Goal: Task Accomplishment & Management: Manage account settings

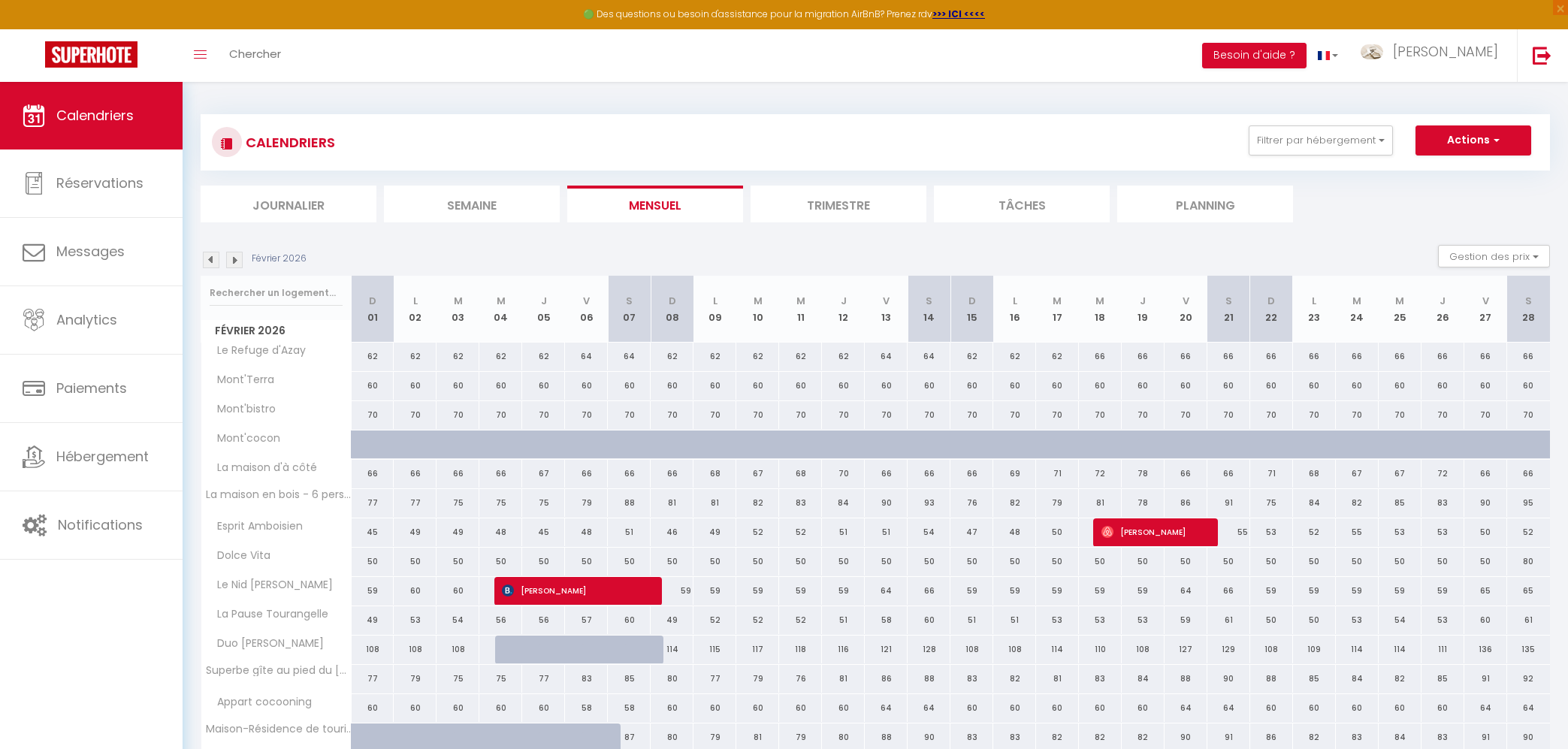
scroll to position [82, 0]
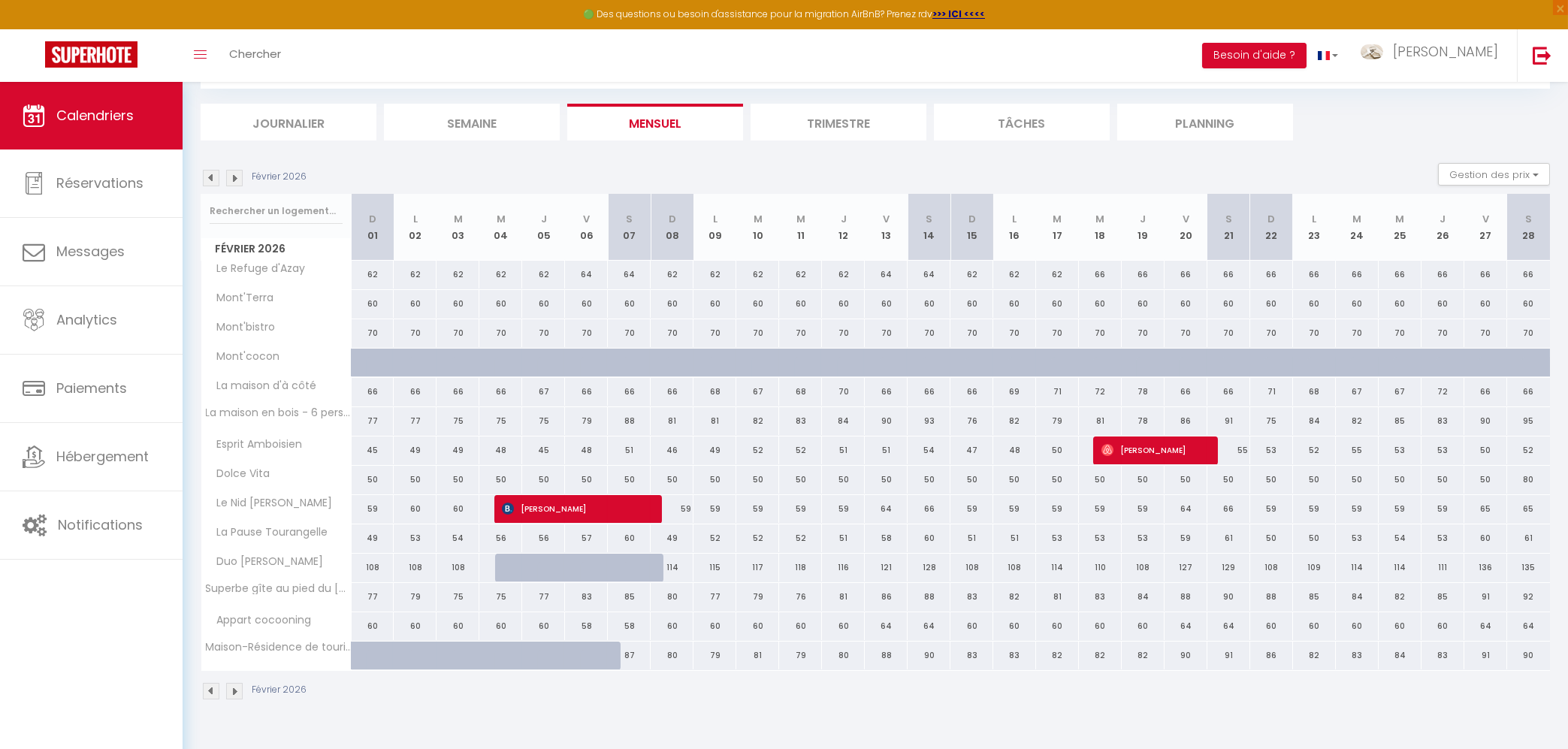
click at [213, 177] on img at bounding box center [210, 178] width 17 height 17
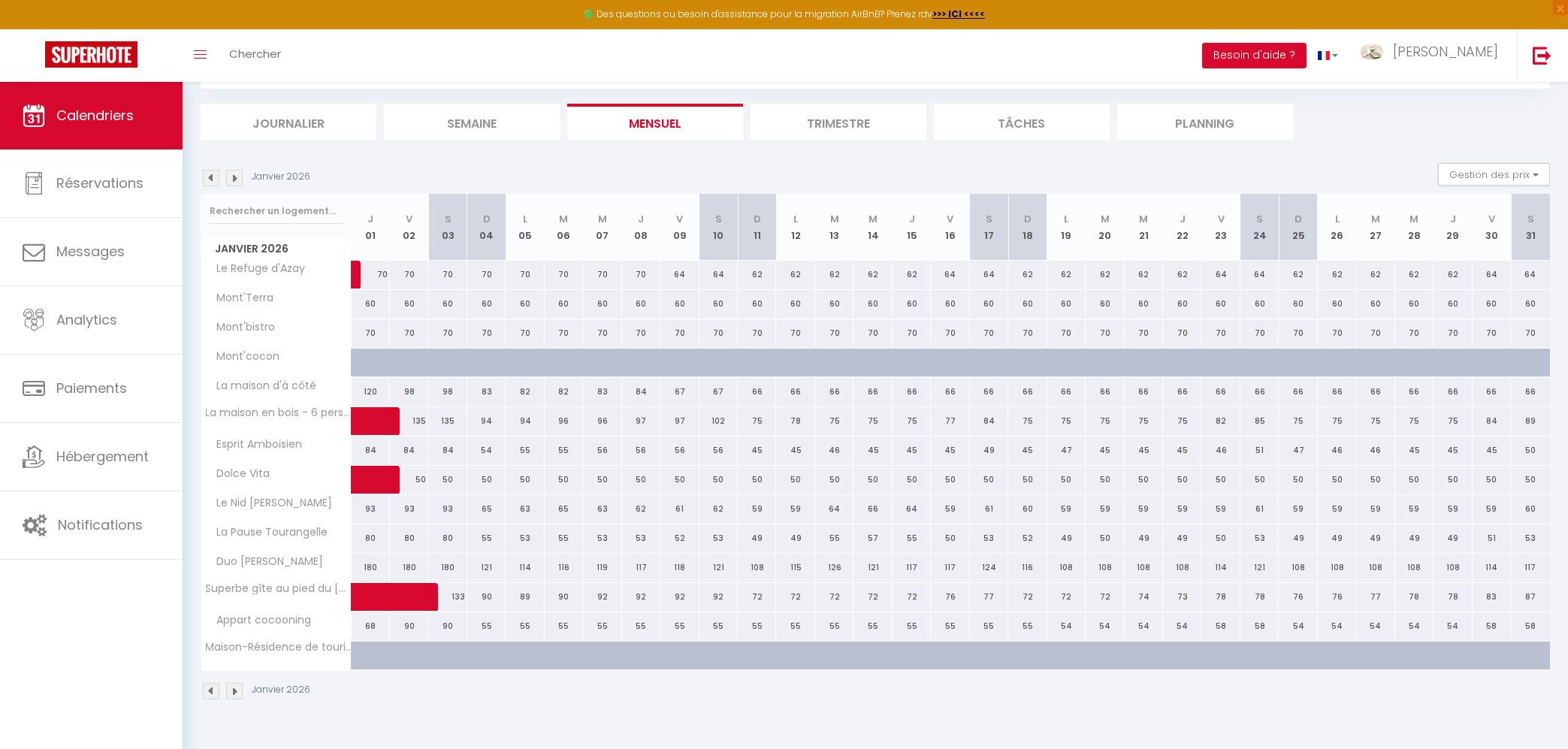
click at [213, 177] on img at bounding box center [210, 178] width 17 height 17
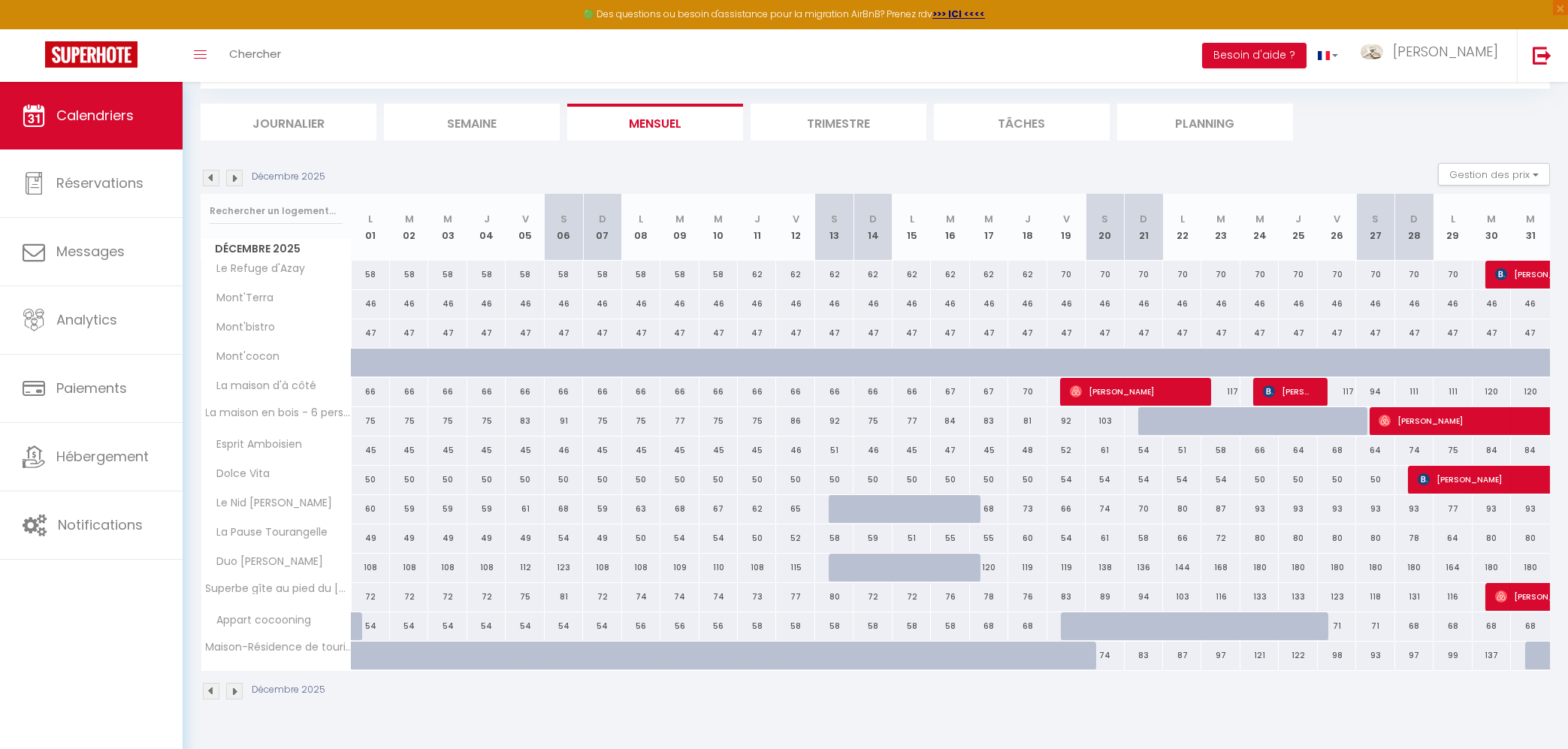
click at [213, 177] on img at bounding box center [210, 178] width 17 height 17
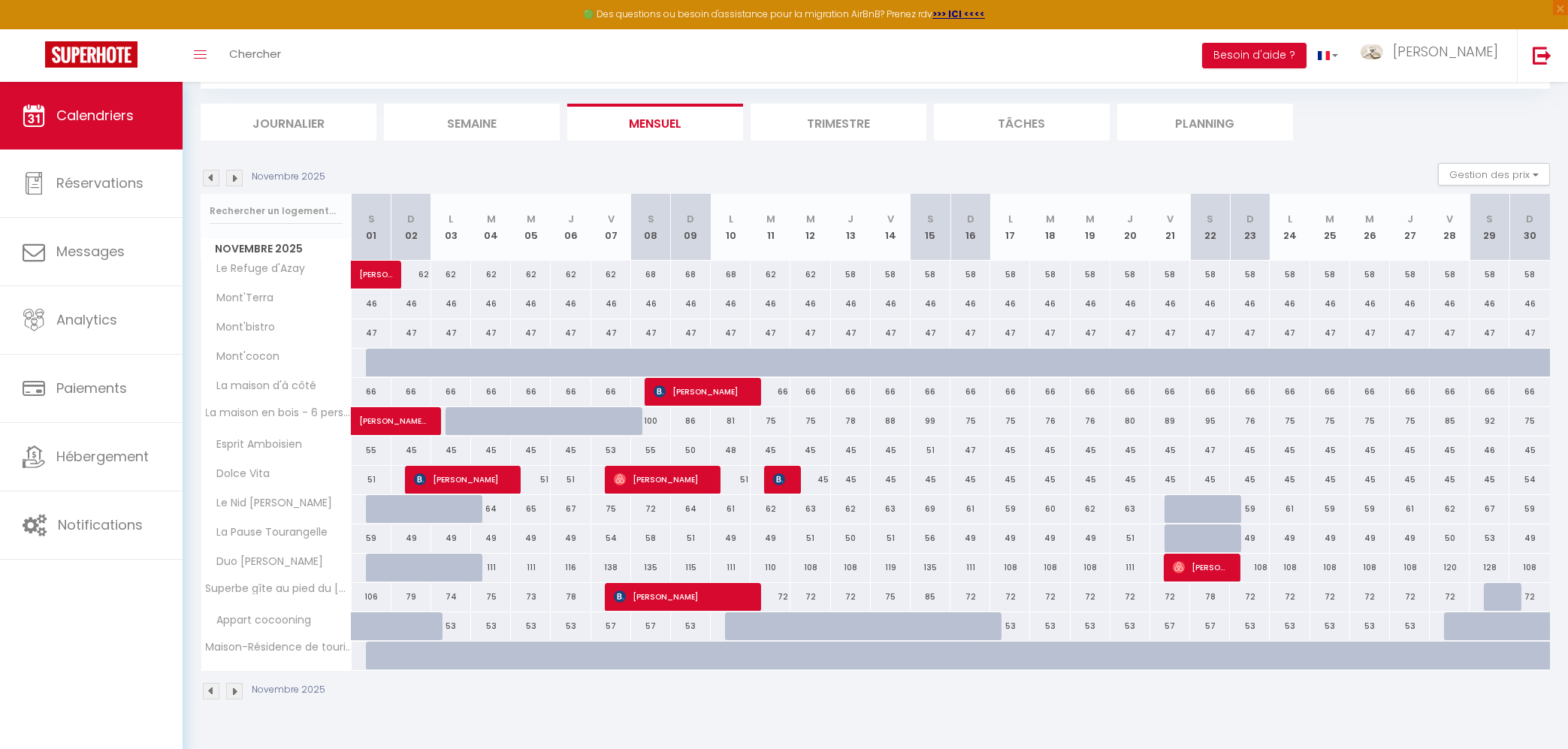
click at [213, 177] on img at bounding box center [210, 178] width 17 height 17
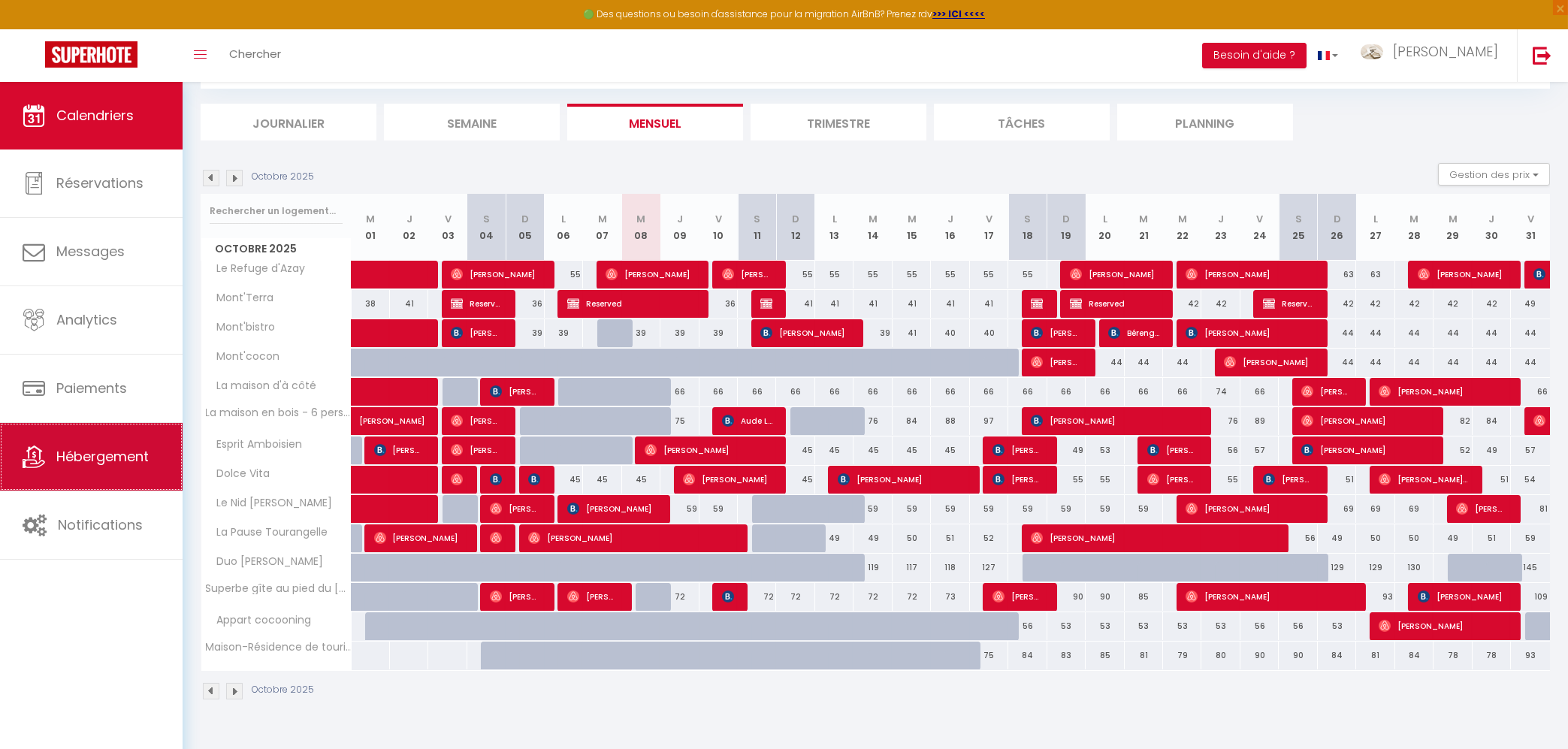
click at [110, 453] on span "Hébergement" at bounding box center [102, 457] width 92 height 19
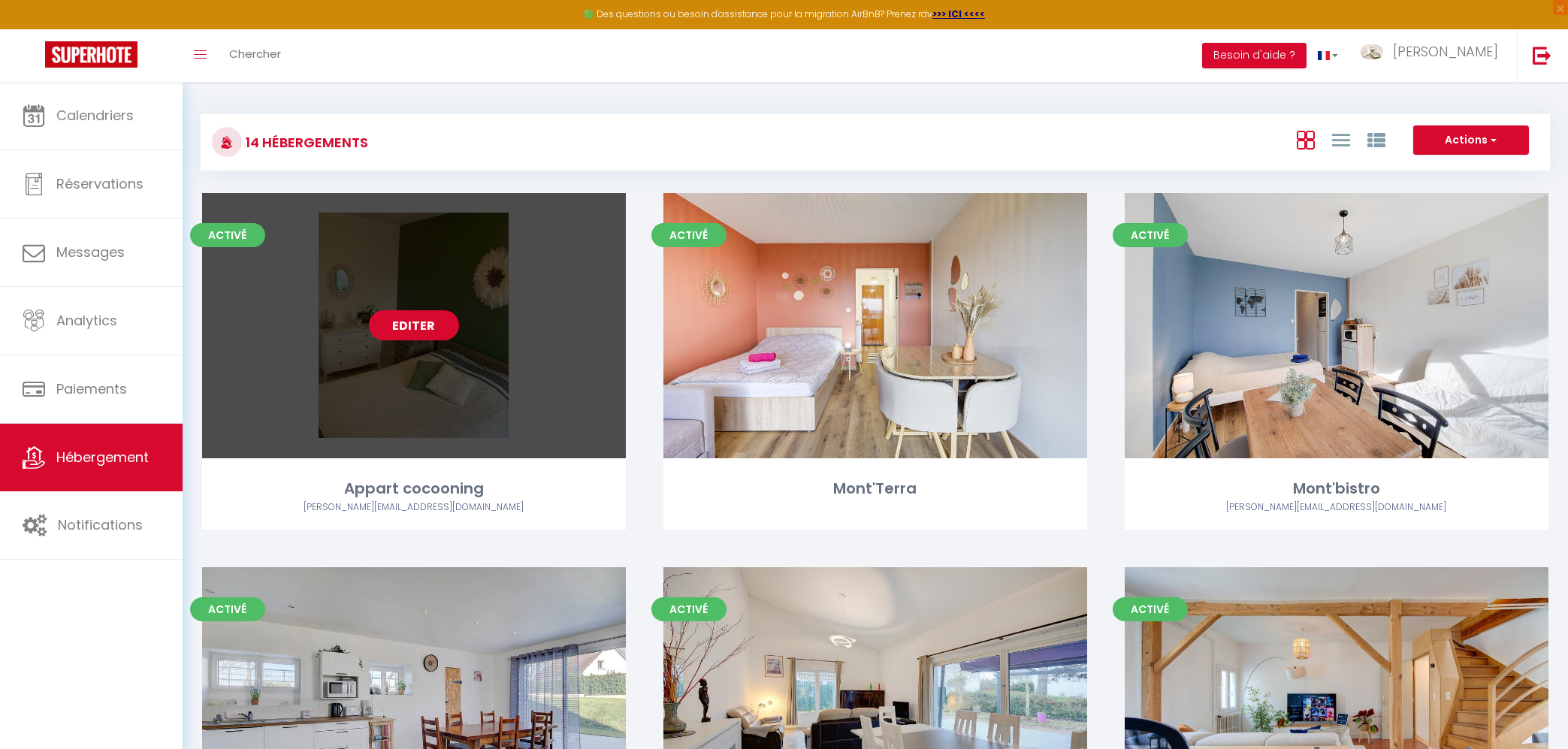
click at [431, 330] on link "Editer" at bounding box center [413, 326] width 90 height 30
select select "3"
select select "2"
select select "1"
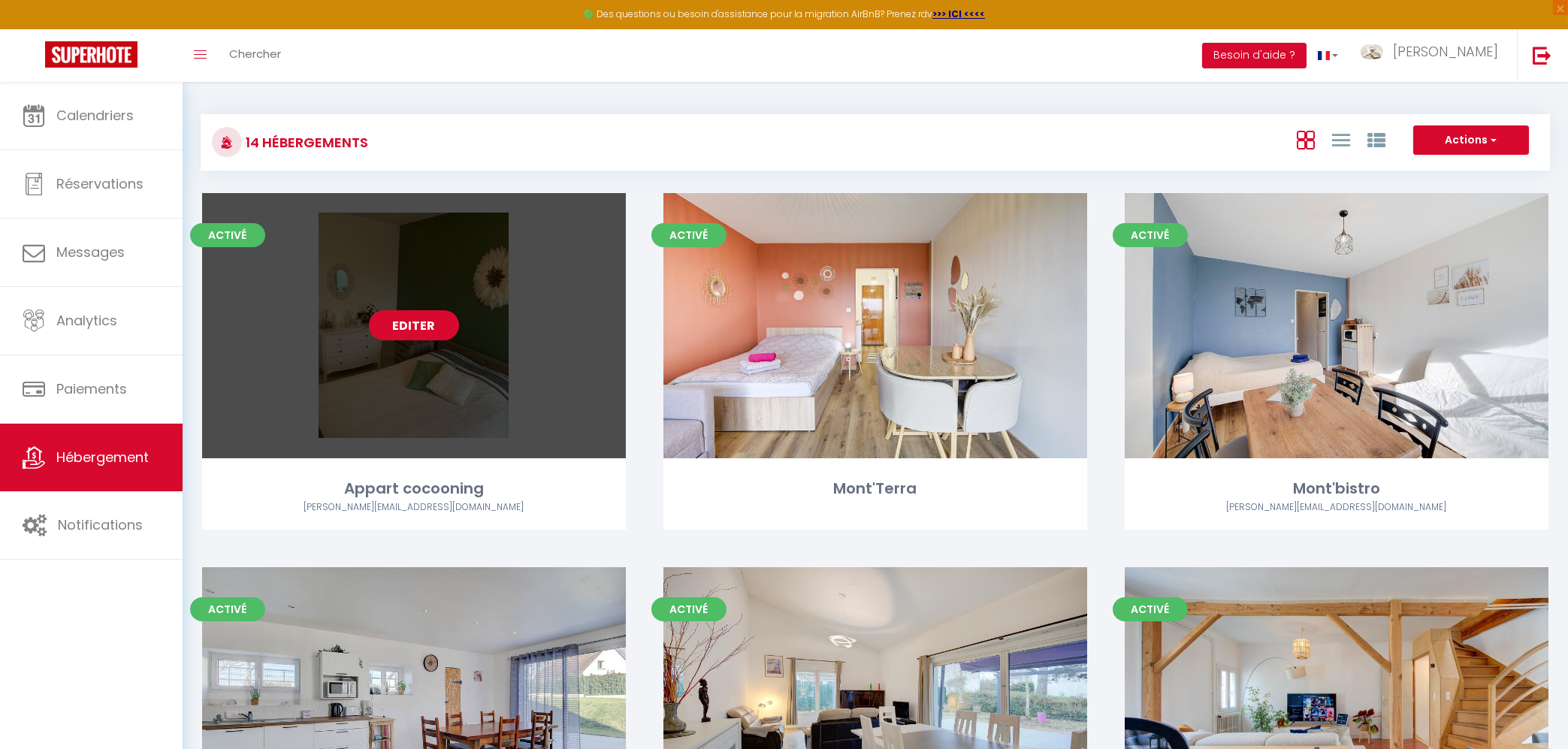
select select
select select "28"
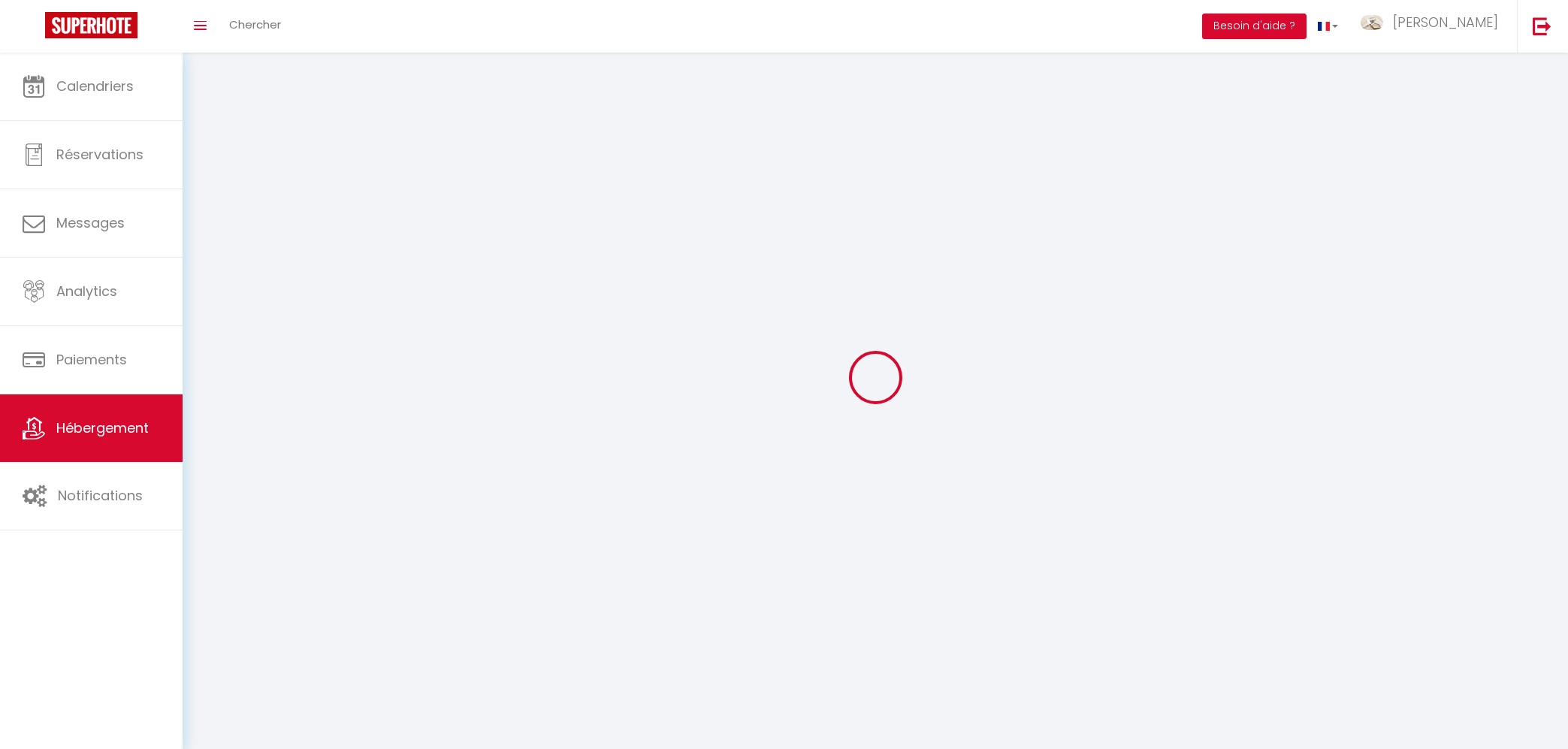
select select
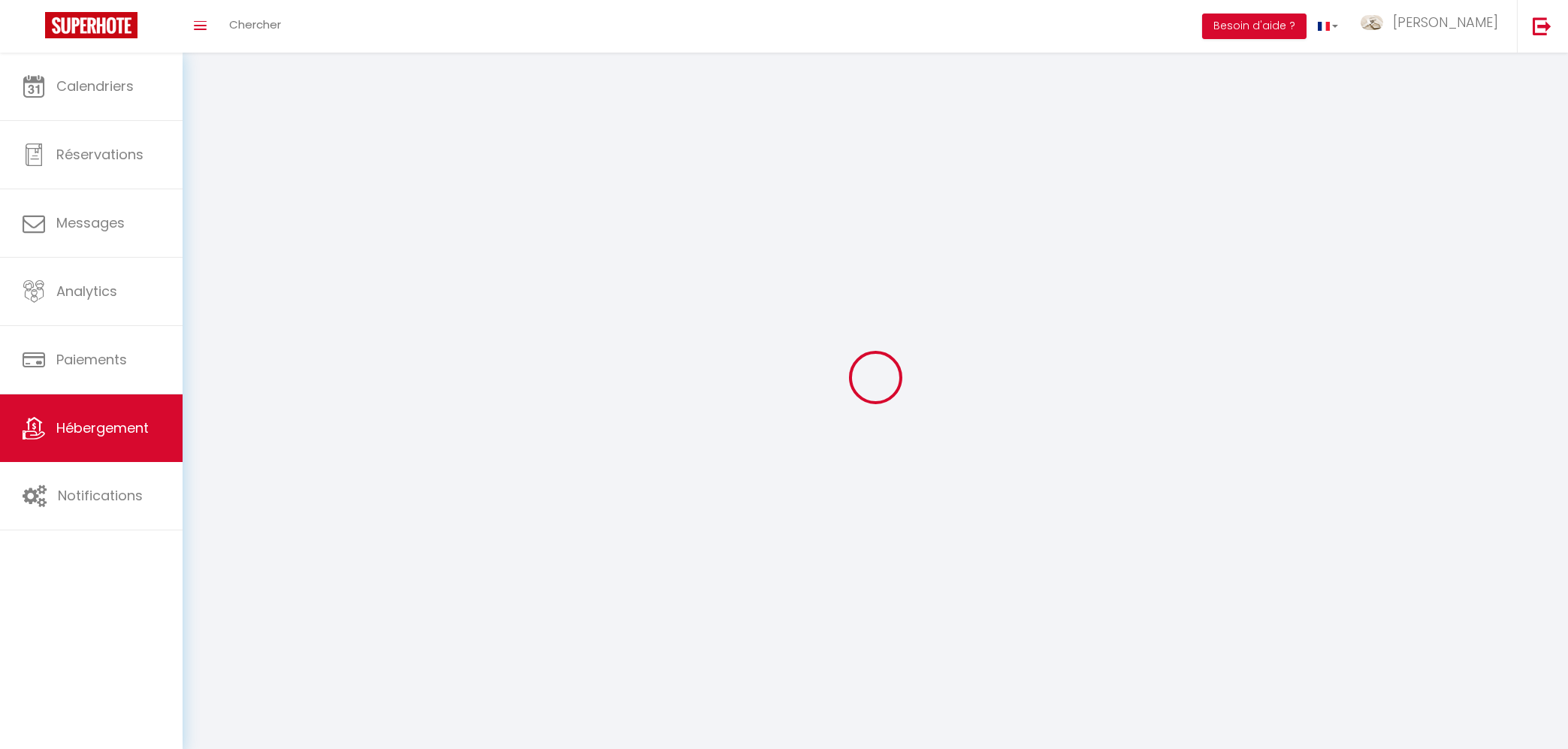
select select
checkbox input "false"
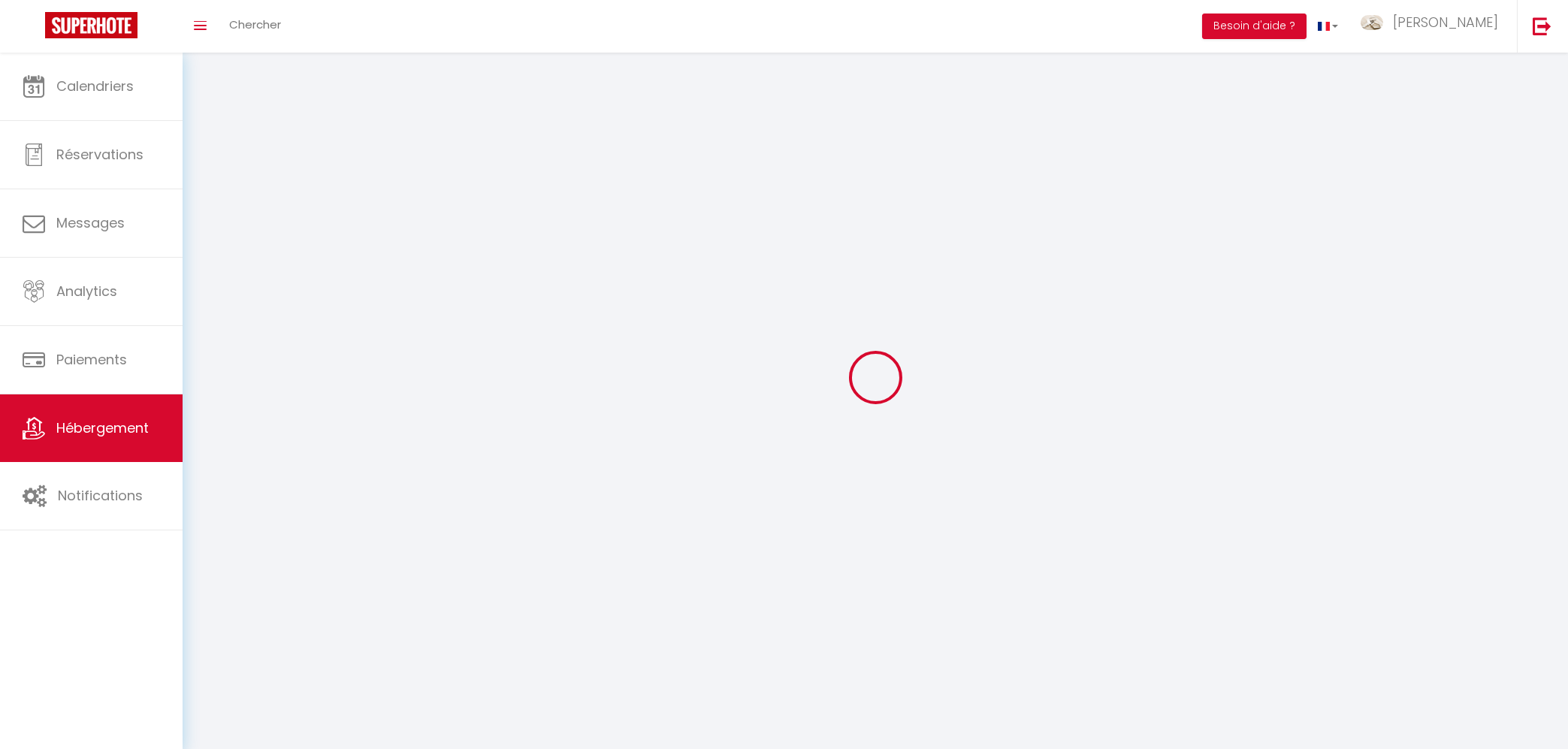
select select
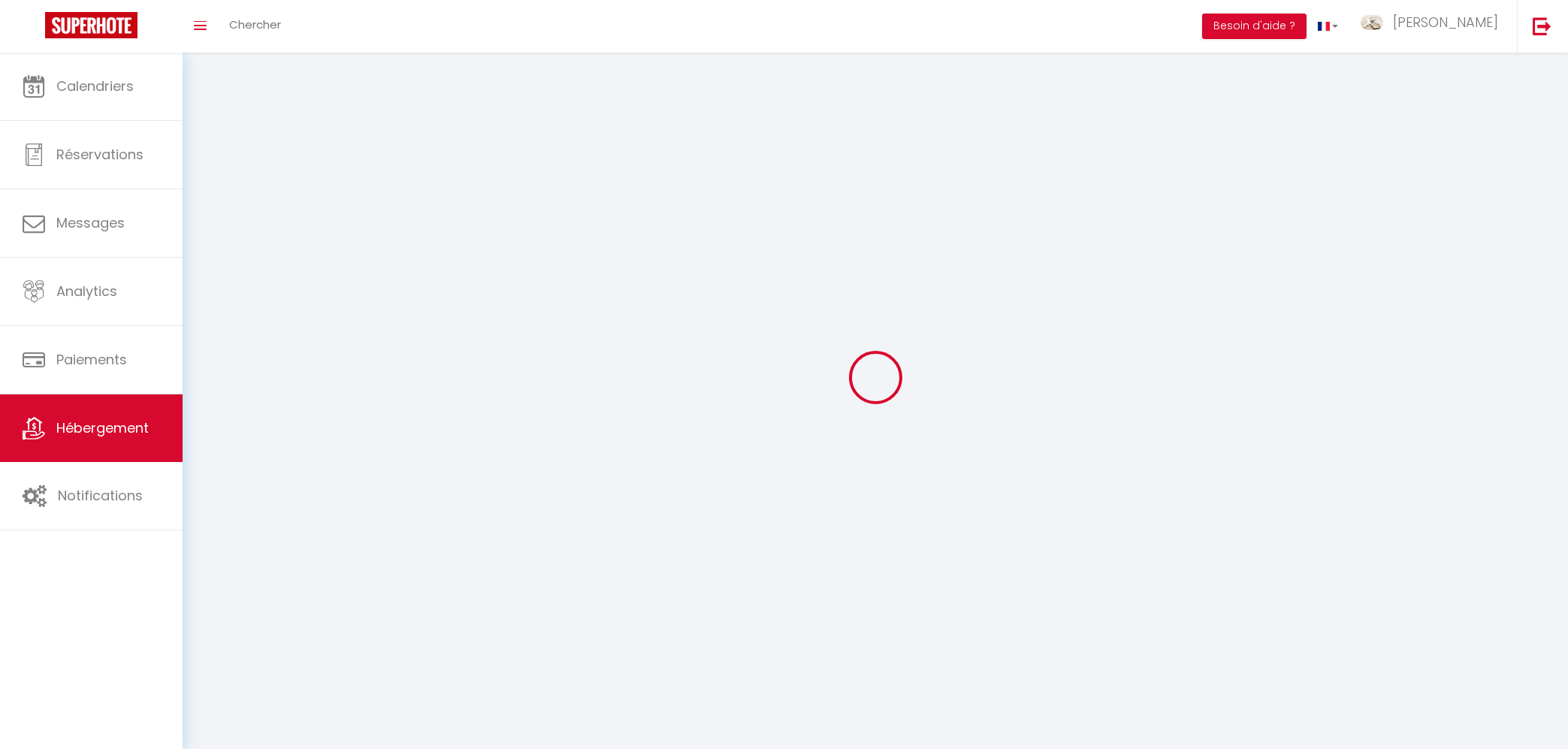
select select
checkbox input "false"
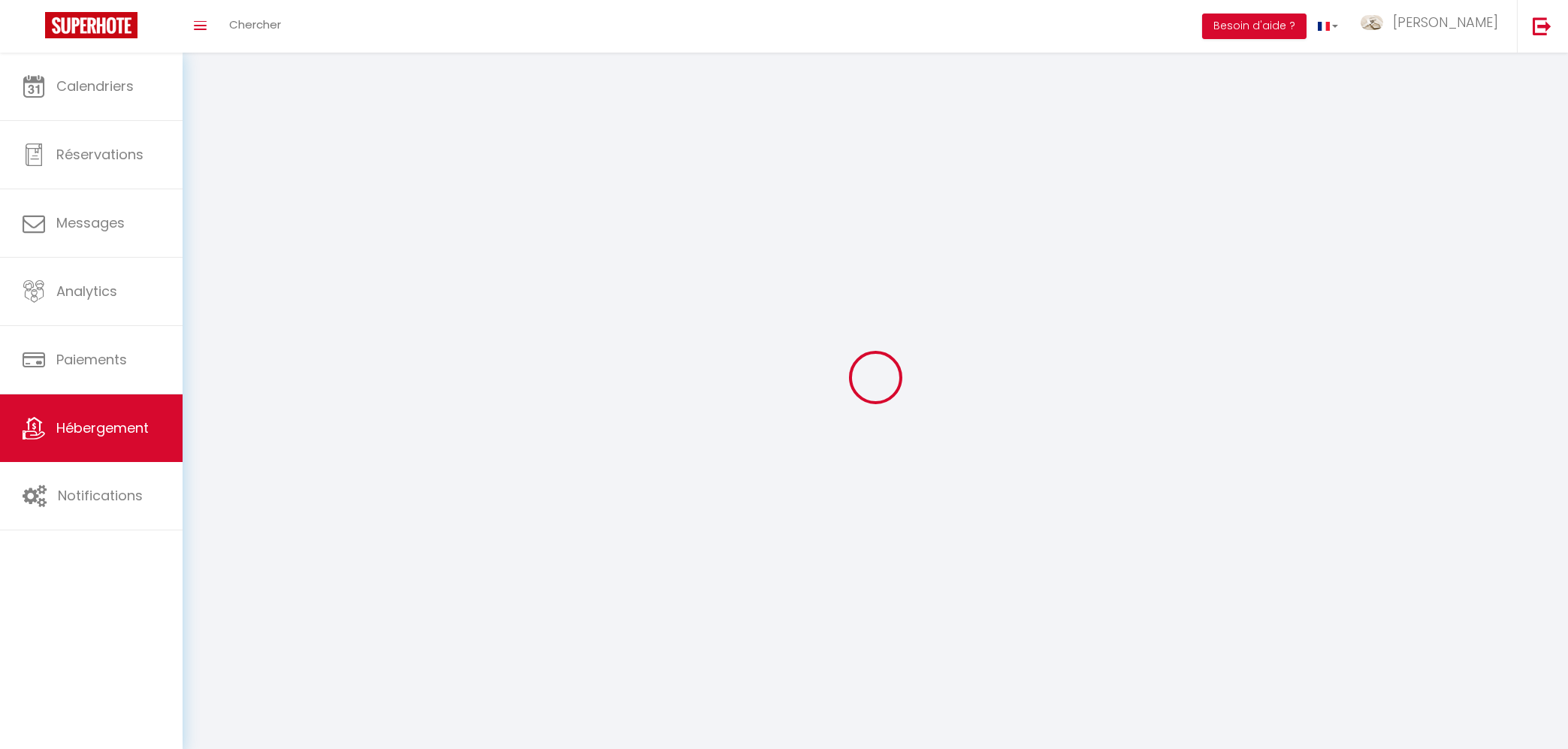
checkbox input "false"
select select
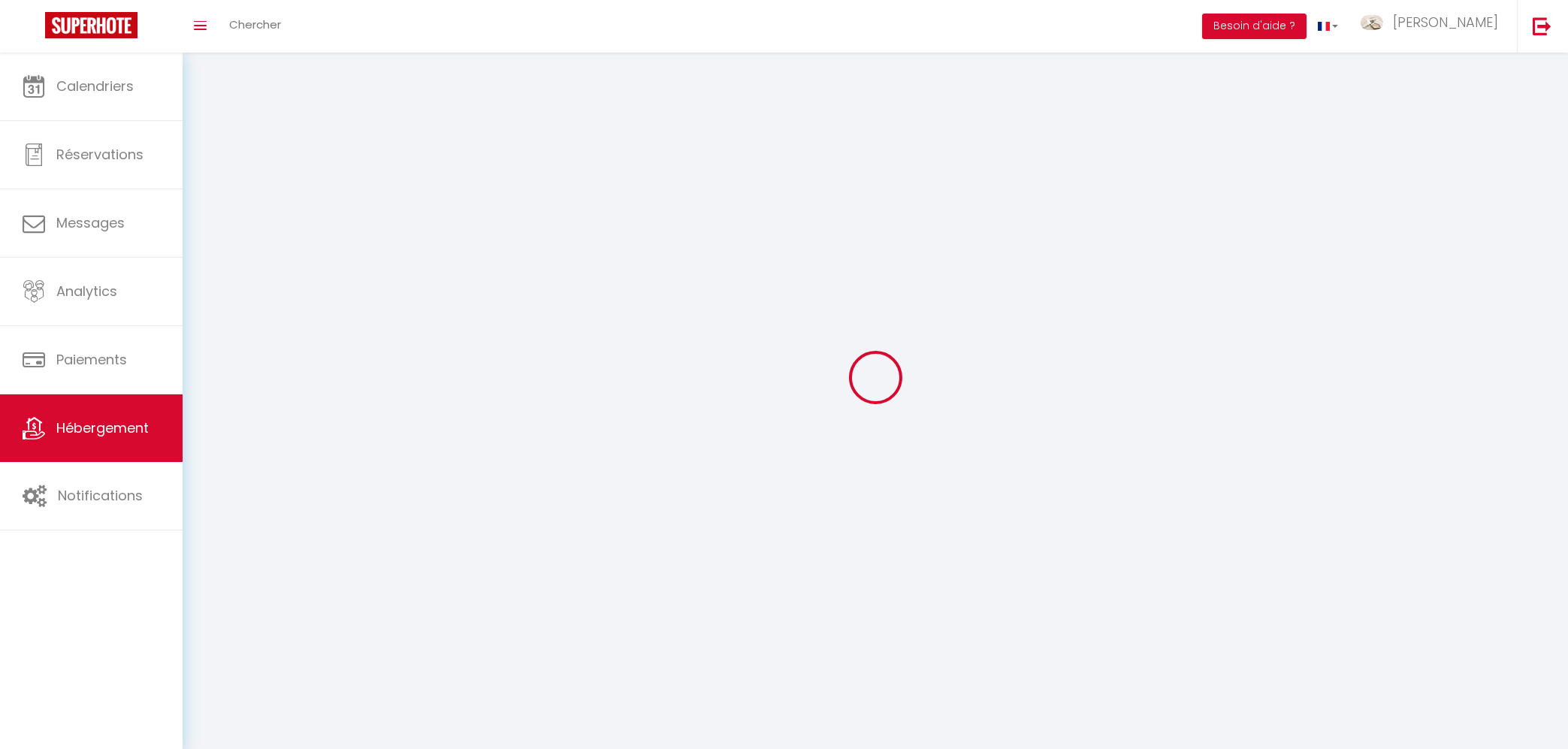
select select
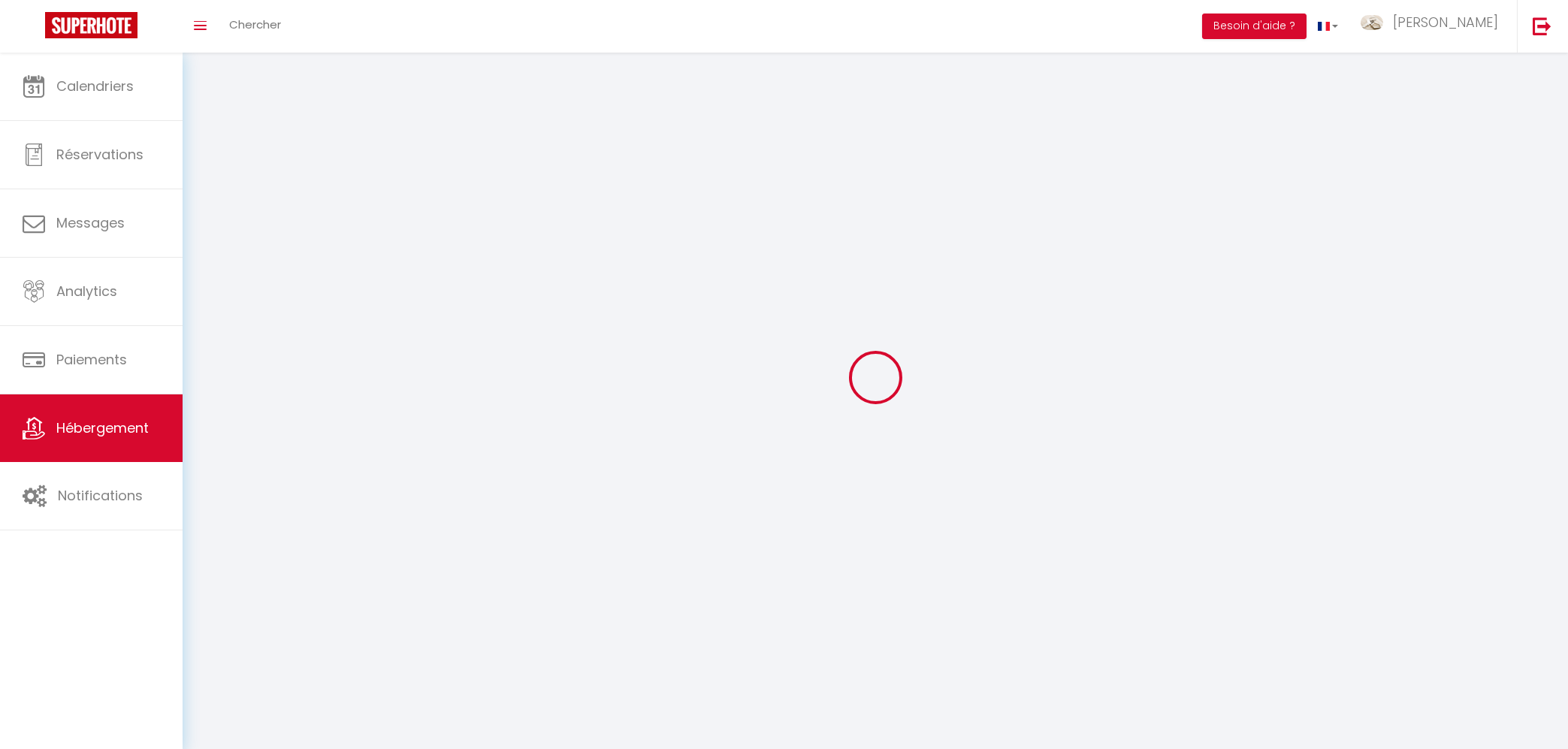
checkbox input "false"
select select
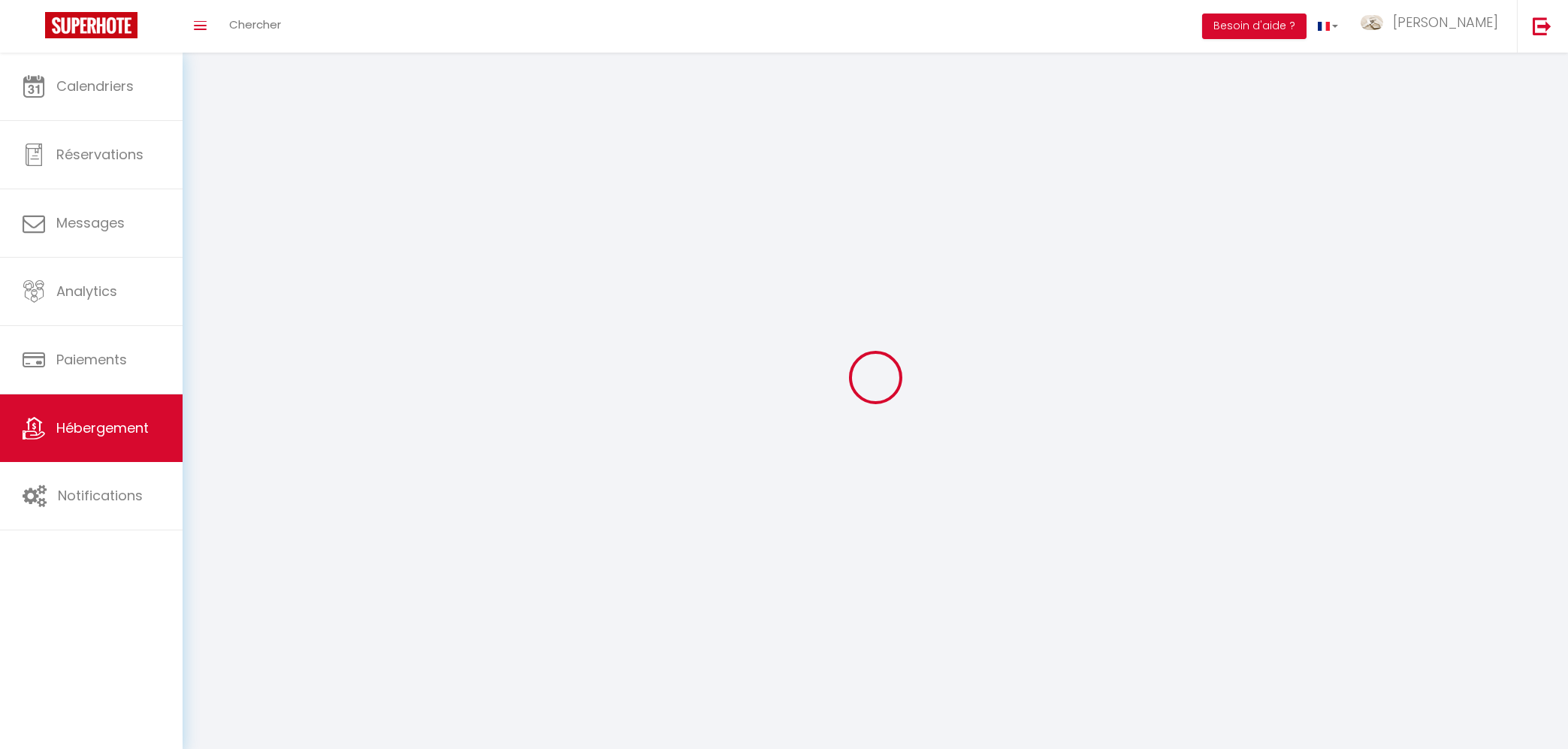
select select
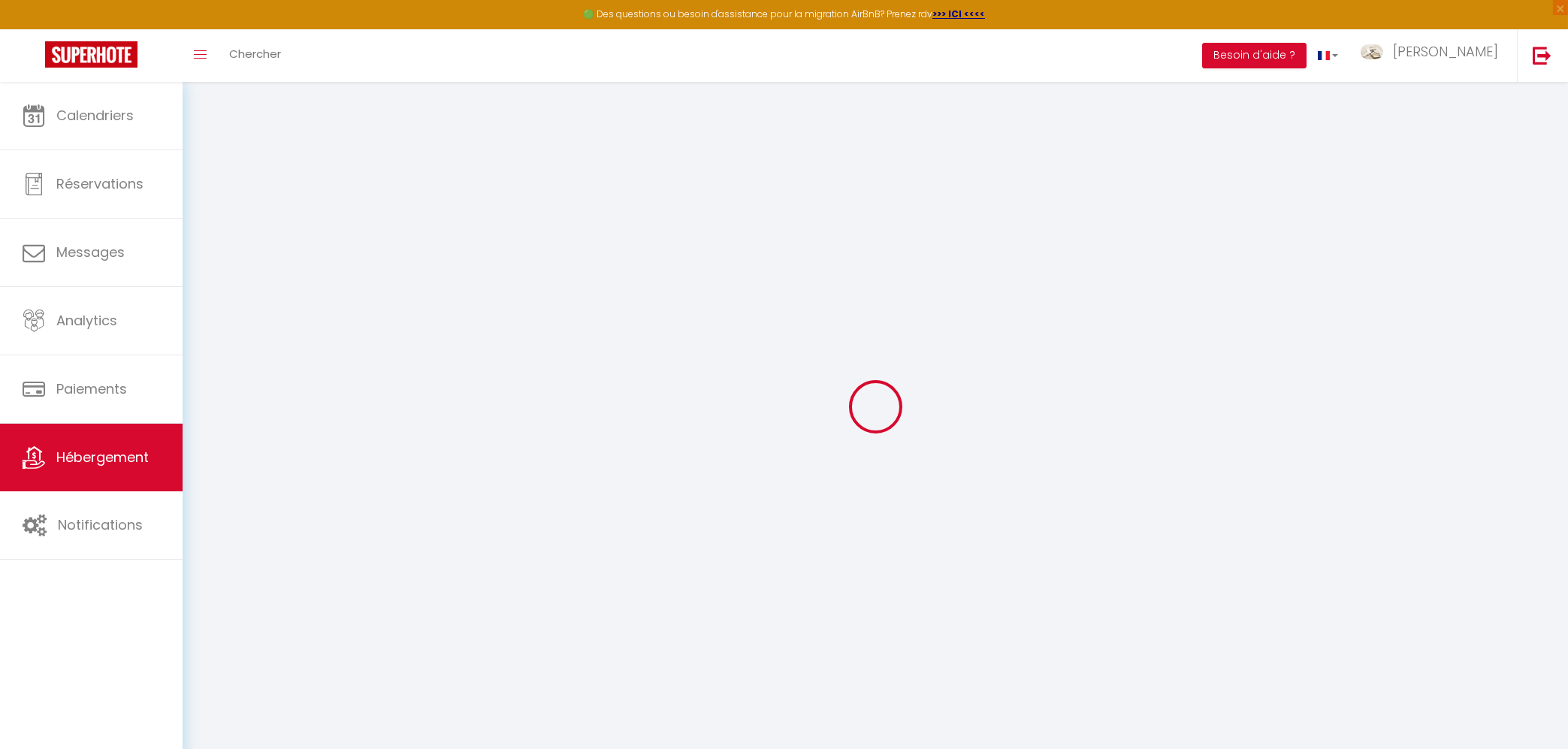
select select
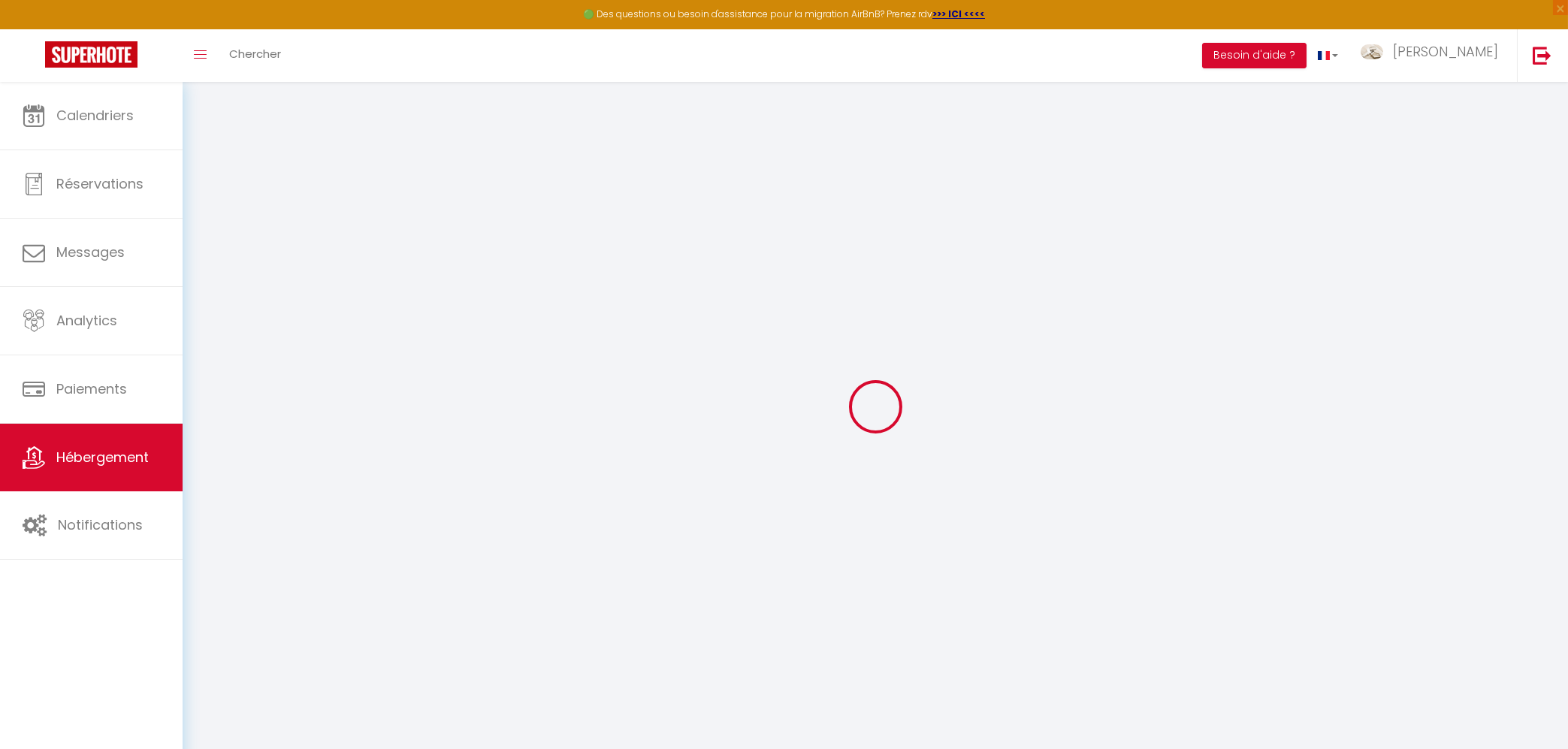
select select
checkbox input "false"
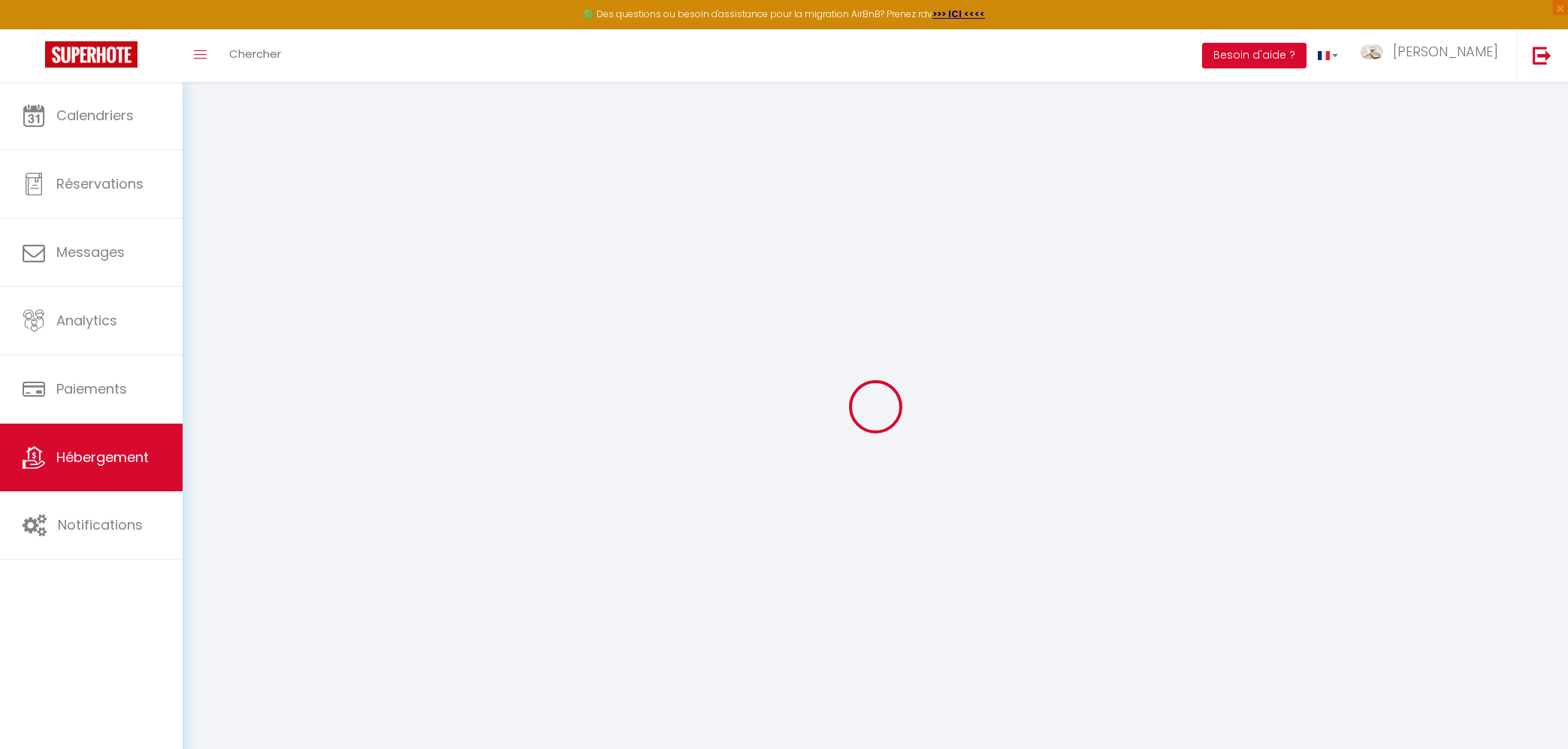
select select
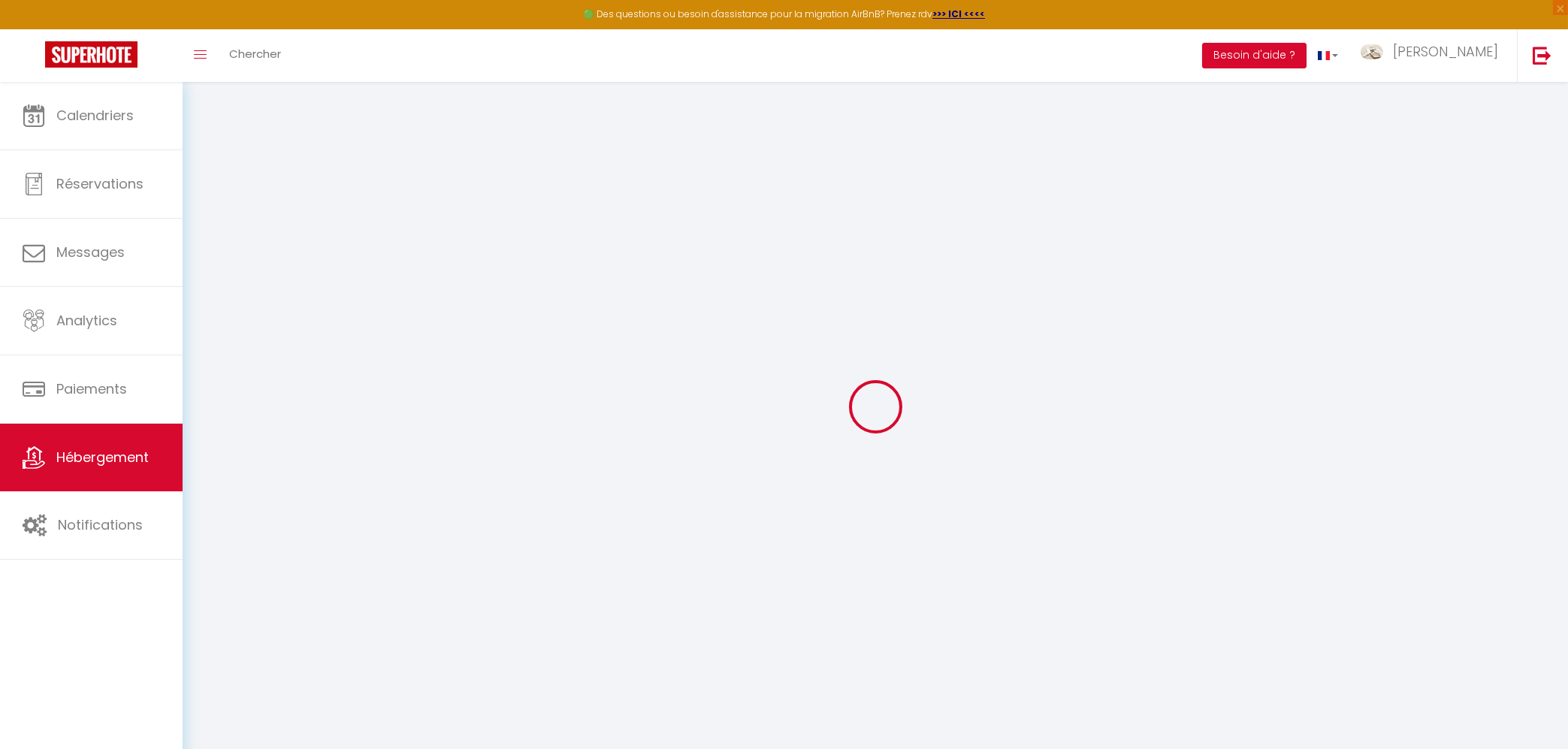
select select
checkbox input "false"
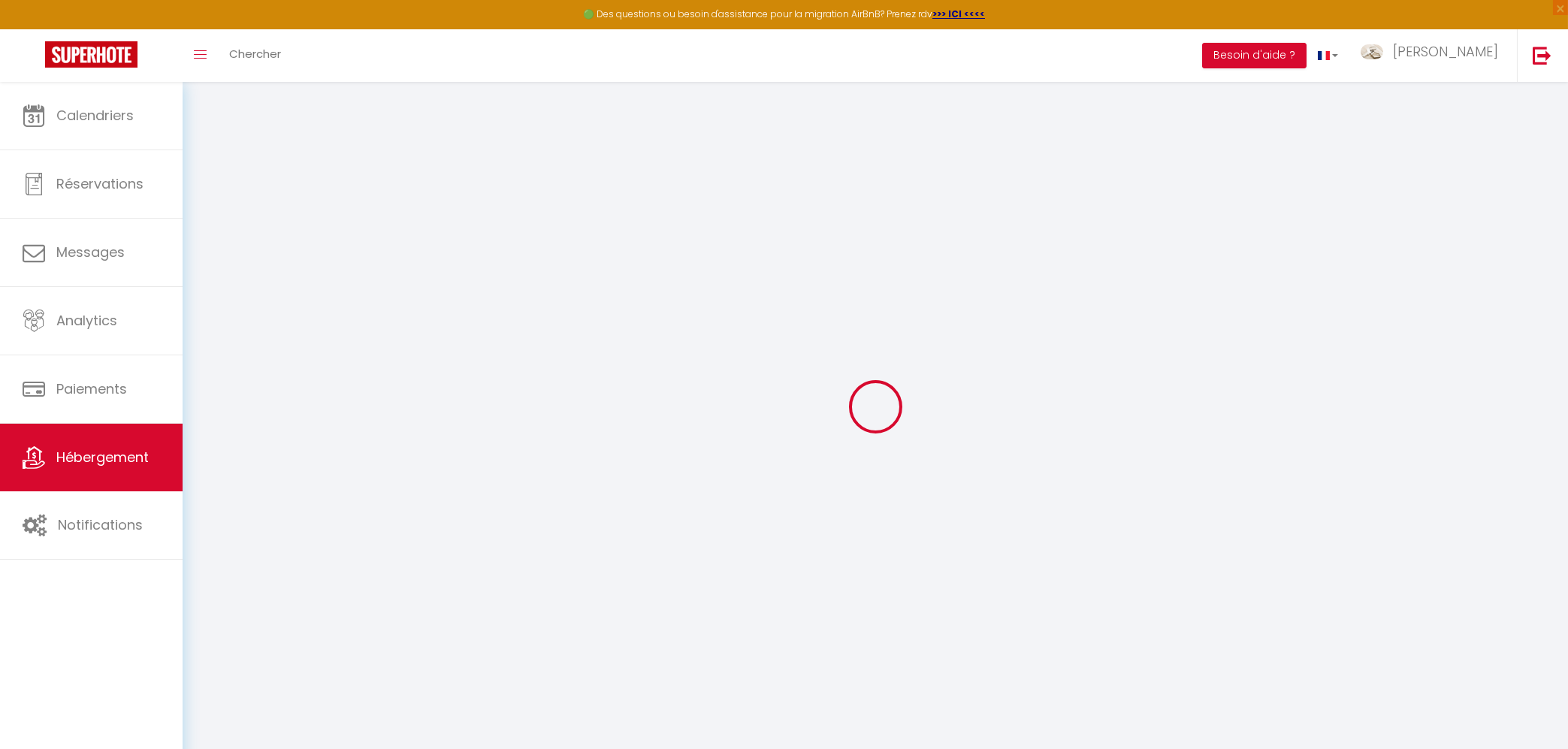
checkbox input "false"
select select
type input "Appart cocooning"
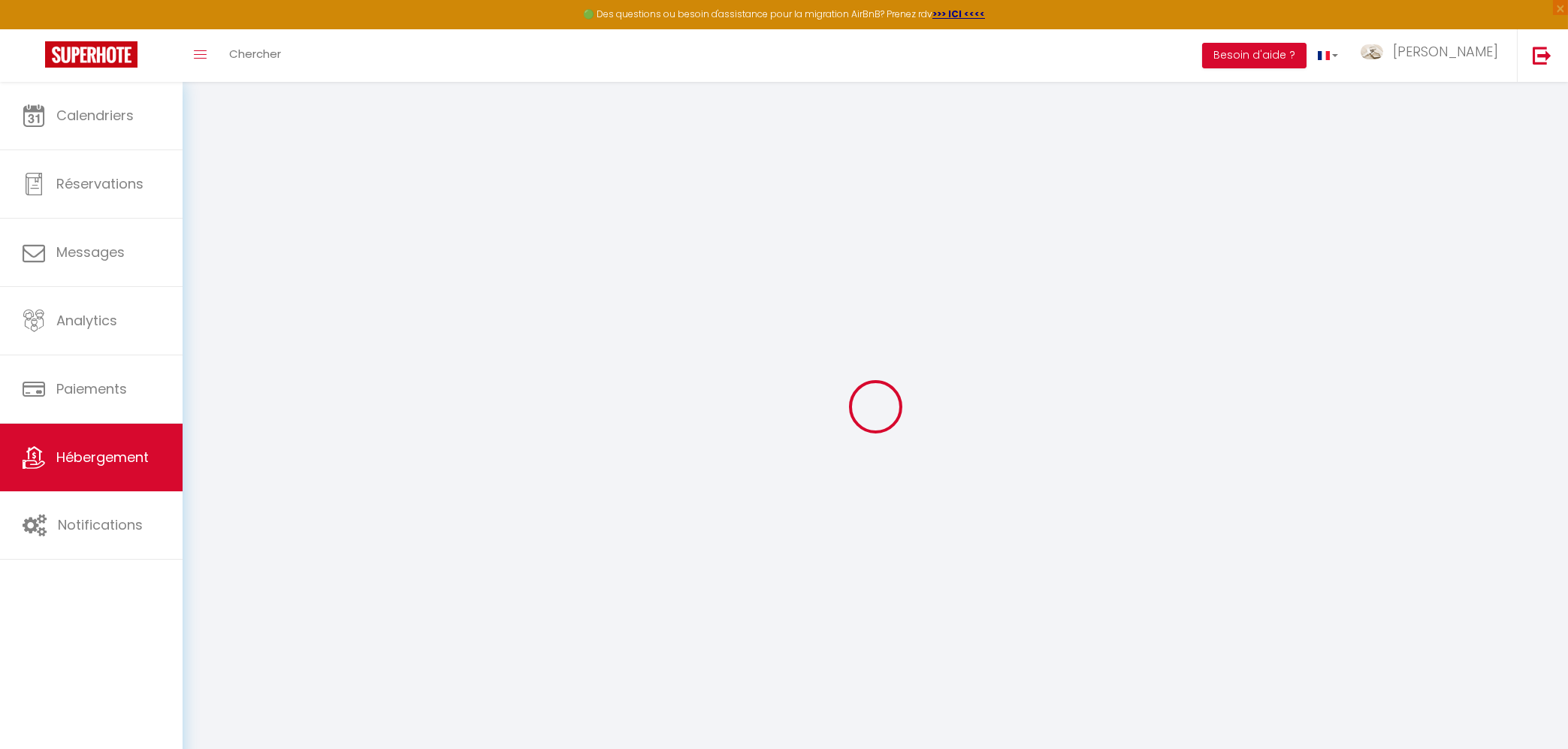
type input "[PERSON_NAME]"
type input "PREZELIN"
select select "2"
type input "800"
type input "35"
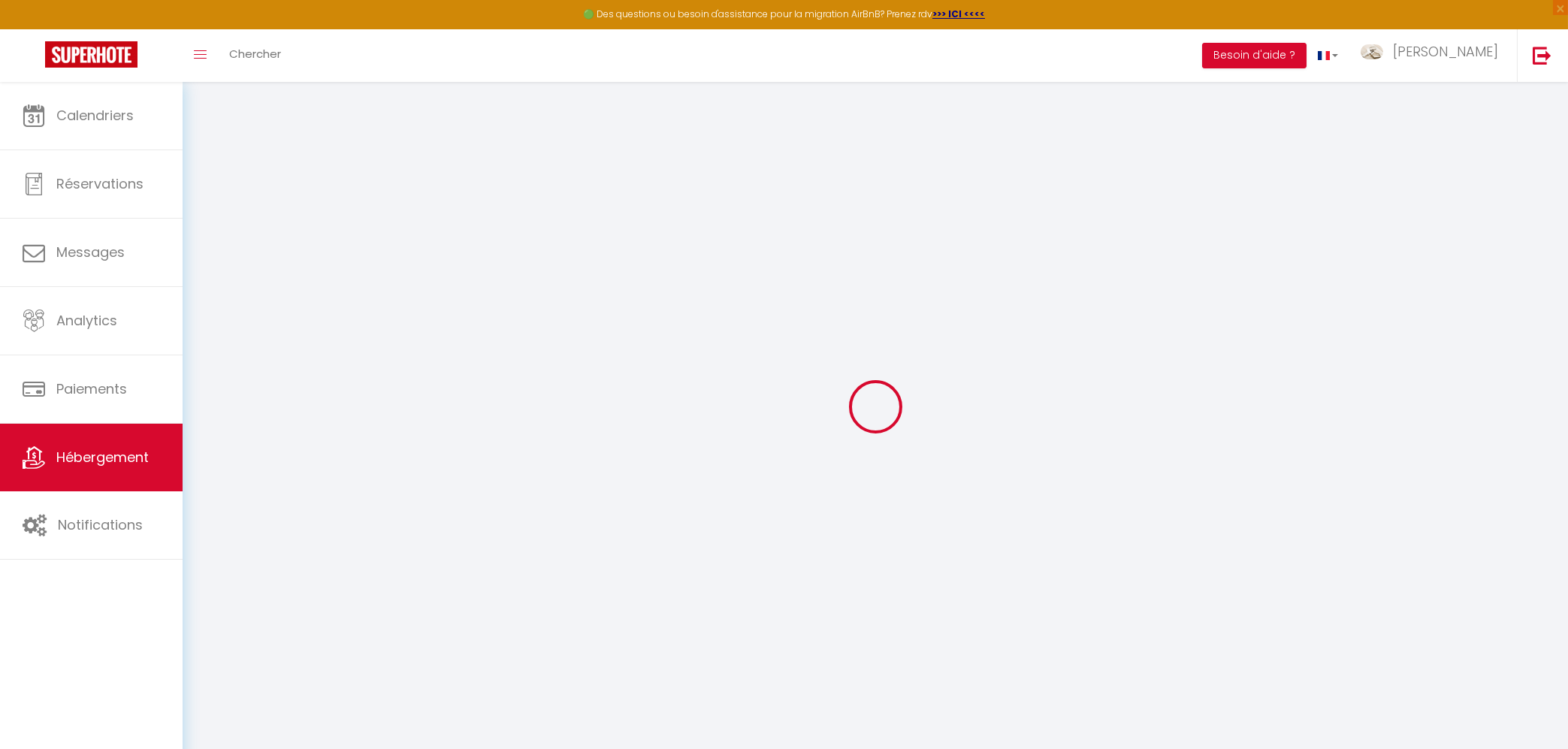
type input "4.7"
type input "5.1"
type input "190"
select select
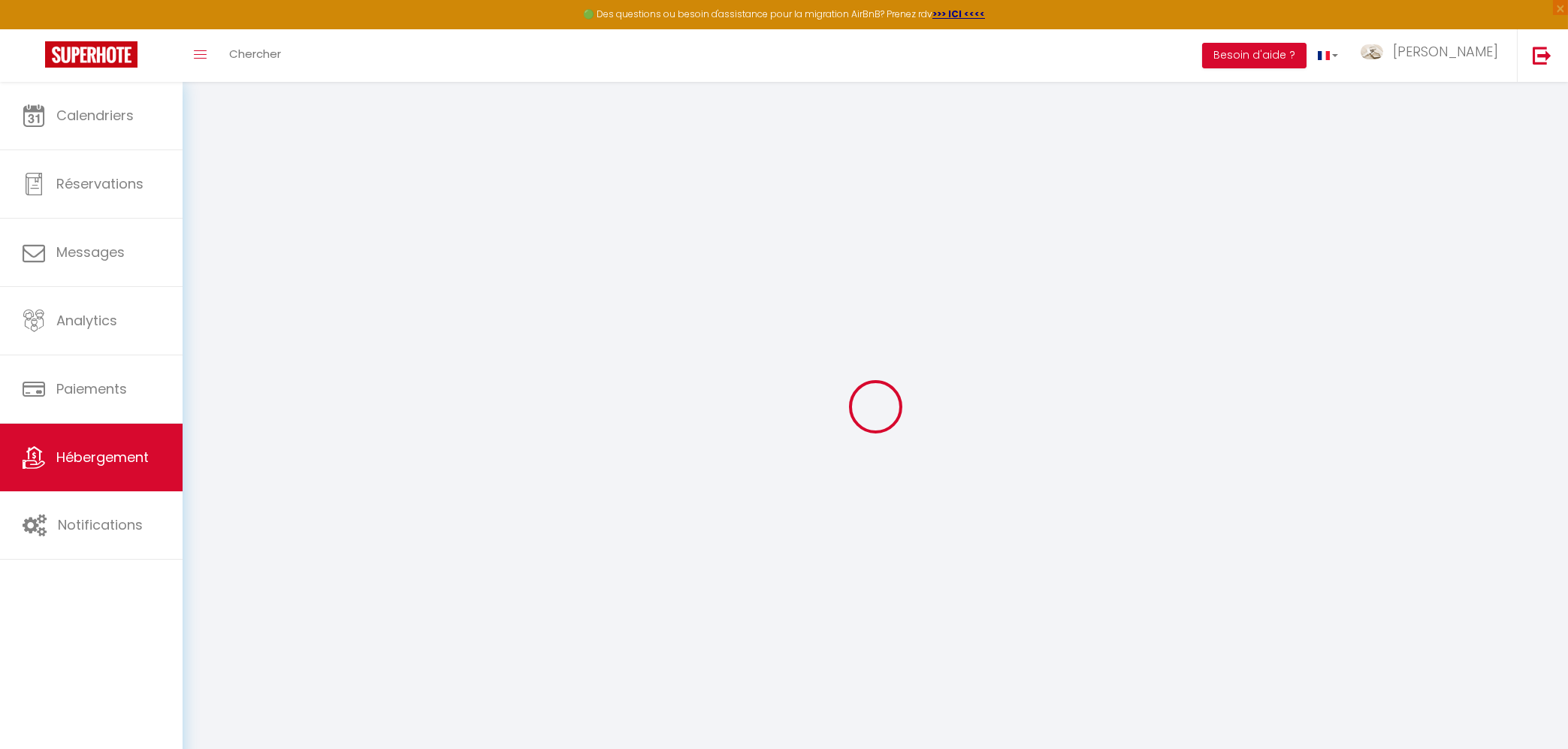
select select
type input "[STREET_ADDRESS][PERSON_NAME]"
type input "37100"
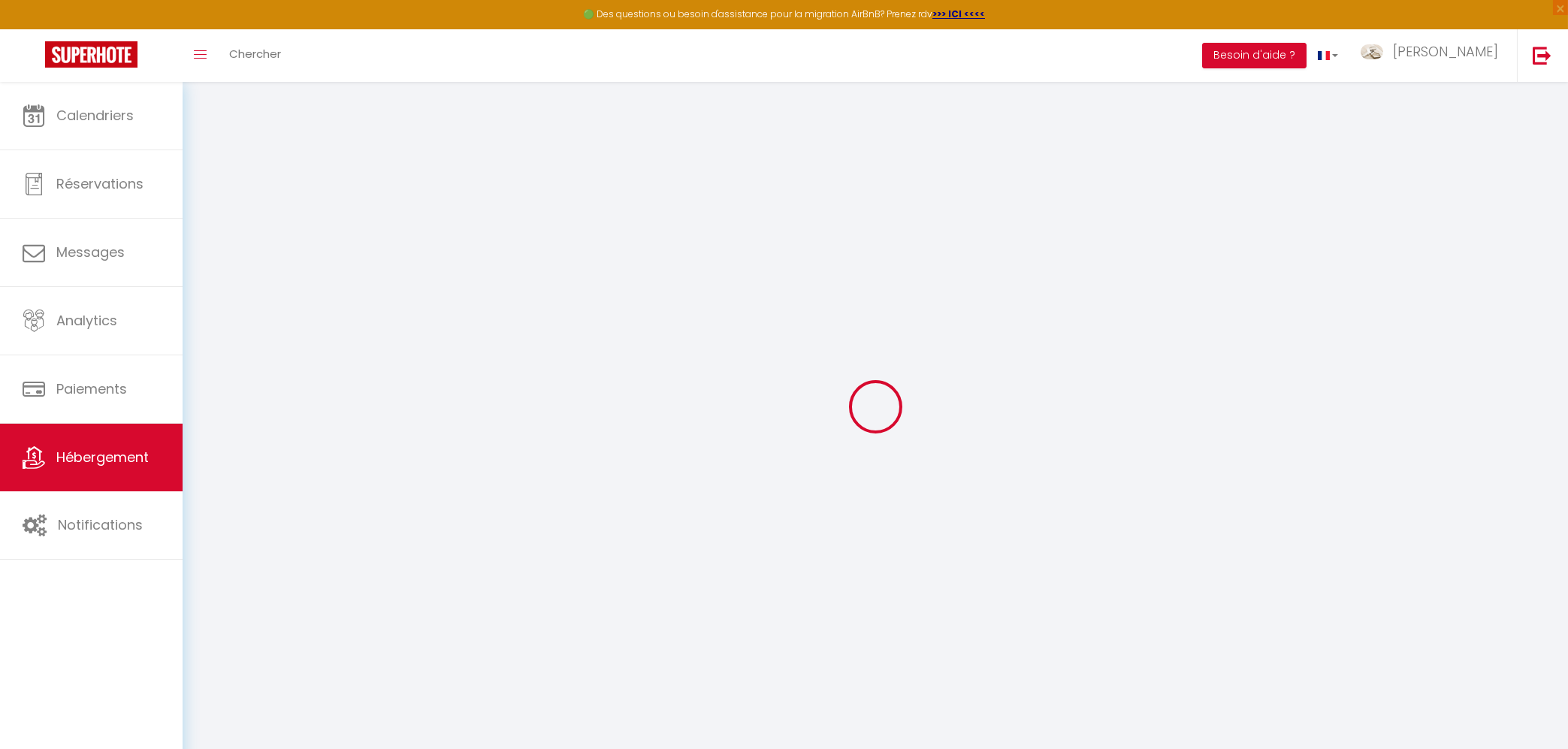
type input "Tours"
type input "[EMAIL_ADDRESS][DOMAIN_NAME]"
select select
checkbox input "false"
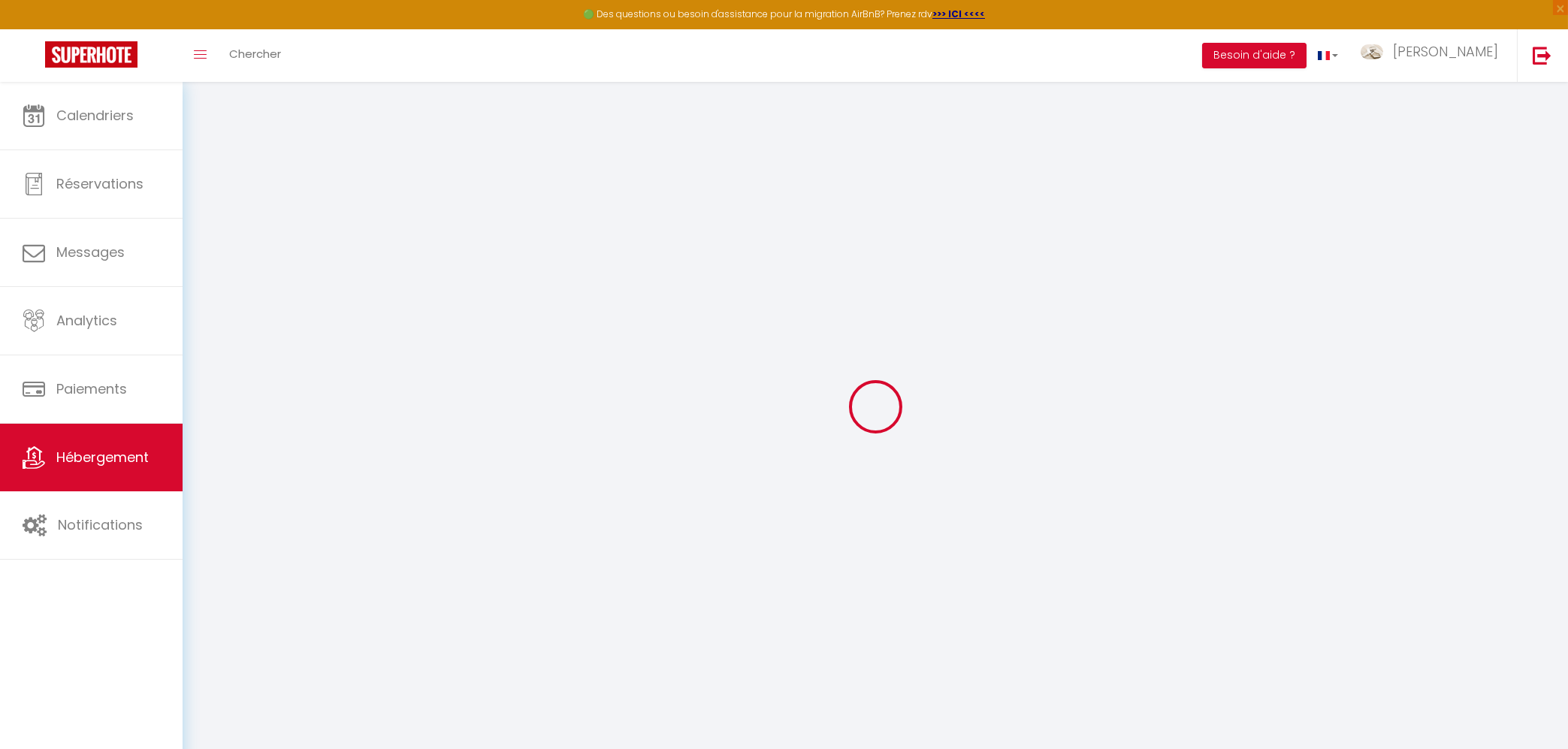
checkbox input "false"
radio input "true"
type input "0"
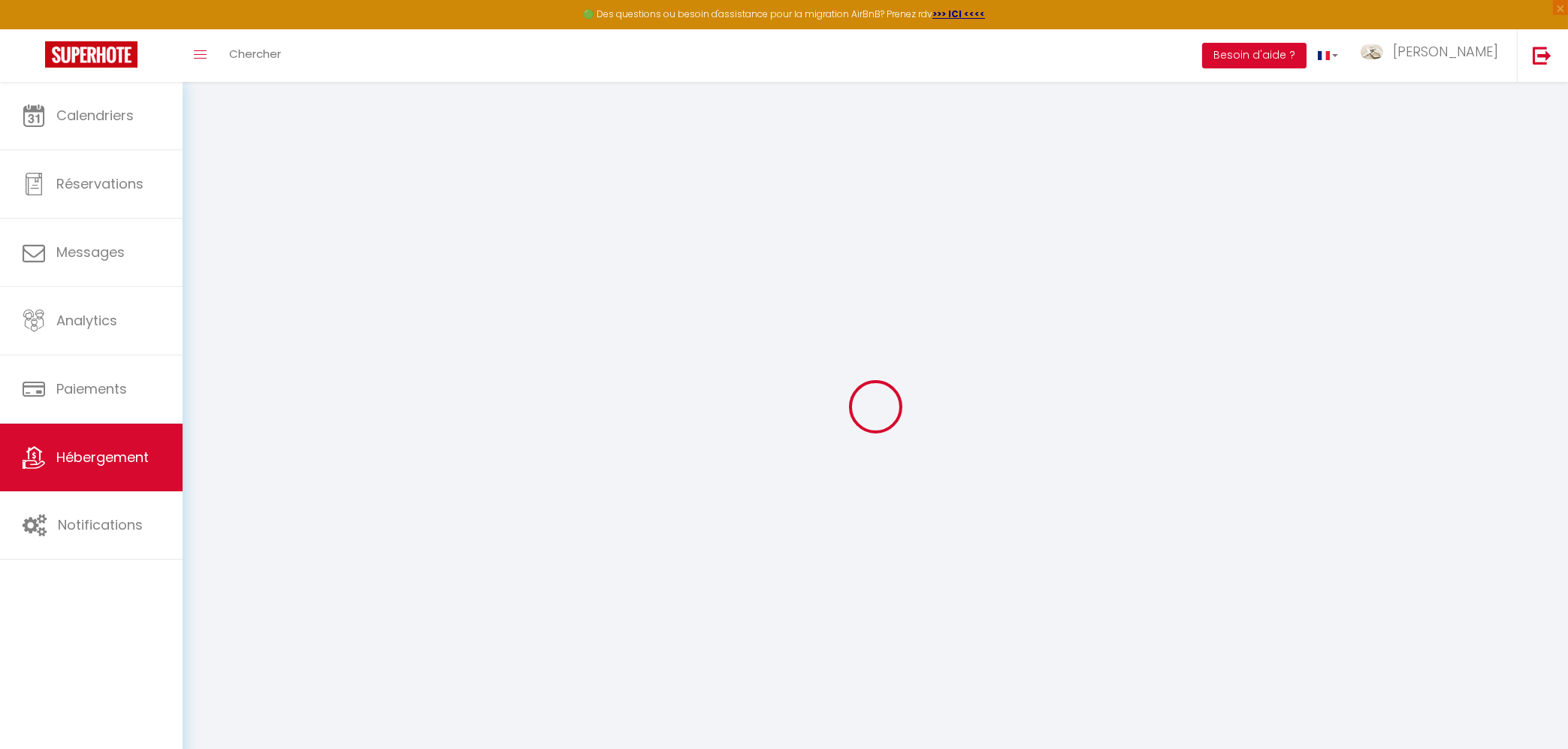
type input "0"
select select
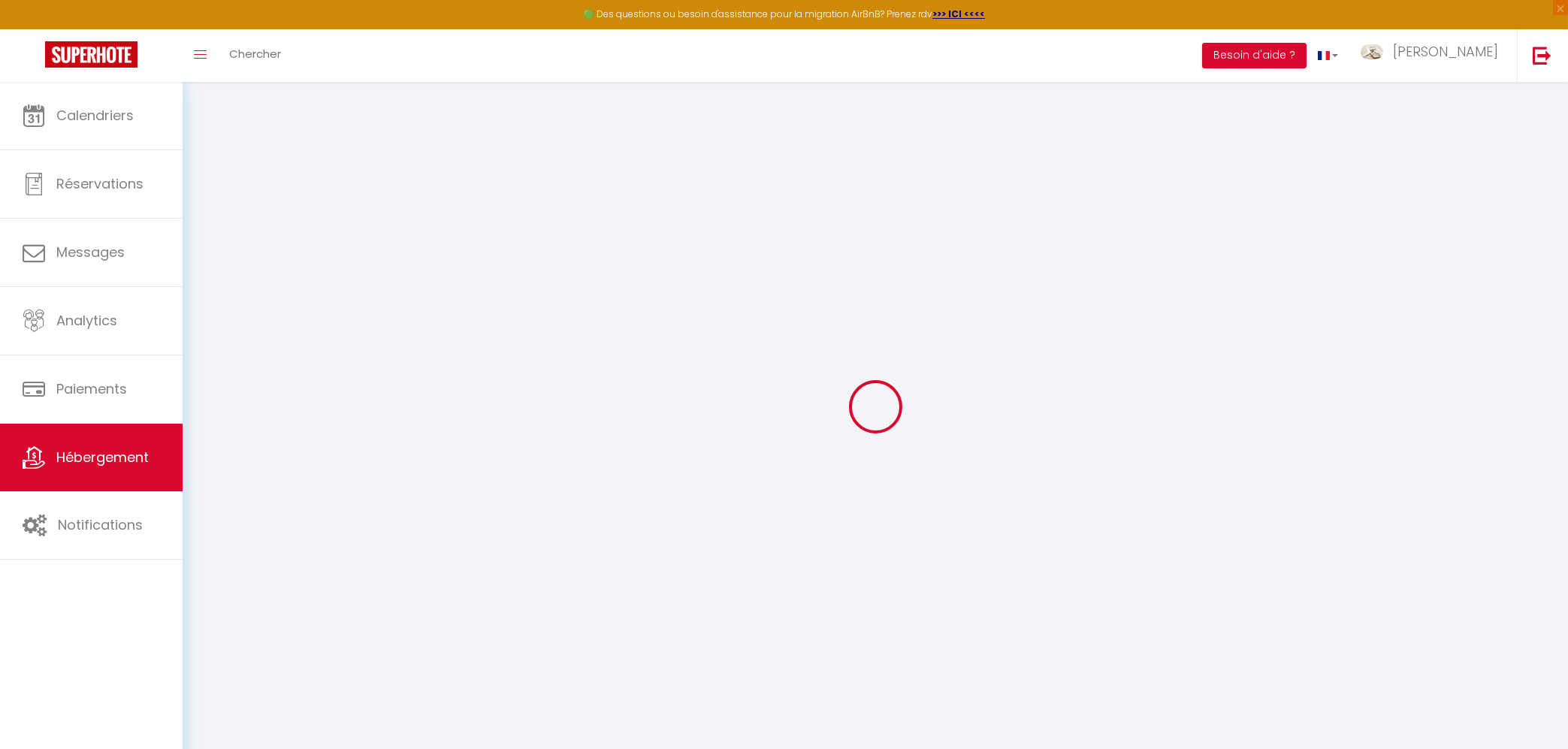
select select
checkbox input "false"
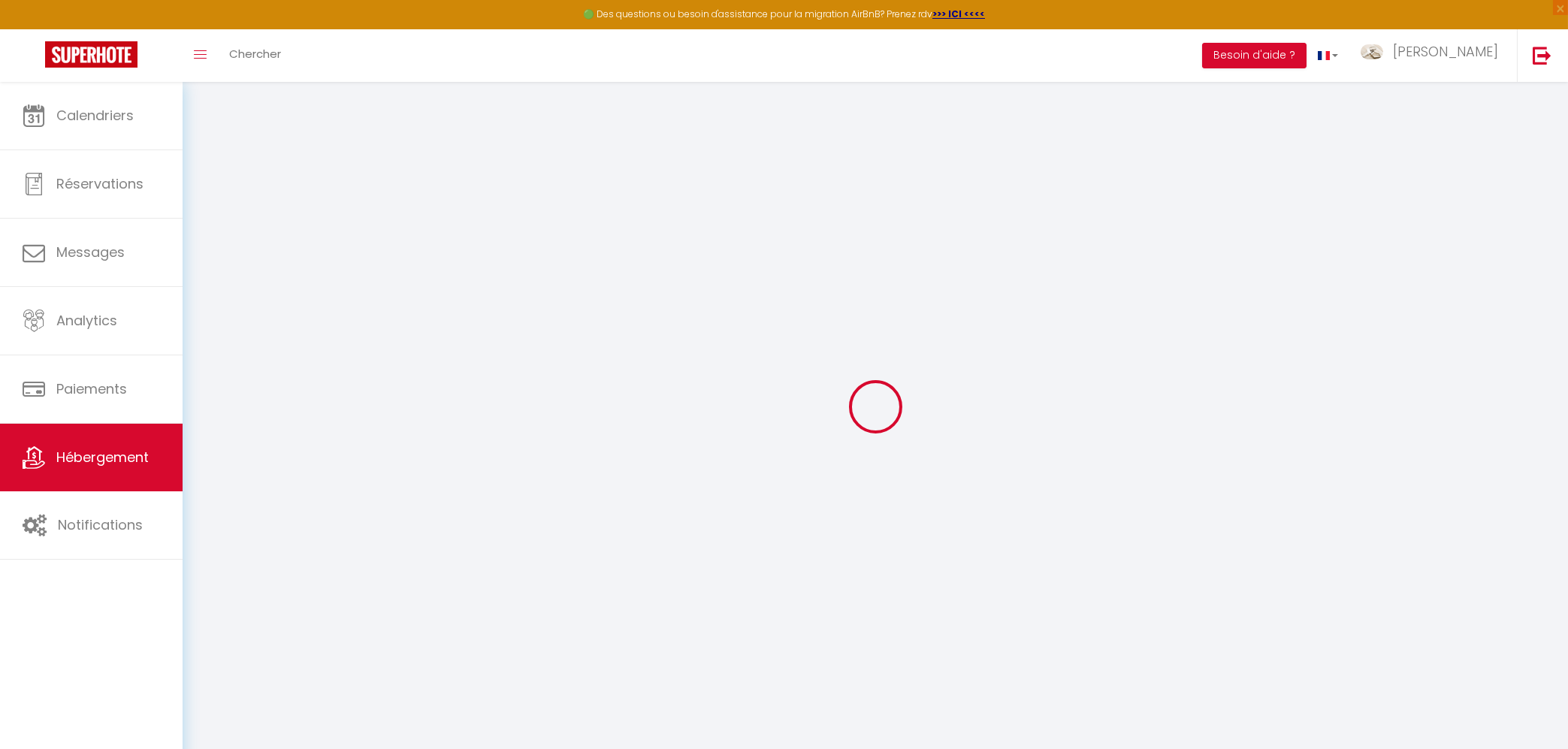
checkbox input "false"
select select
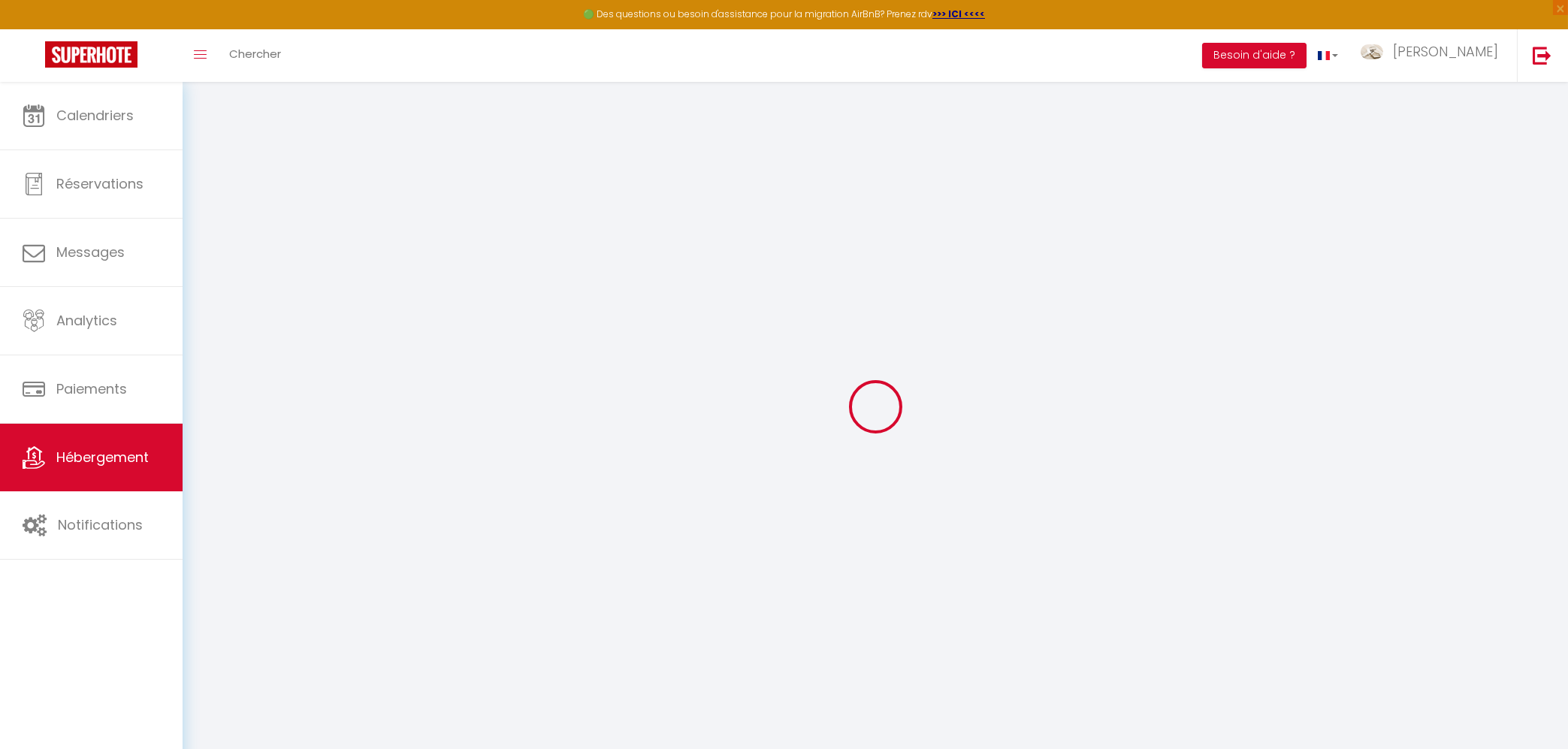
select select
checkbox input "false"
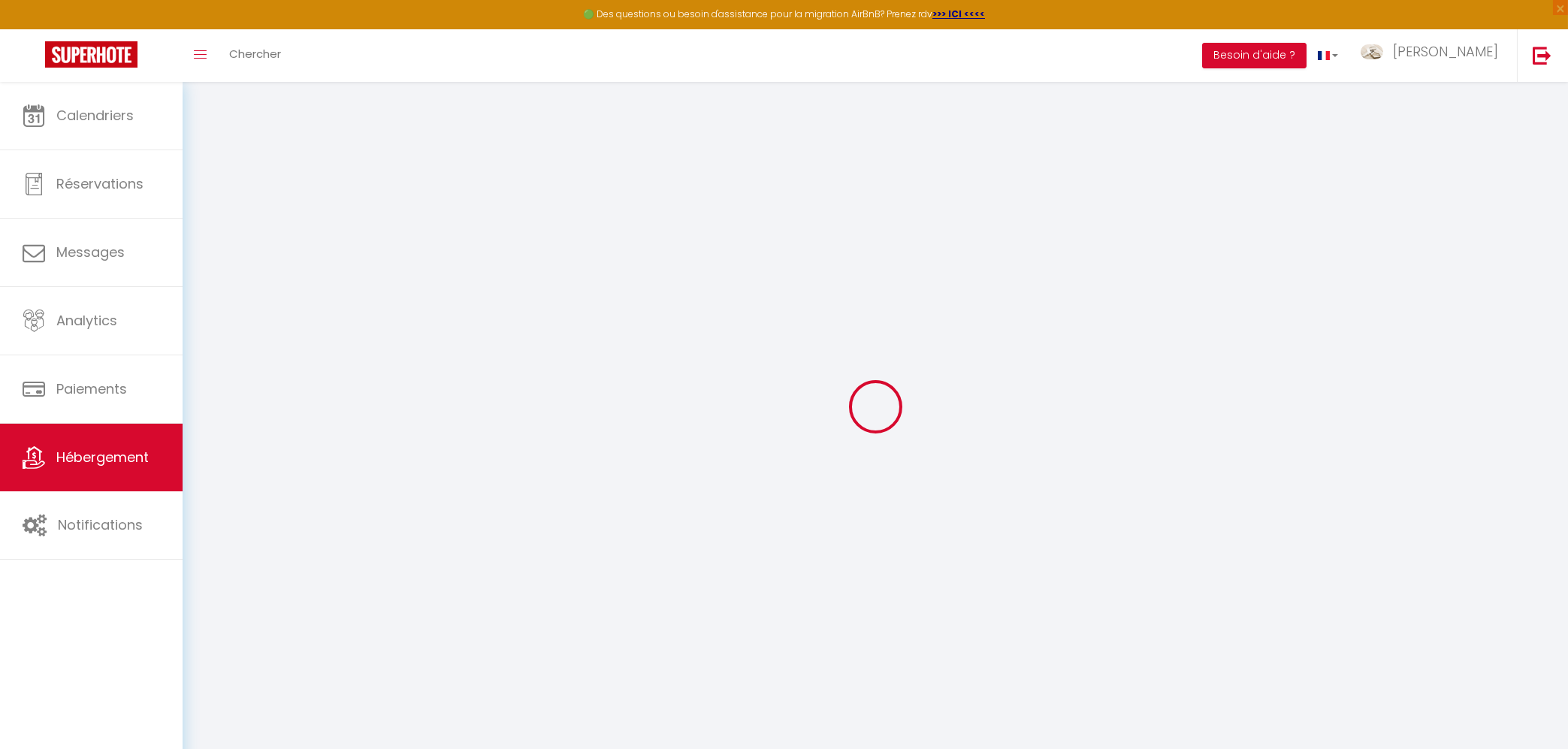
checkbox input "false"
select select
checkbox input "false"
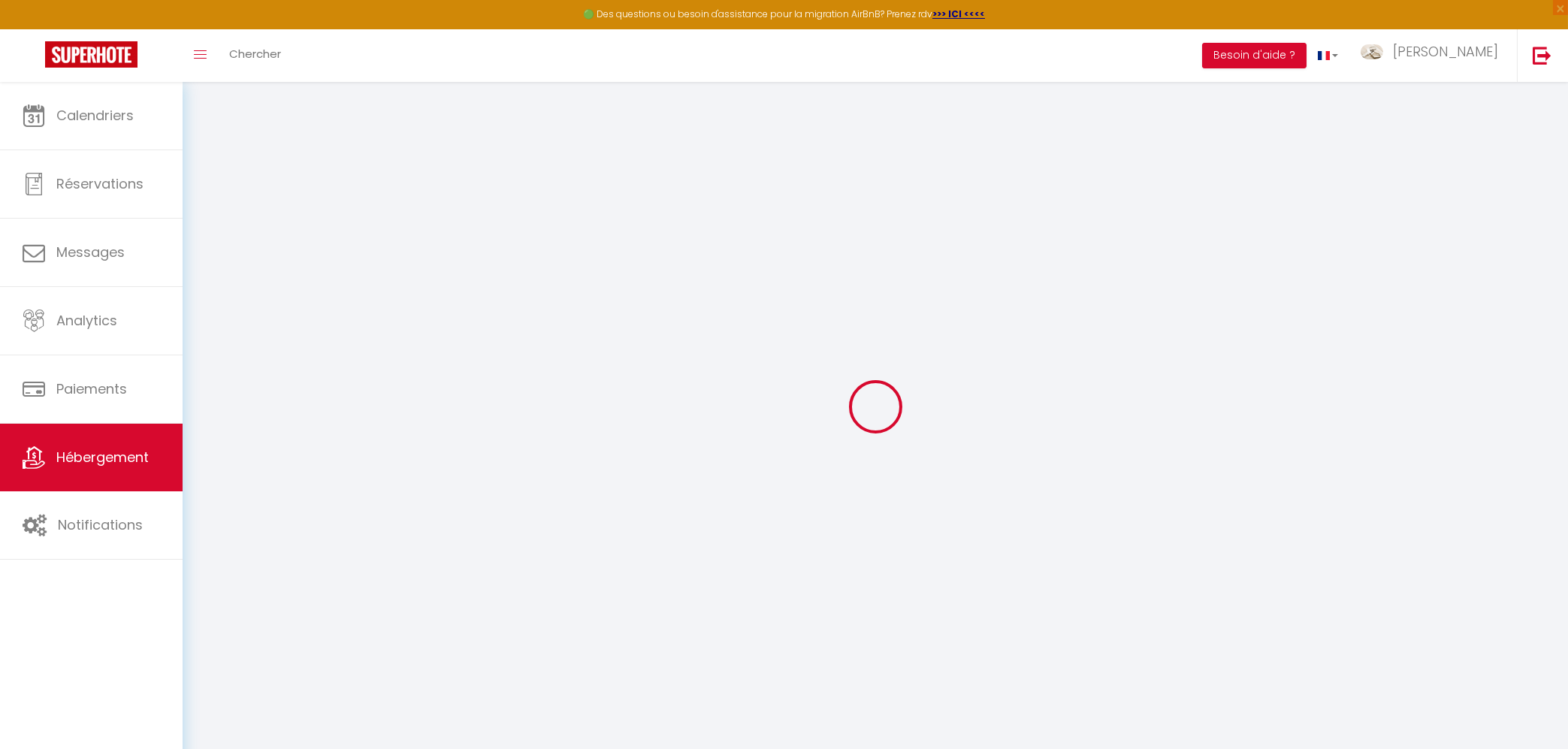
checkbox input "false"
select select
checkbox input "false"
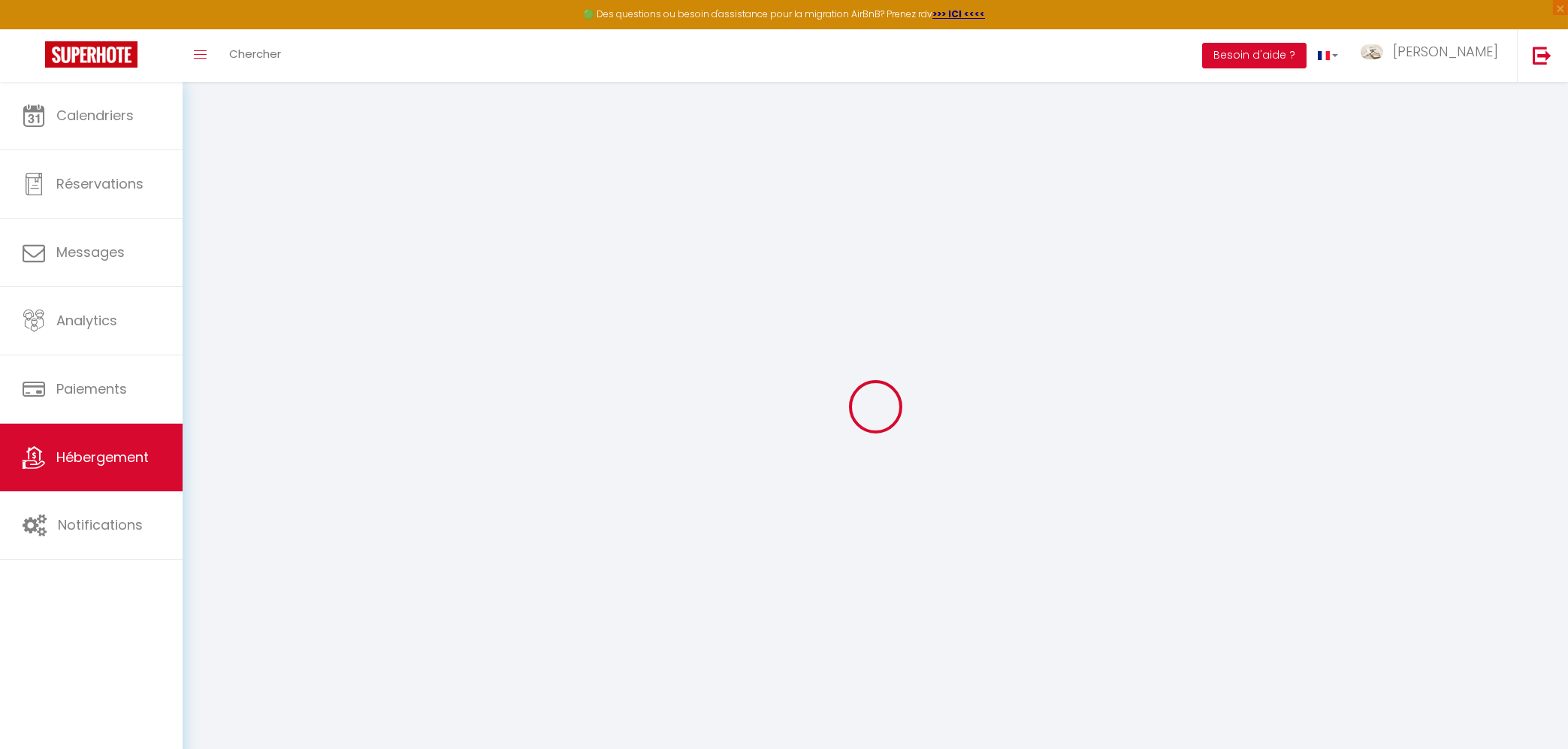
checkbox input "false"
select select "17:00"
select select "23:45"
select select "10:00"
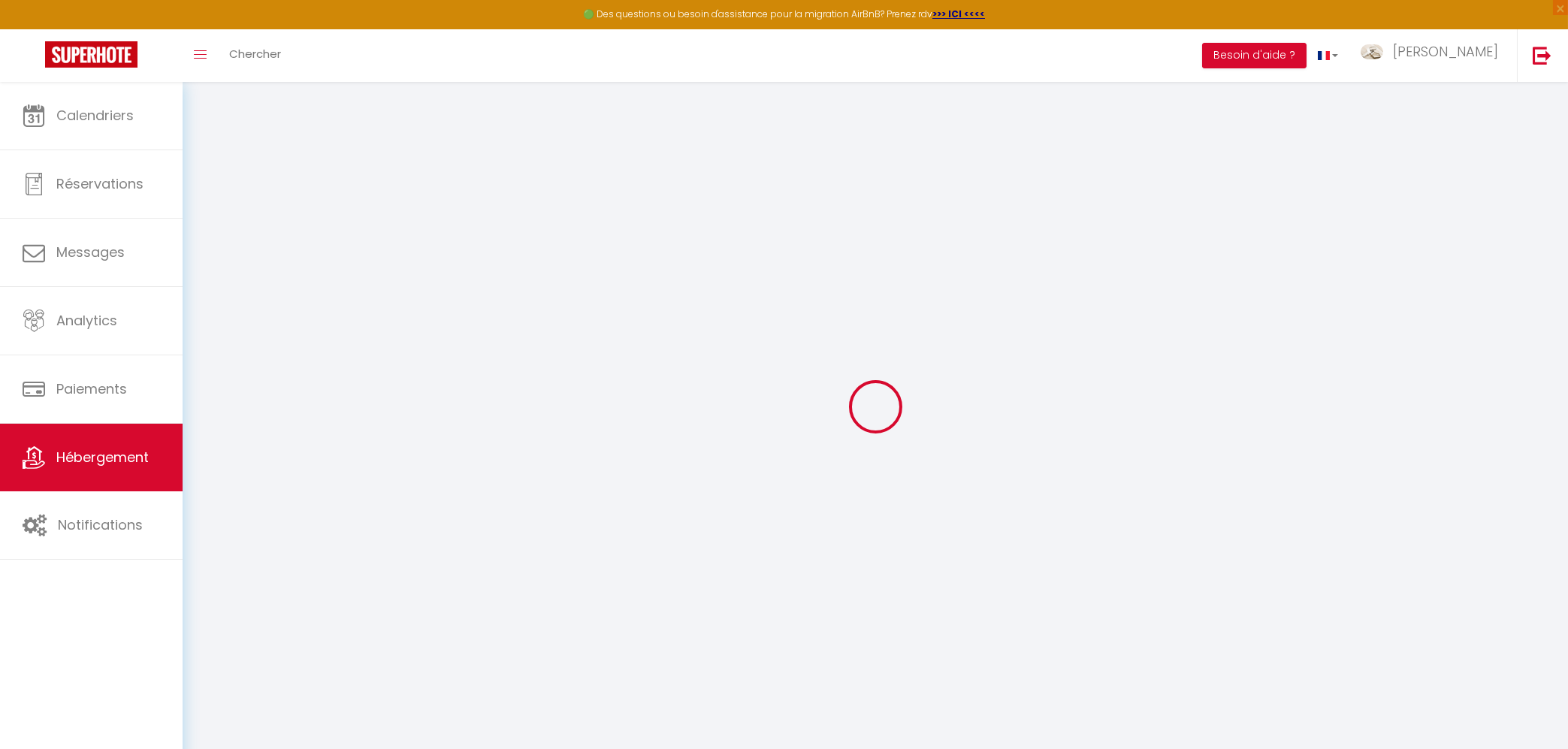
select select "30"
select select "120"
select select
checkbox input "false"
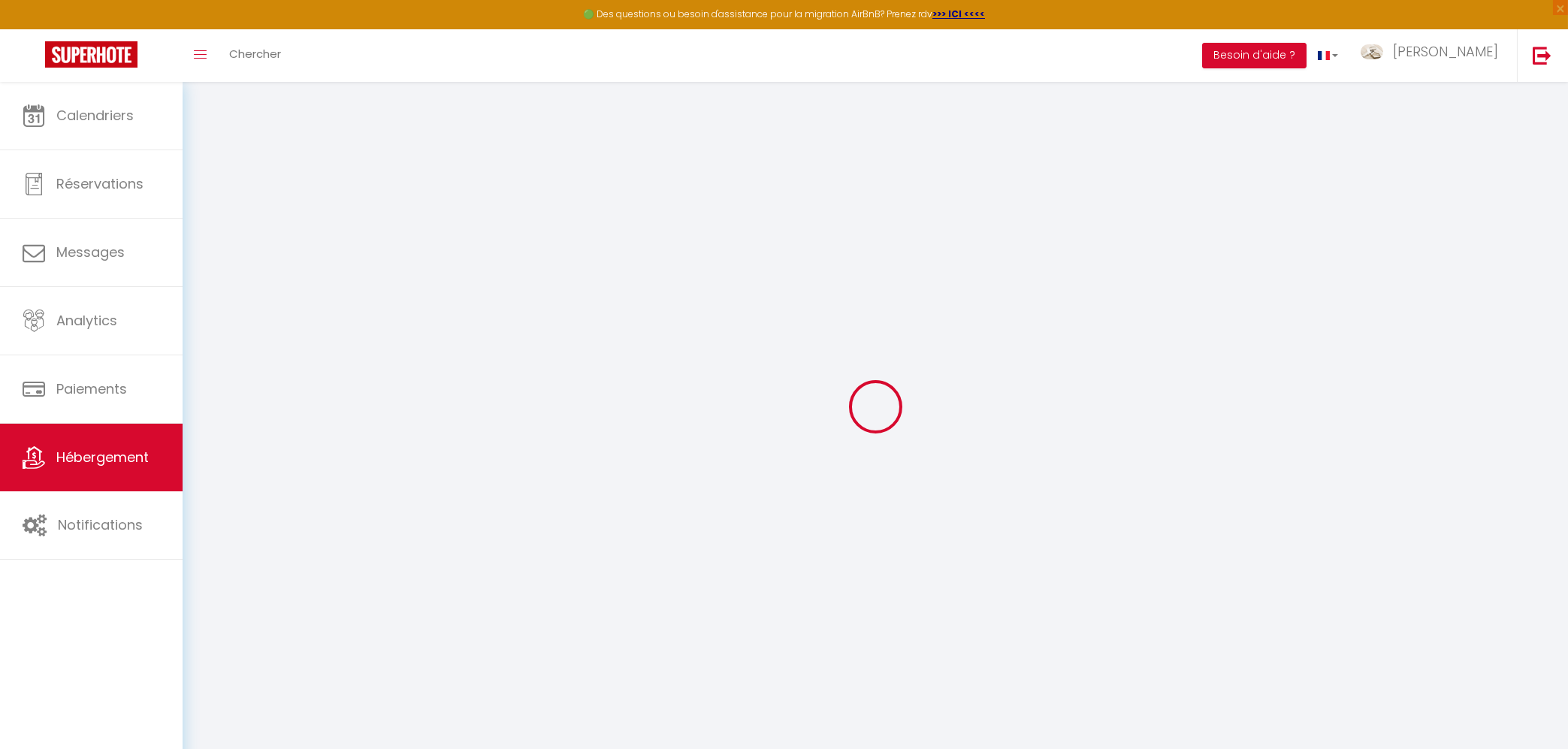
checkbox input "false"
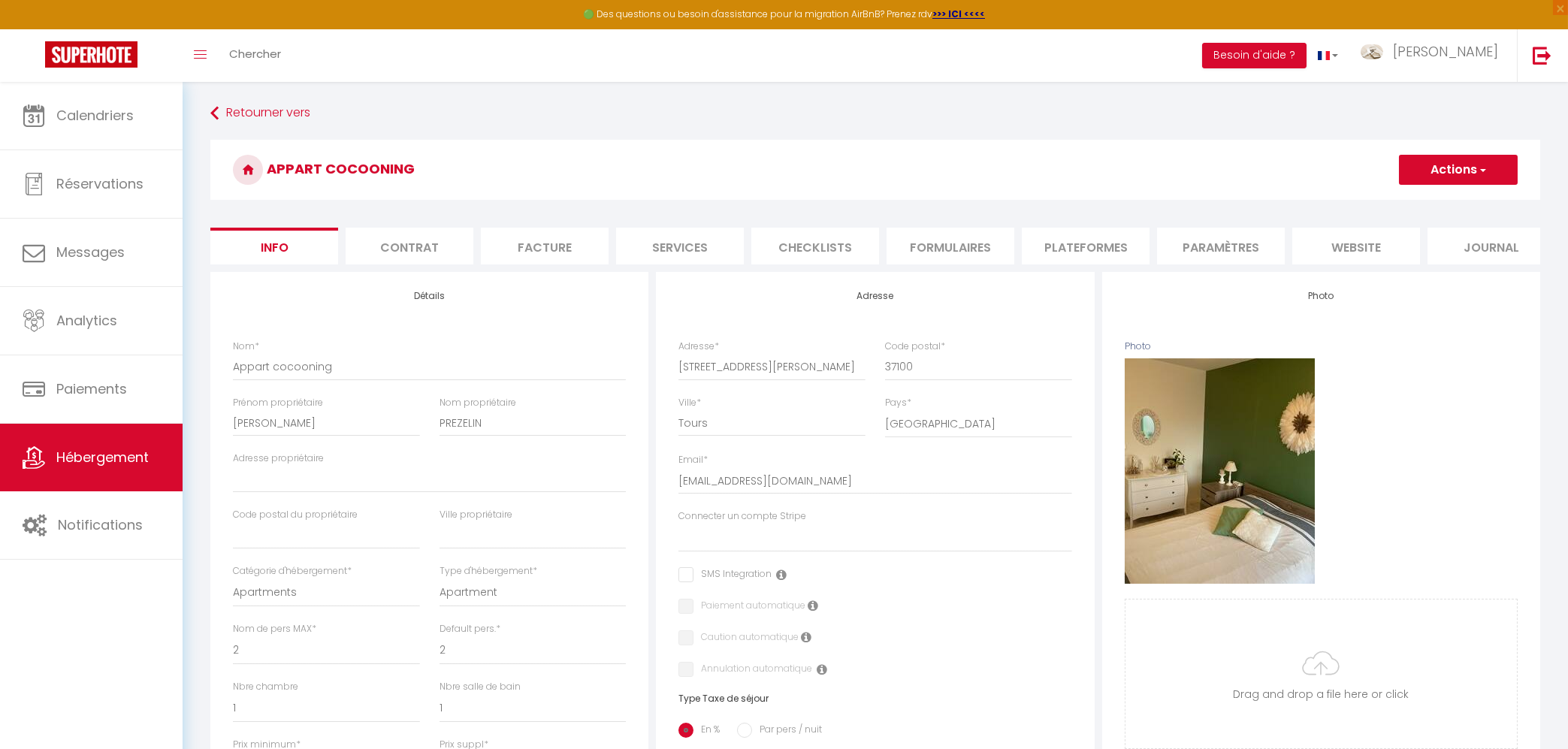
select select
checkbox input "false"
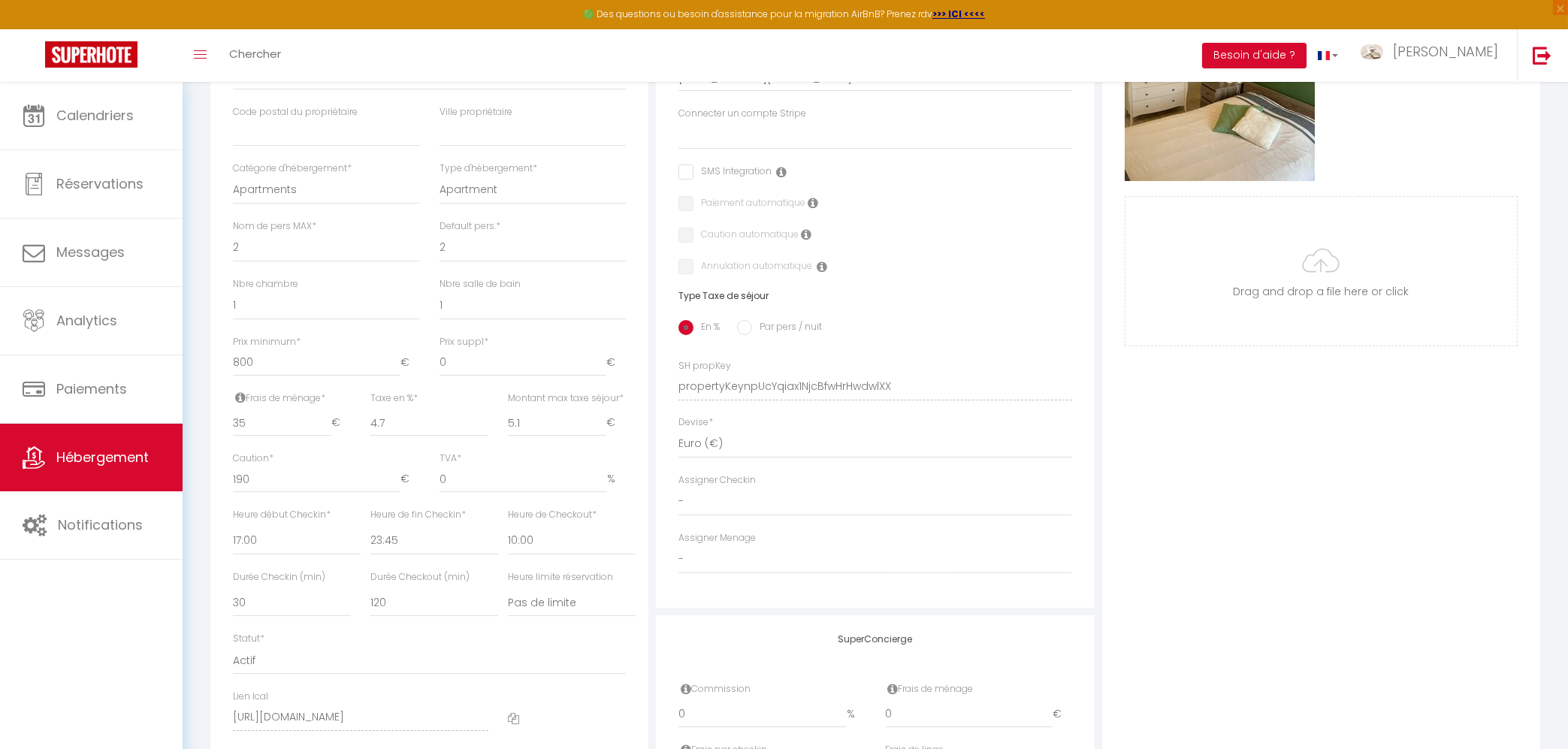
scroll to position [483, 0]
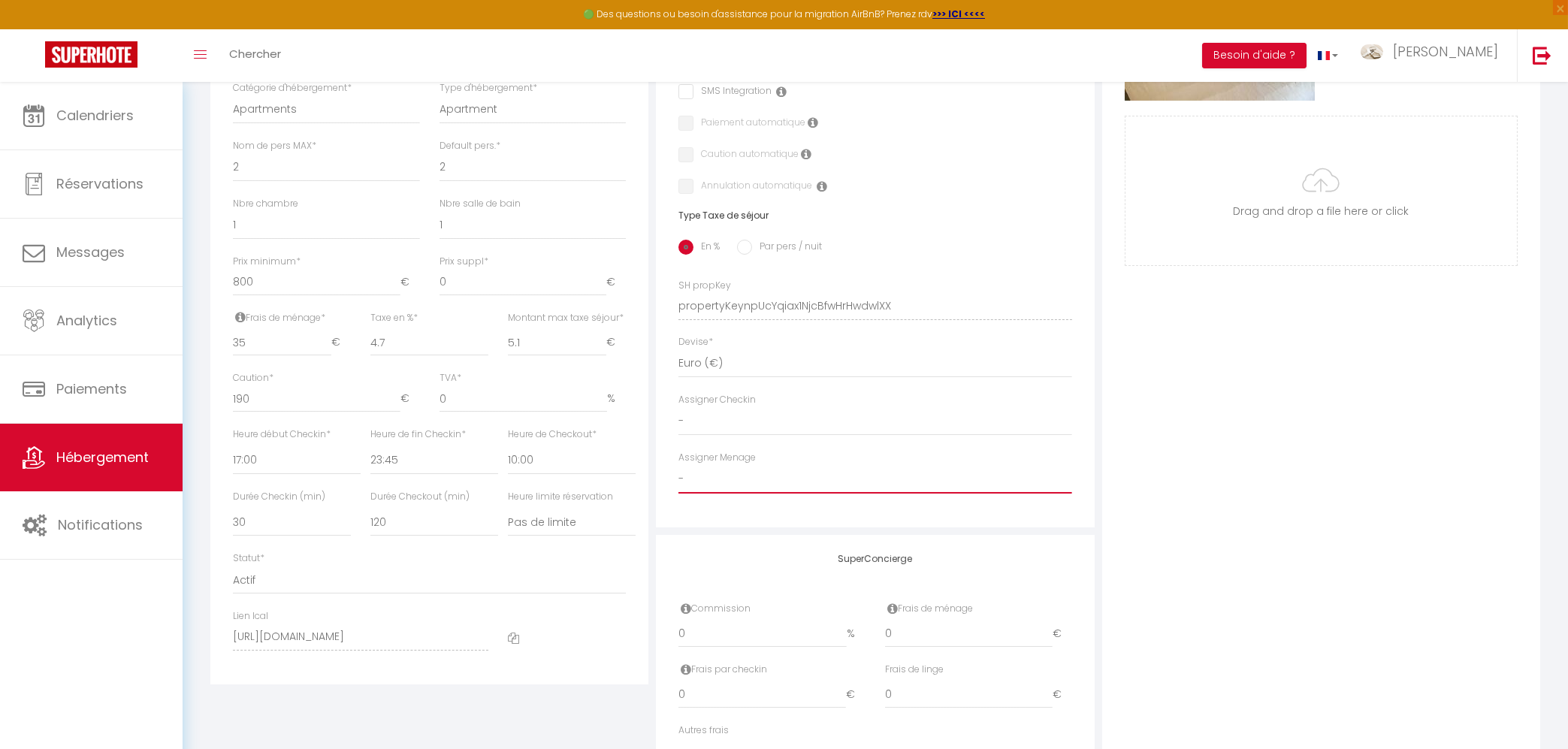
click at [678, 465] on select "- [PERSON_NAME] [PERSON_NAME] [PERSON_NAME] [PERSON_NAME] [PERSON_NAME] PARIS […" at bounding box center [875, 479] width 393 height 29
select select "39524"
click option "[PERSON_NAME]" at bounding box center [0, 0] width 0 height 0
select select
checkbox input "false"
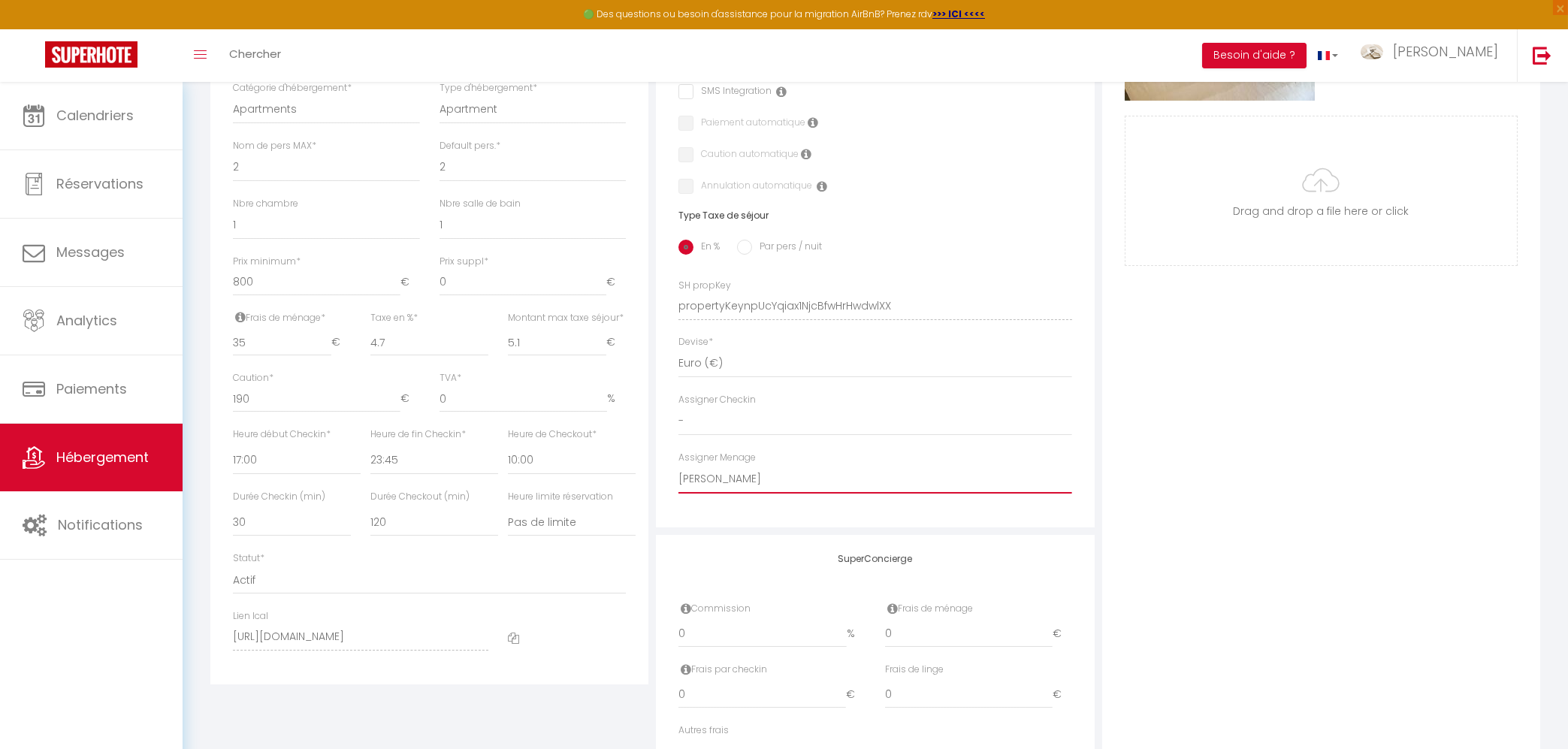
checkbox input "false"
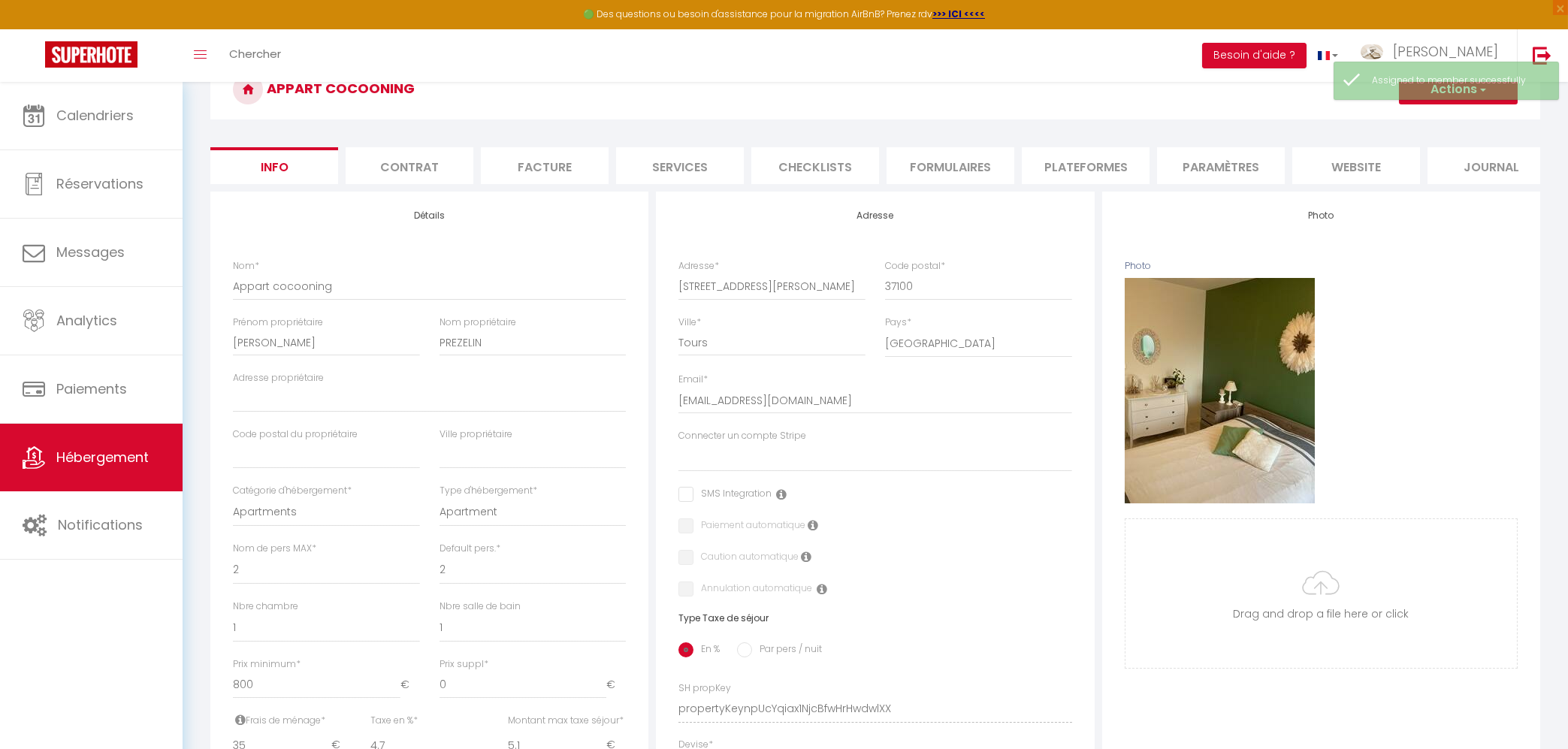
scroll to position [0, 0]
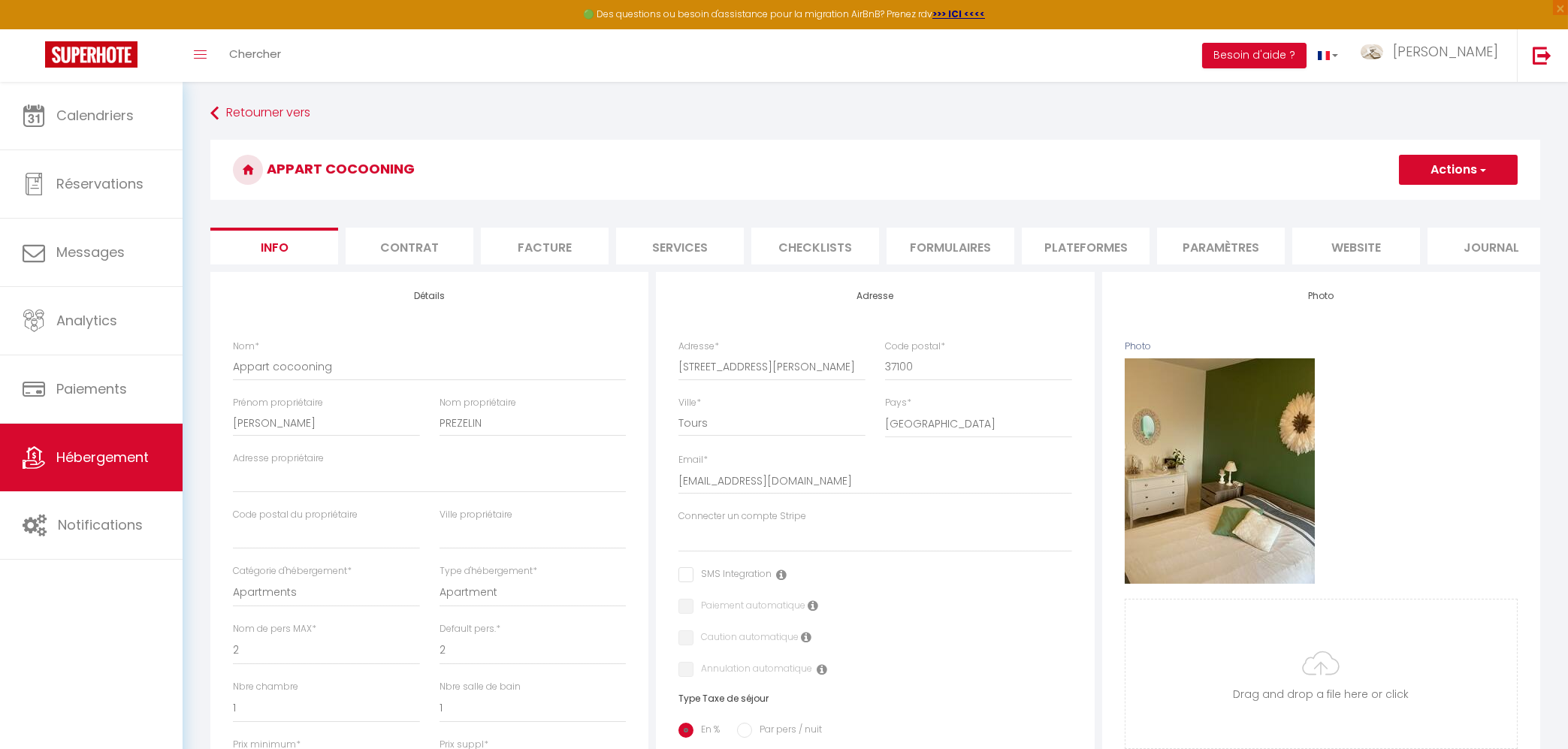
click at [1471, 179] on button "Actions" at bounding box center [1458, 170] width 118 height 30
click at [1402, 202] on input "Enregistrer" at bounding box center [1399, 203] width 56 height 15
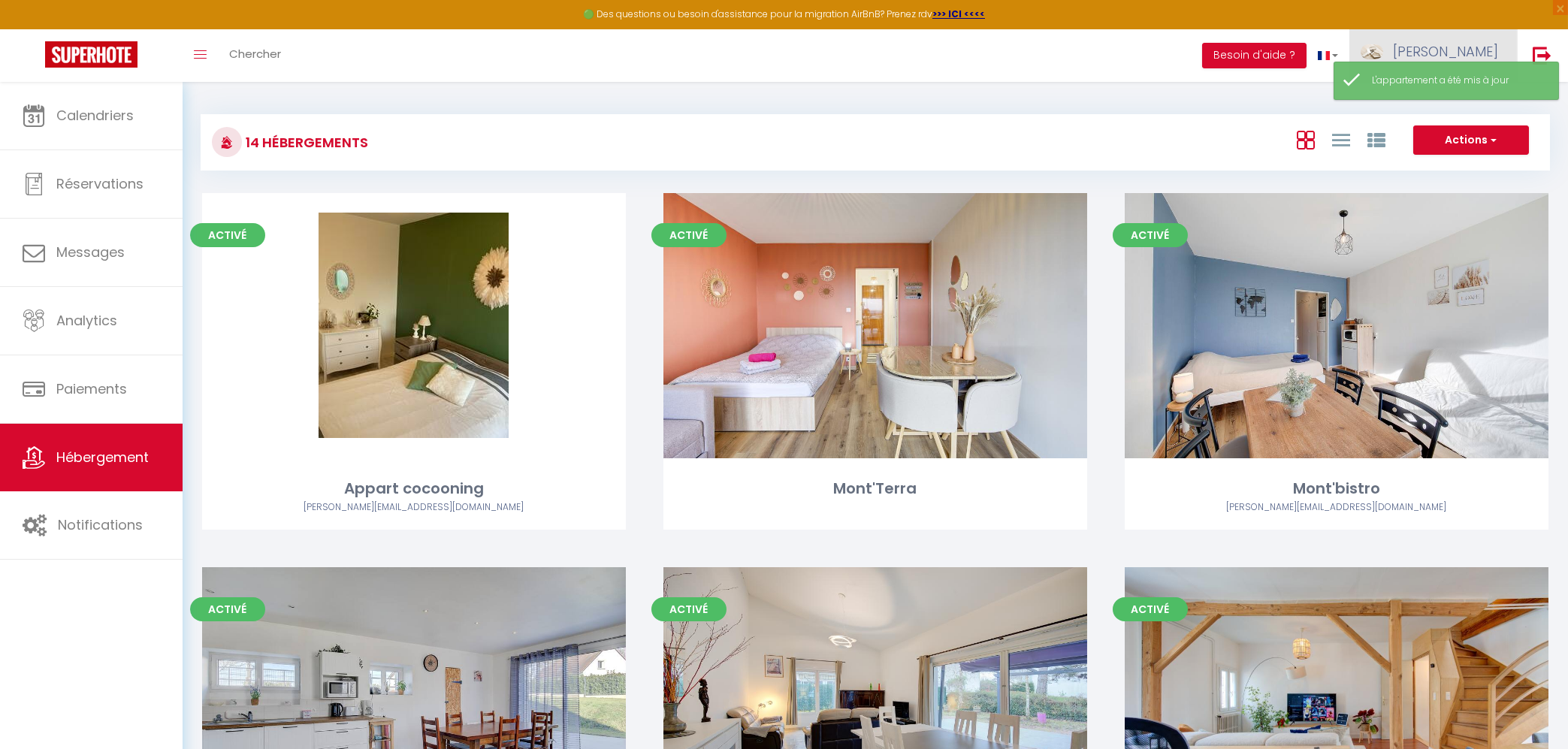
click at [1497, 42] on span "[PERSON_NAME]" at bounding box center [1445, 52] width 105 height 19
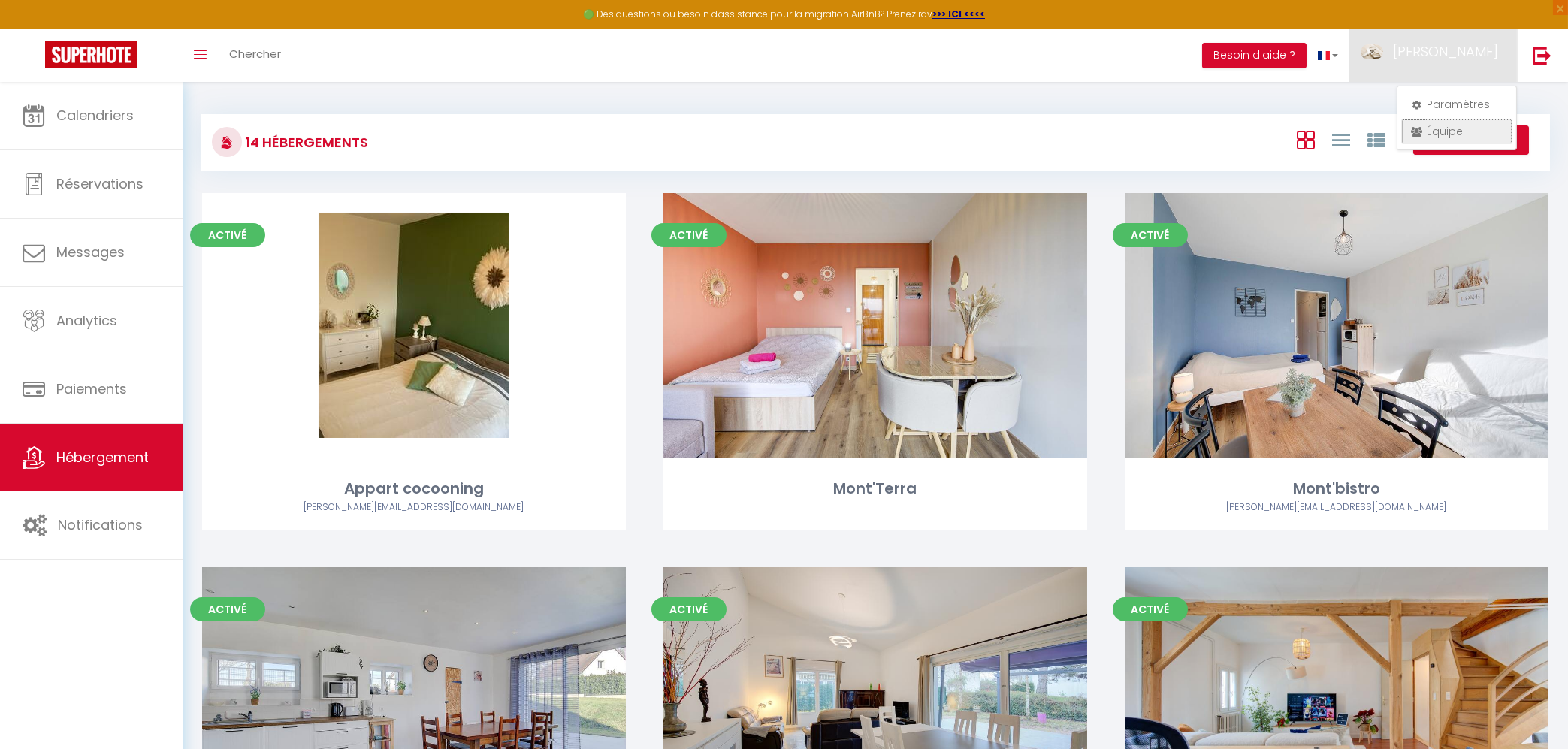
click at [1432, 132] on link "Équipe" at bounding box center [1457, 131] width 111 height 25
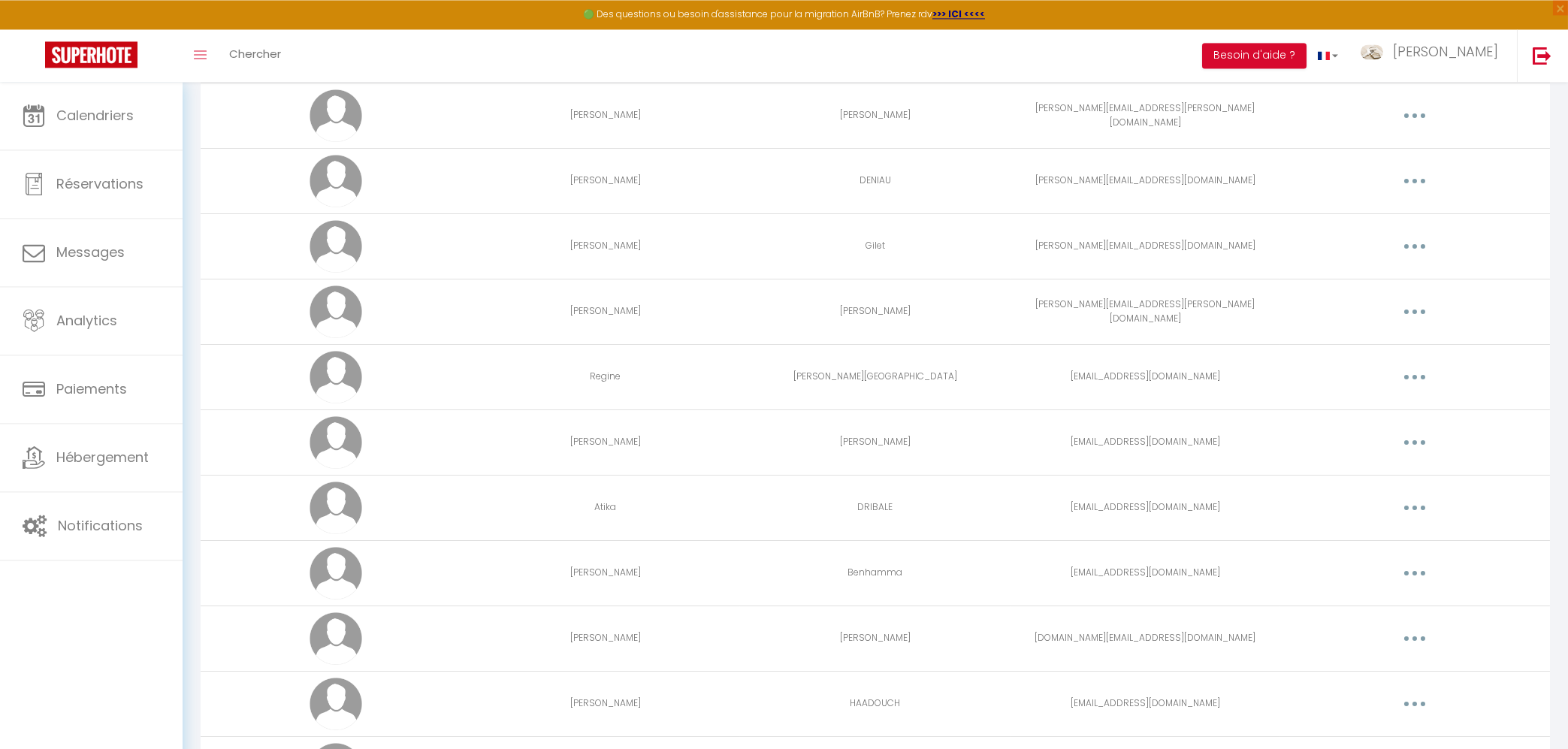
scroll to position [160, 0]
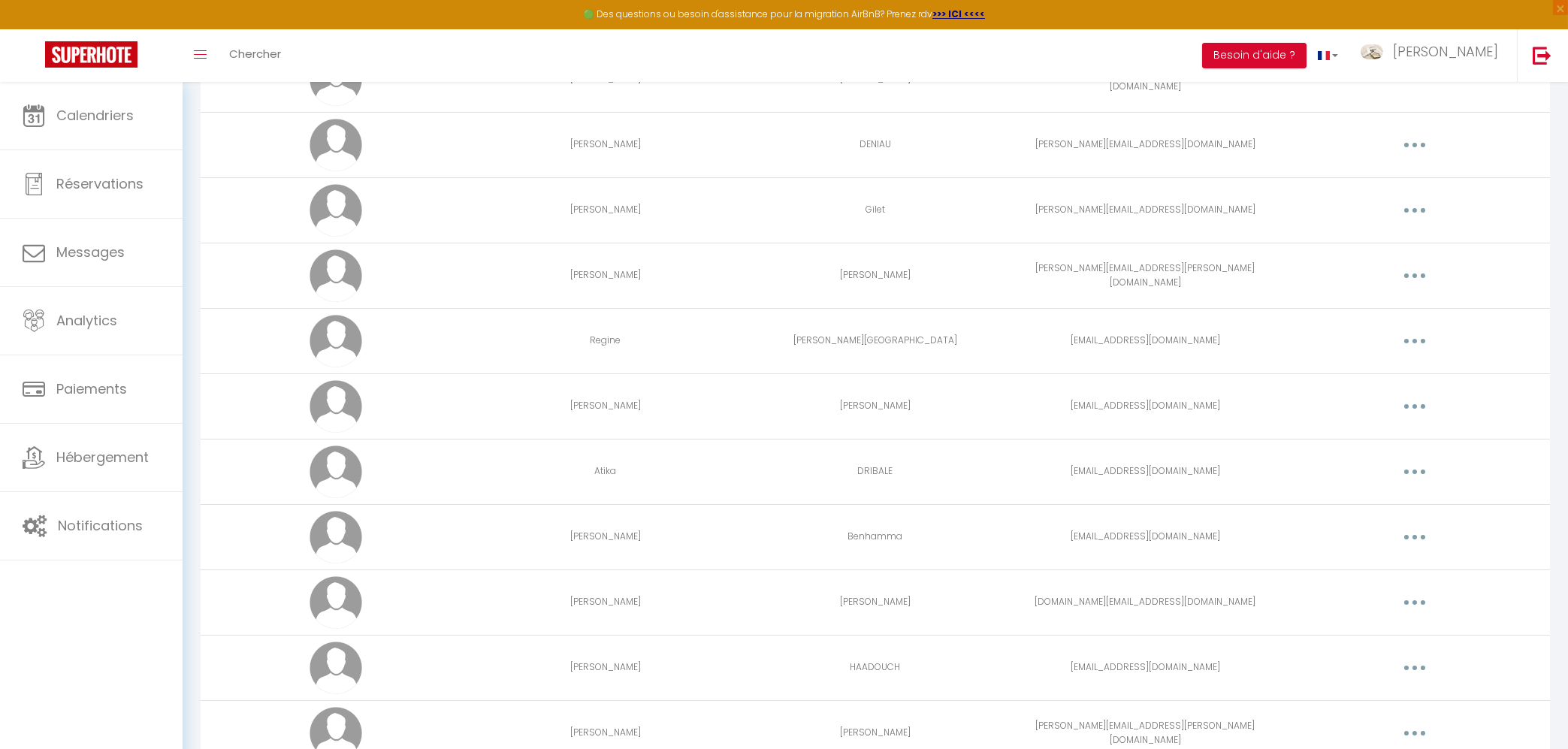
click at [1408, 609] on button "button" at bounding box center [1414, 602] width 42 height 24
click at [1347, 639] on link "Editer" at bounding box center [1376, 637] width 111 height 25
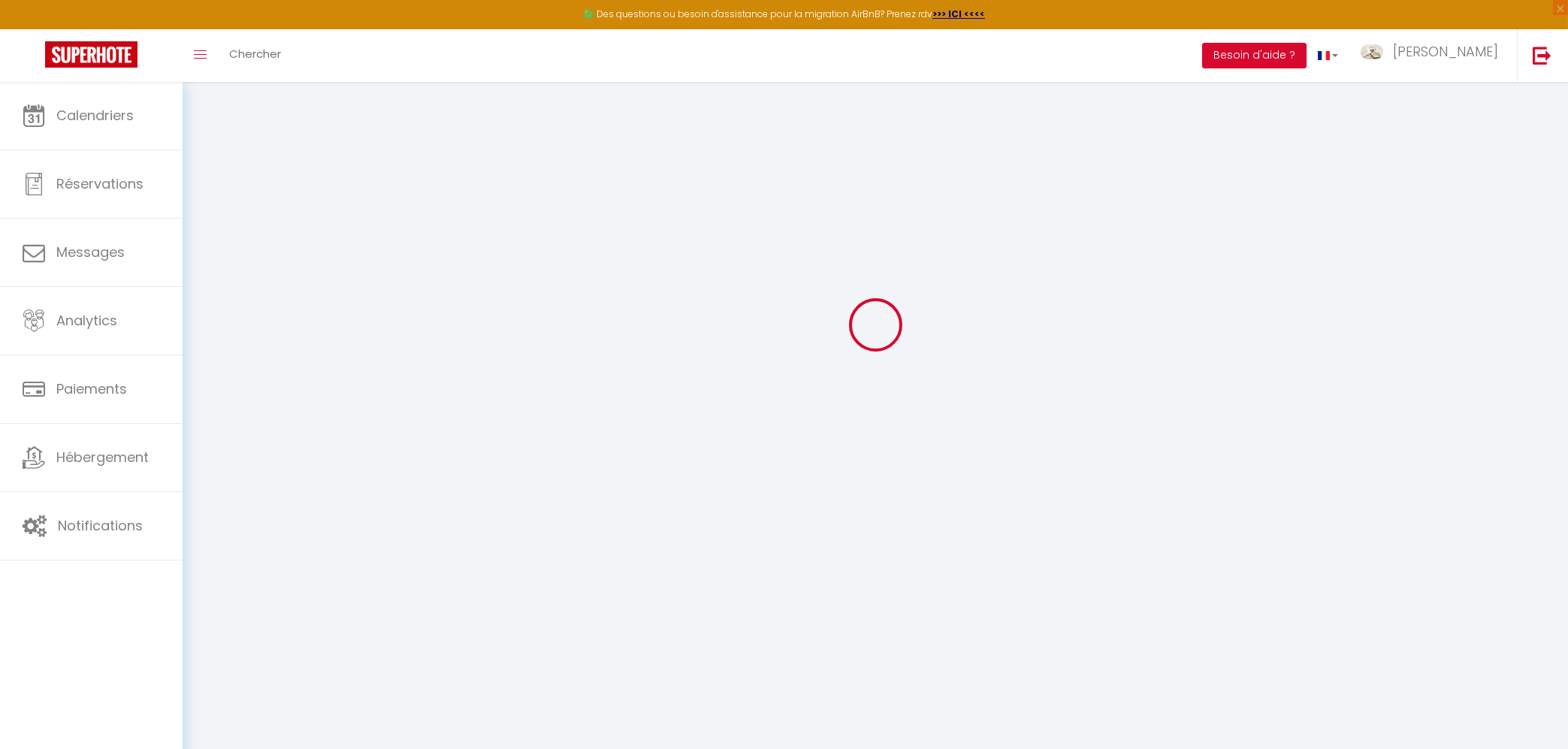
scroll to position [52, 0]
type input "[PERSON_NAME]"
type input "[DOMAIN_NAME][EMAIL_ADDRESS][DOMAIN_NAME]"
type textarea "[URL][DOMAIN_NAME]"
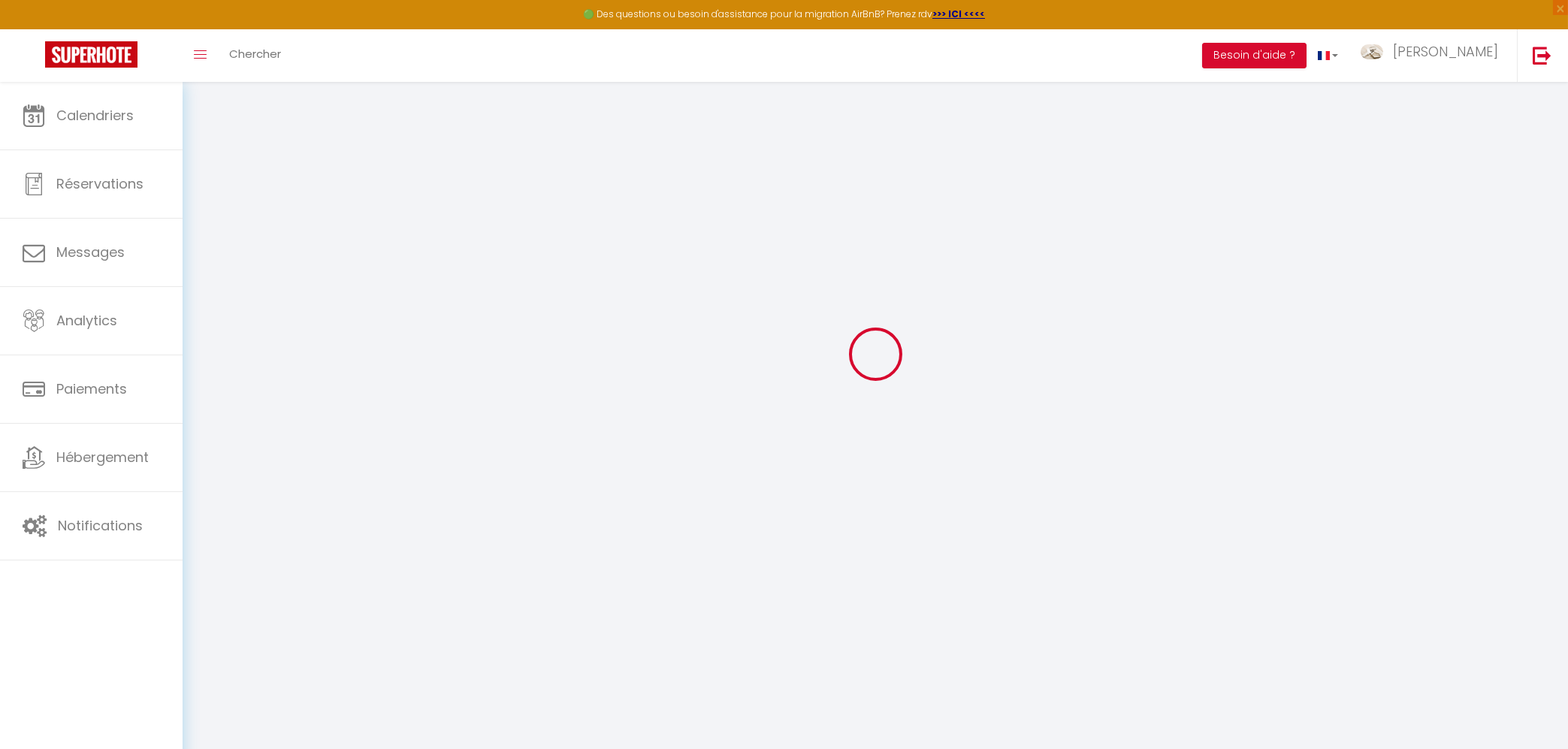
checkbox input "false"
checkbox input "true"
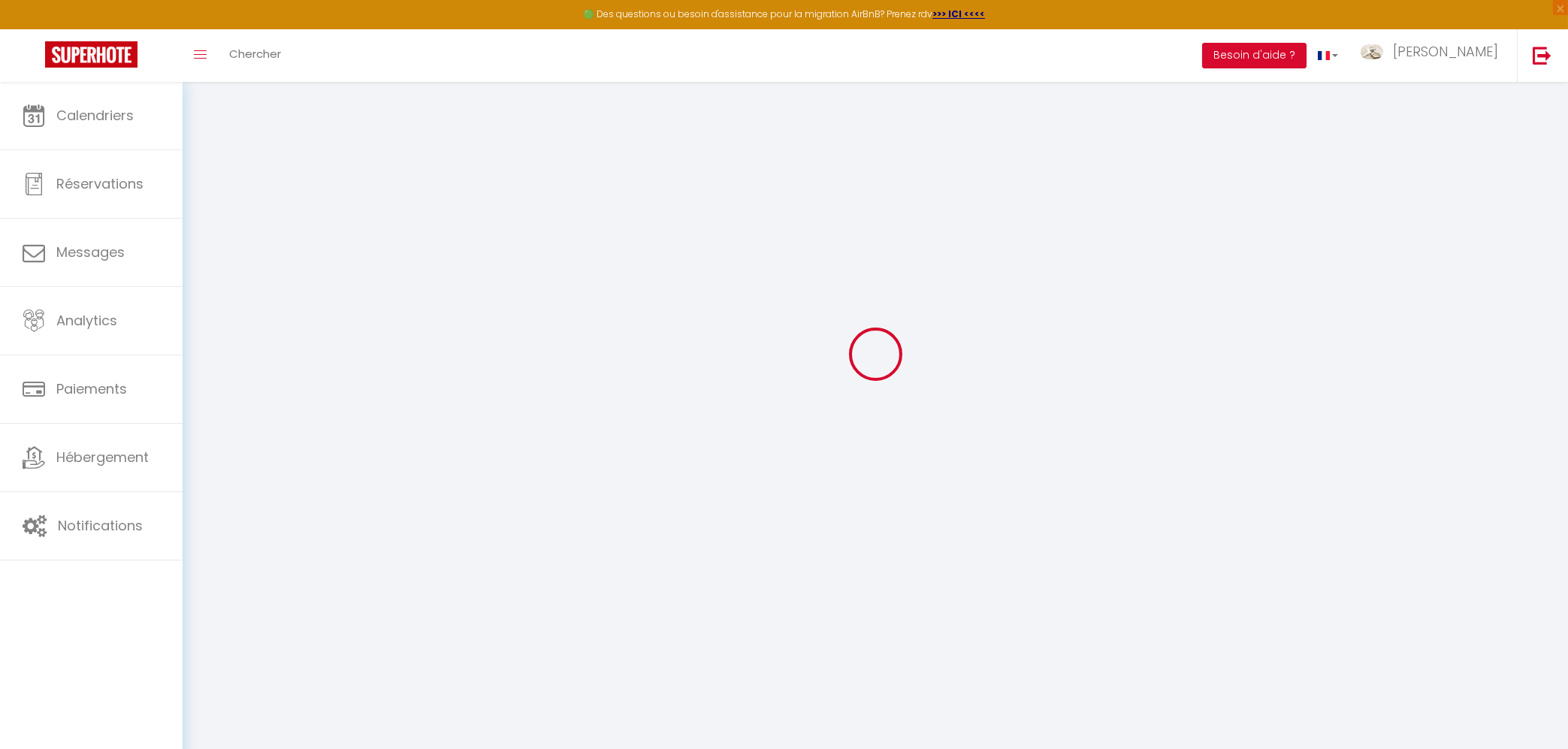
checkbox input "true"
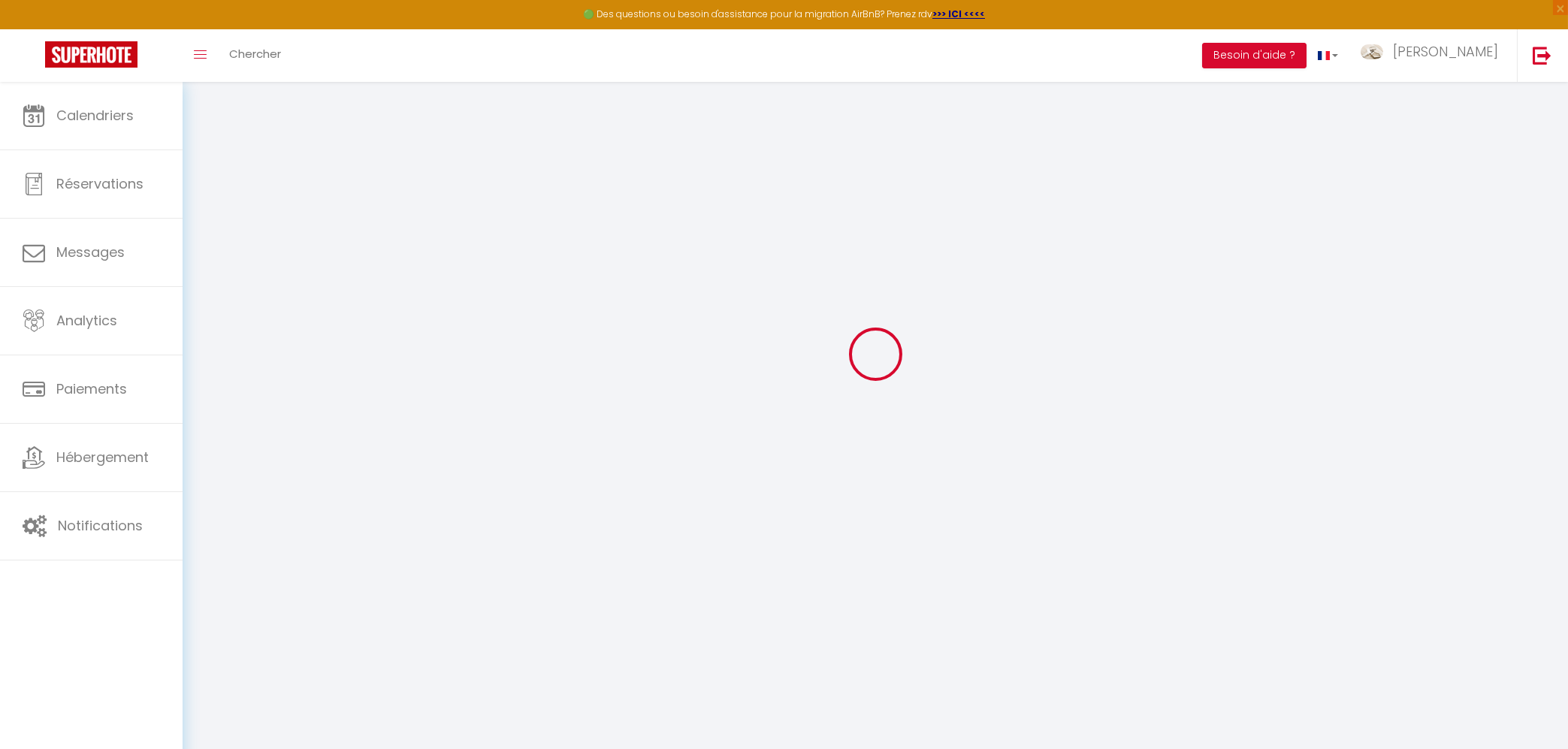
checkbox input "false"
checkbox input "true"
checkbox input "false"
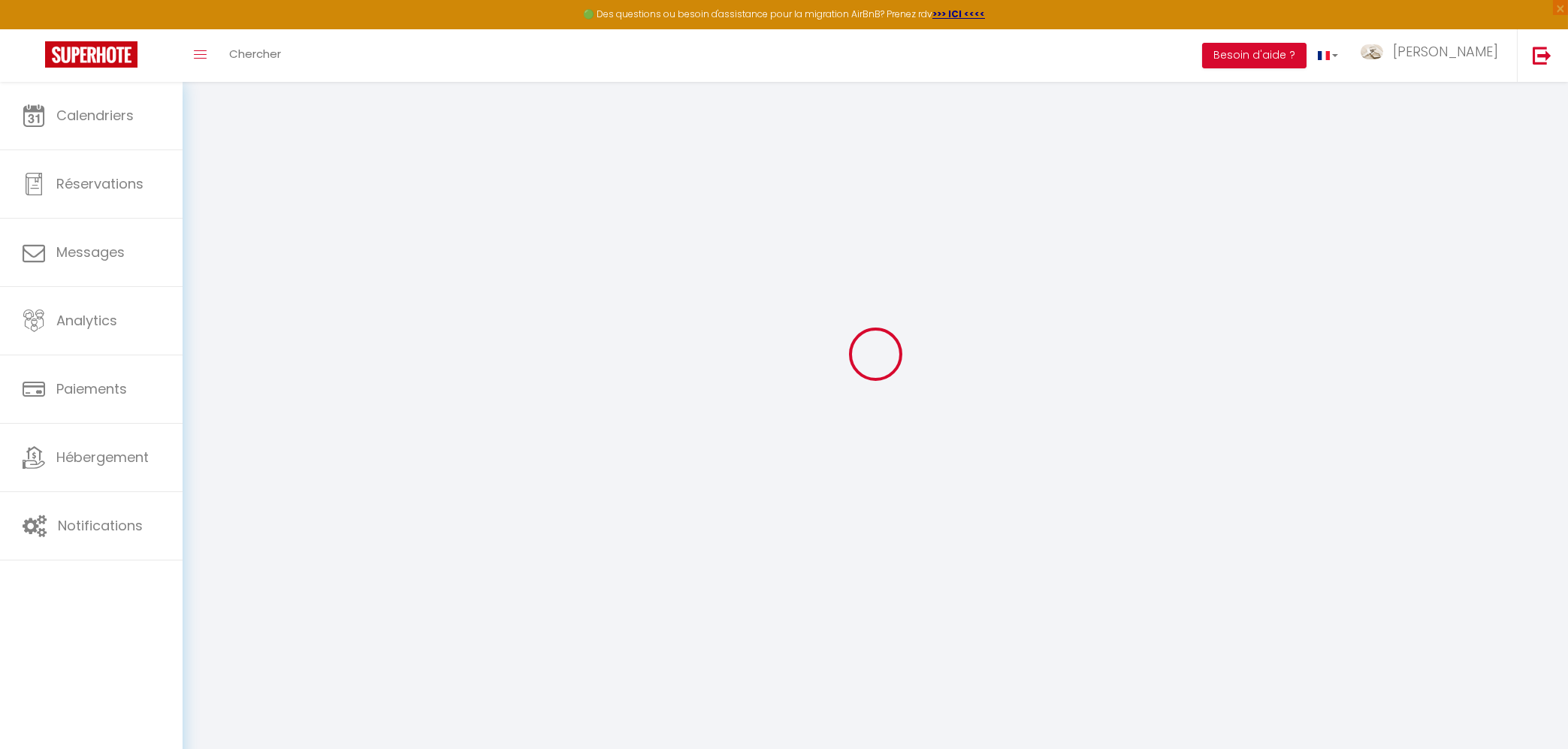
select select
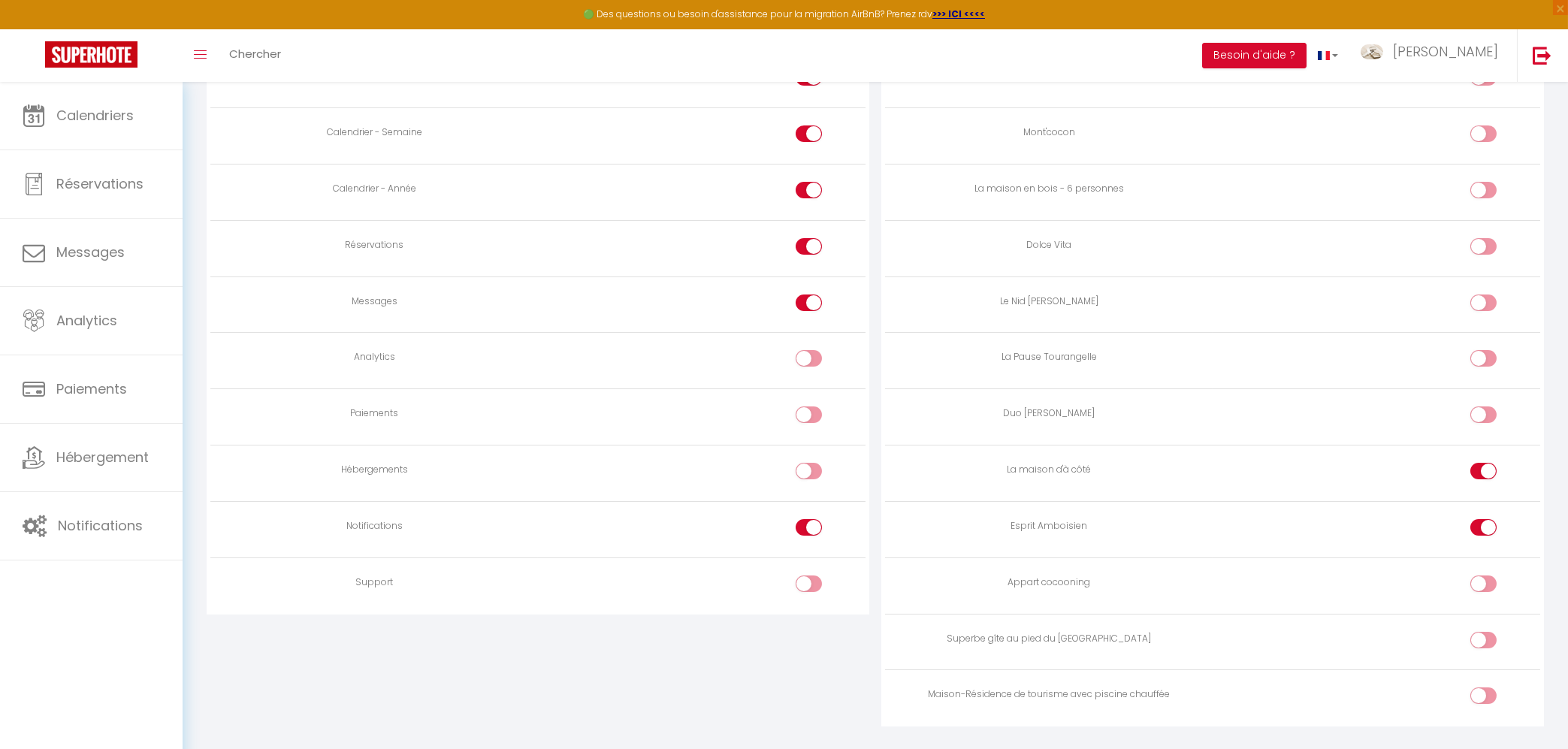
scroll to position [1055, 0]
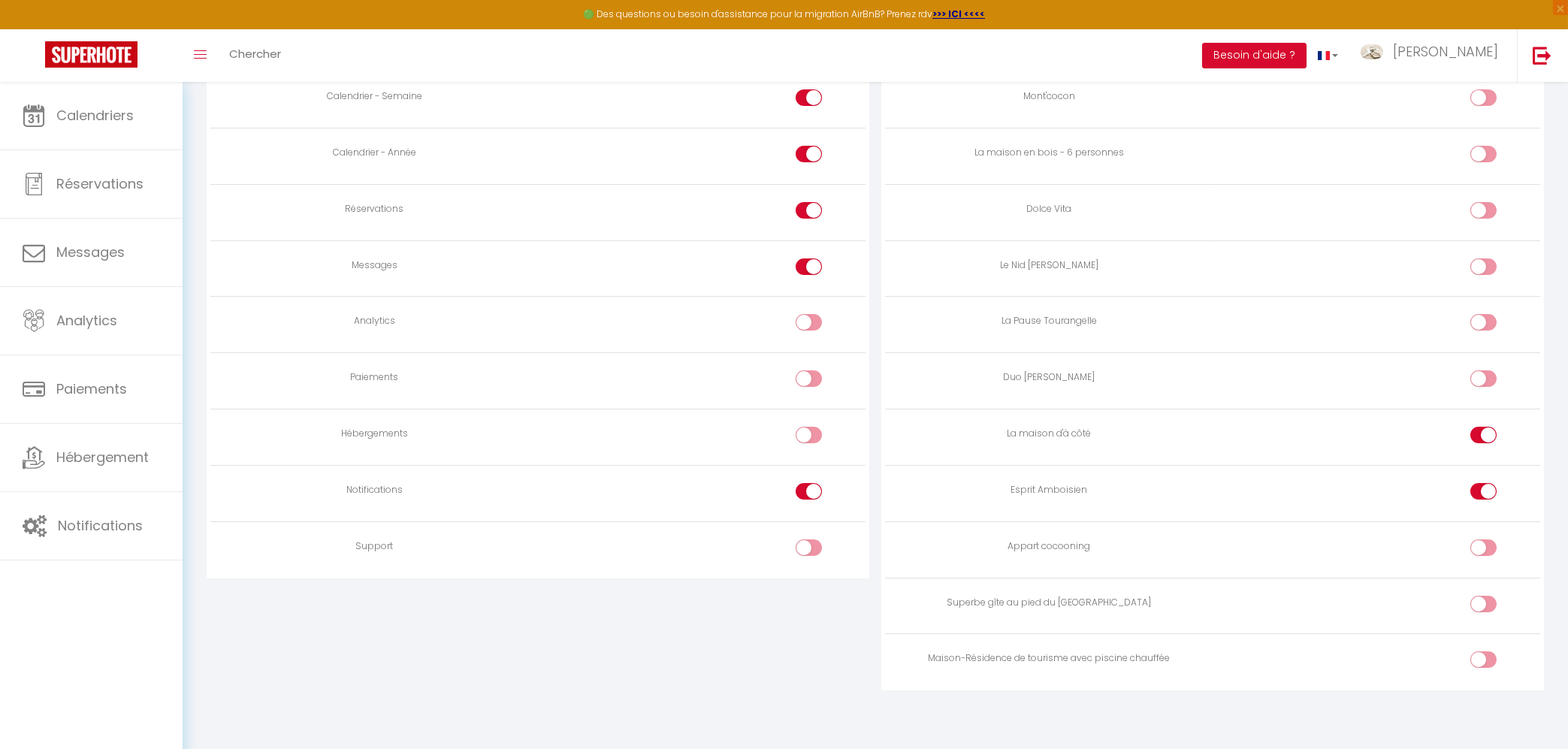
click at [1486, 541] on input "checkbox" at bounding box center [1496, 550] width 26 height 22
checkbox input "true"
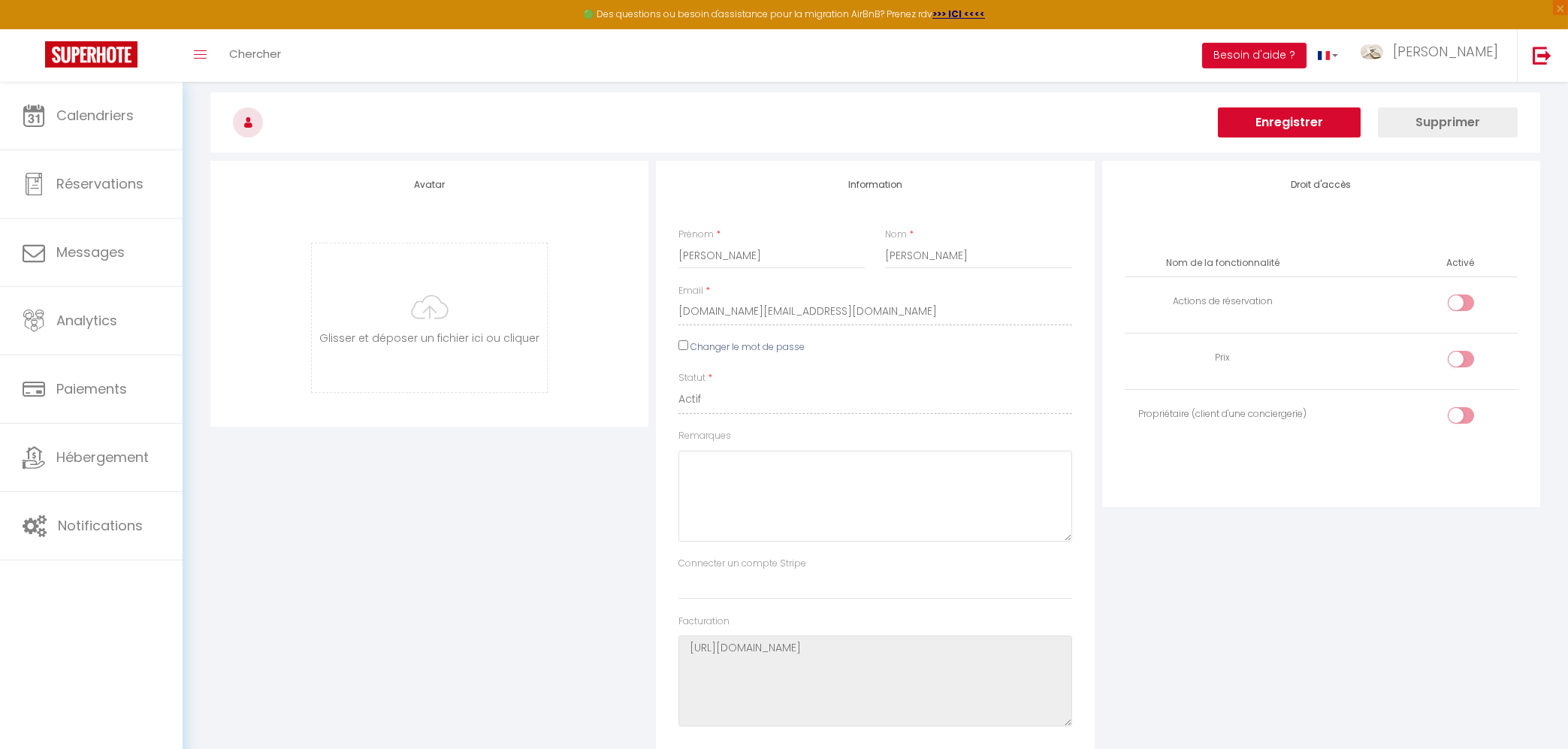
scroll to position [0, 0]
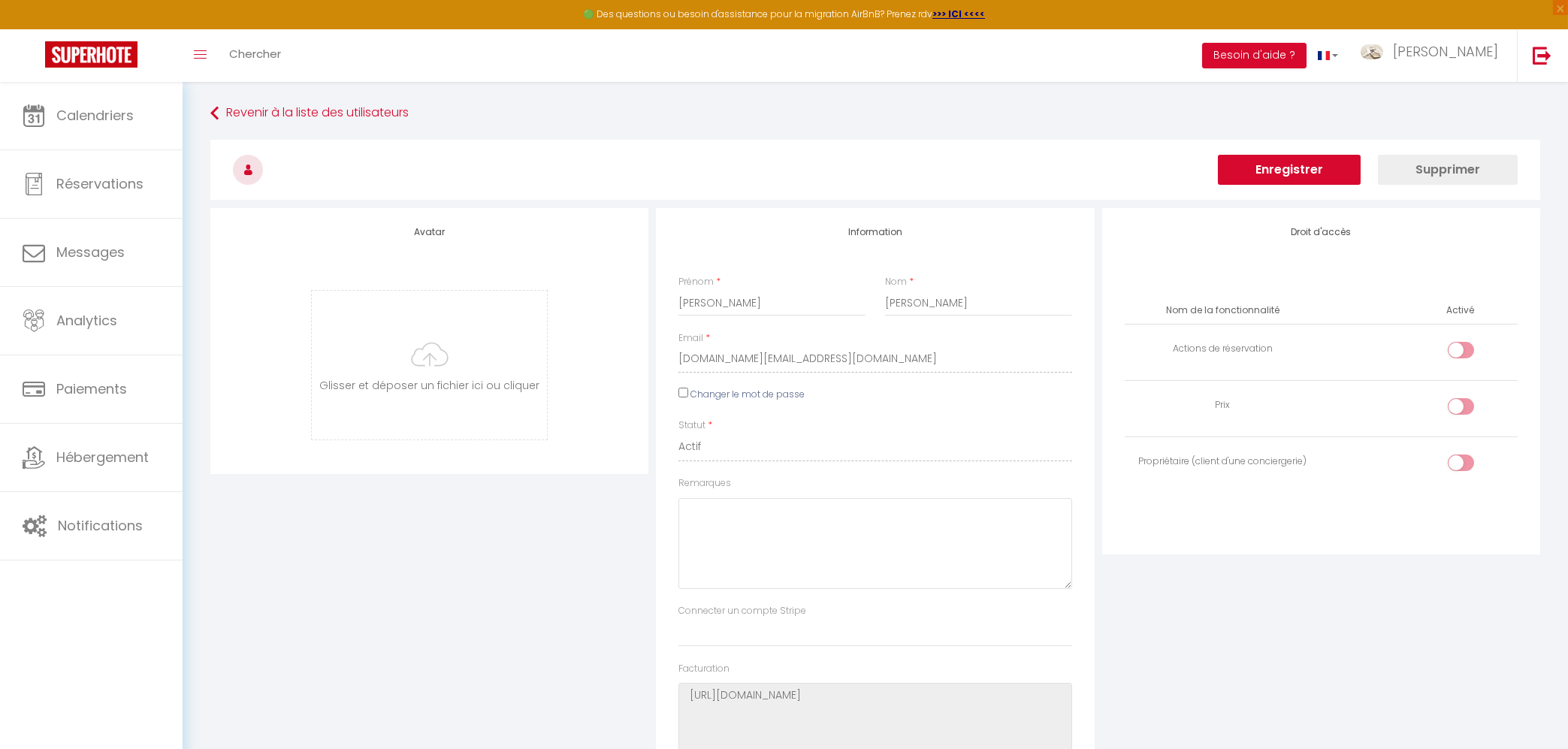
click at [1322, 160] on button "Enregistrer" at bounding box center [1289, 170] width 143 height 30
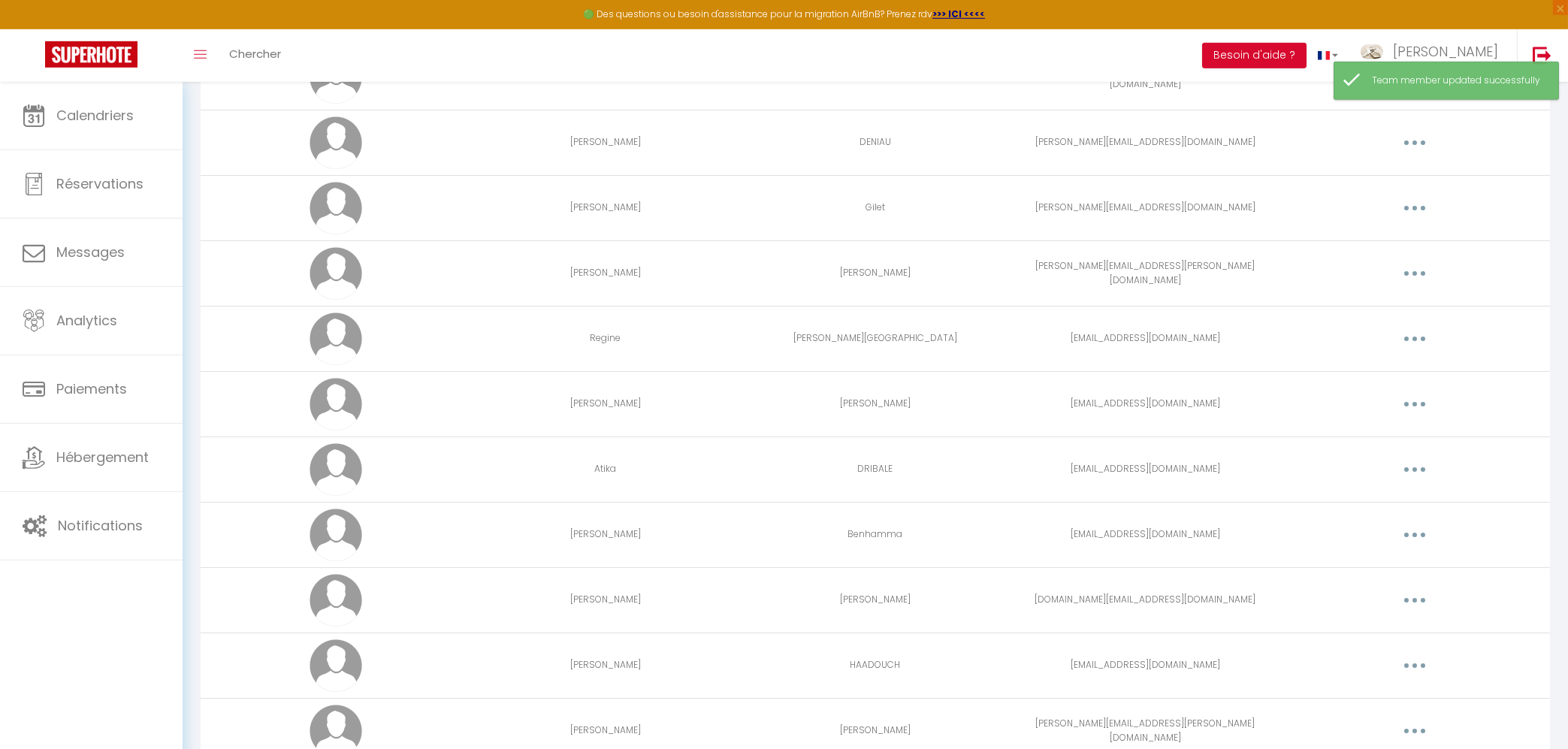
scroll to position [241, 0]
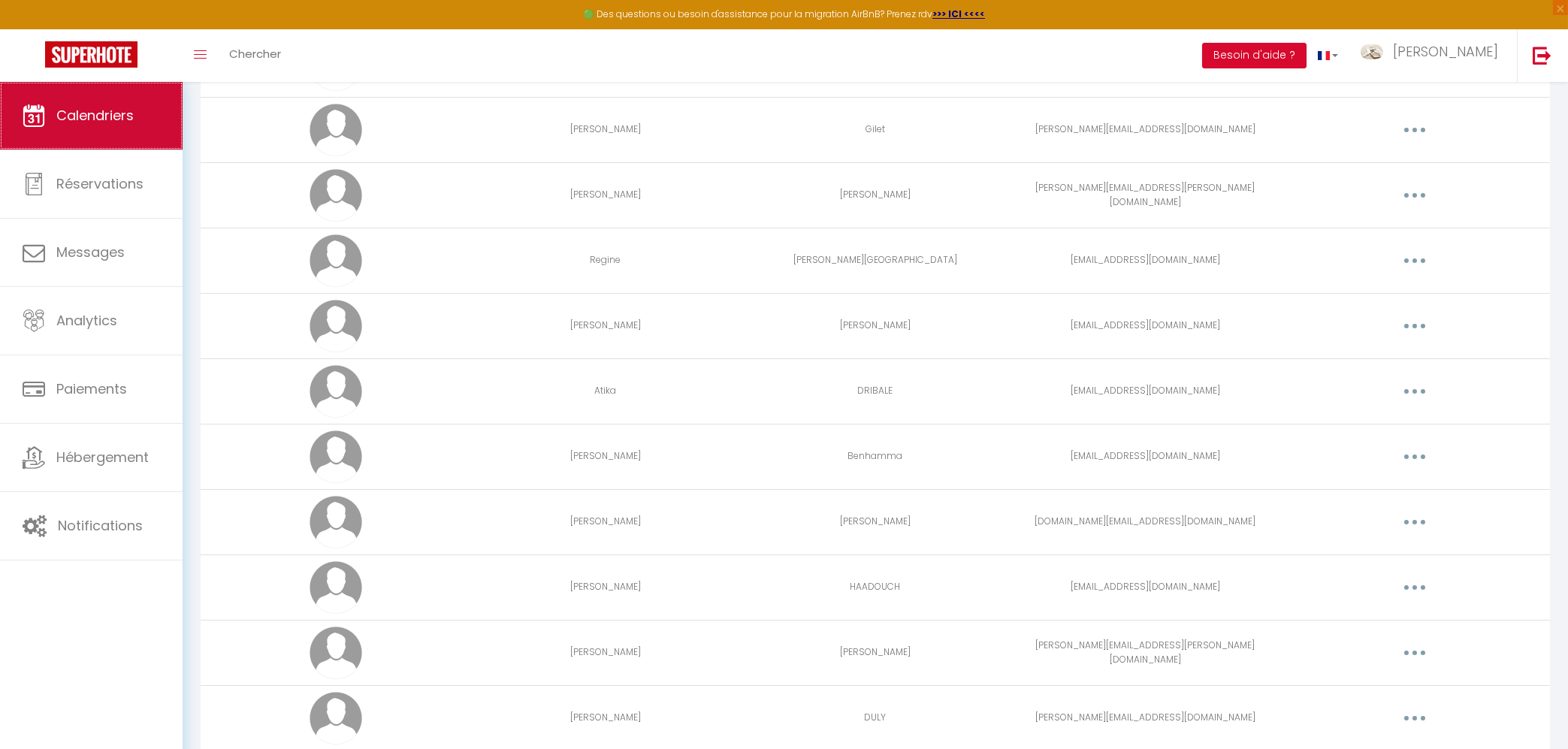
click at [110, 124] on span "Calendriers" at bounding box center [95, 115] width 77 height 19
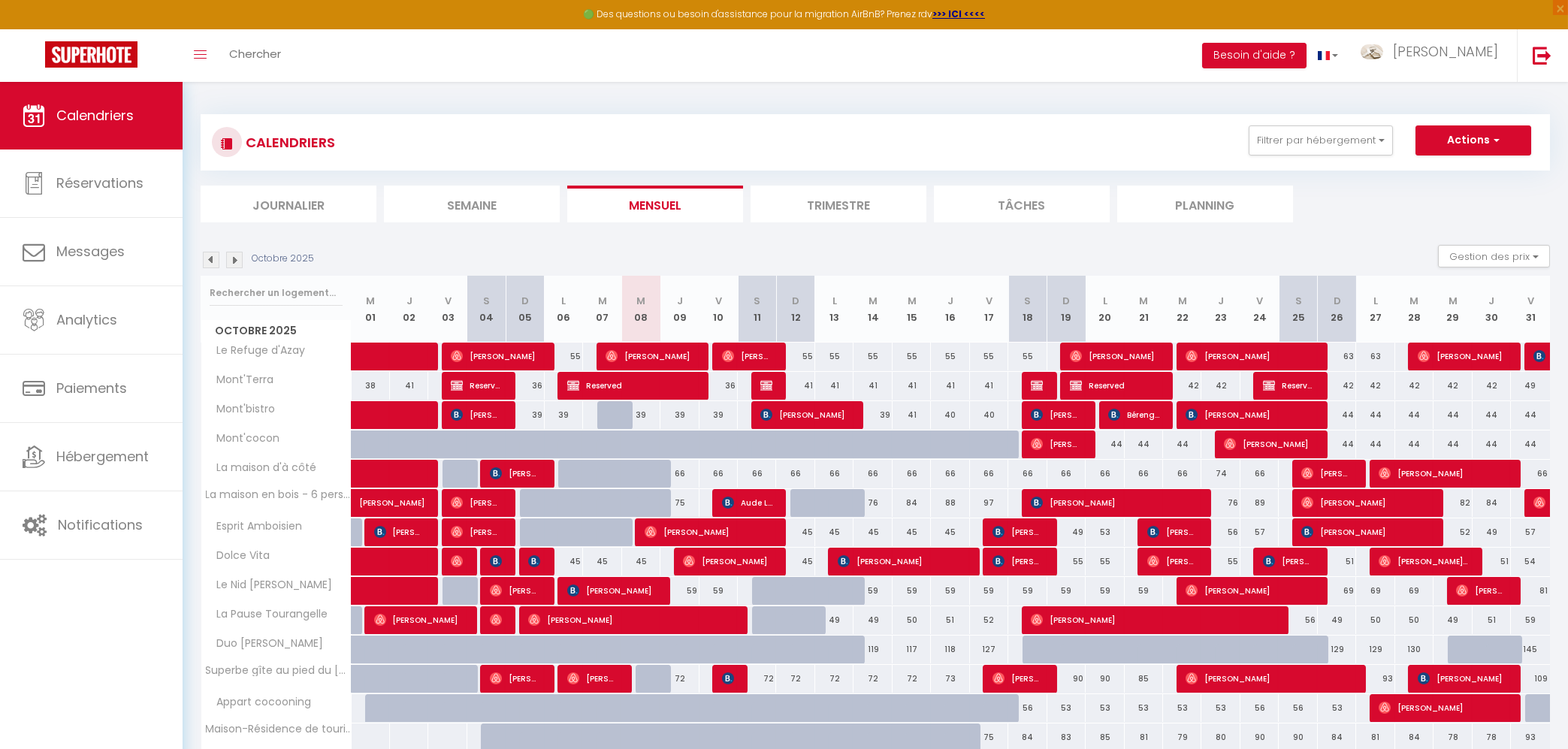
click at [230, 263] on img at bounding box center [234, 260] width 17 height 17
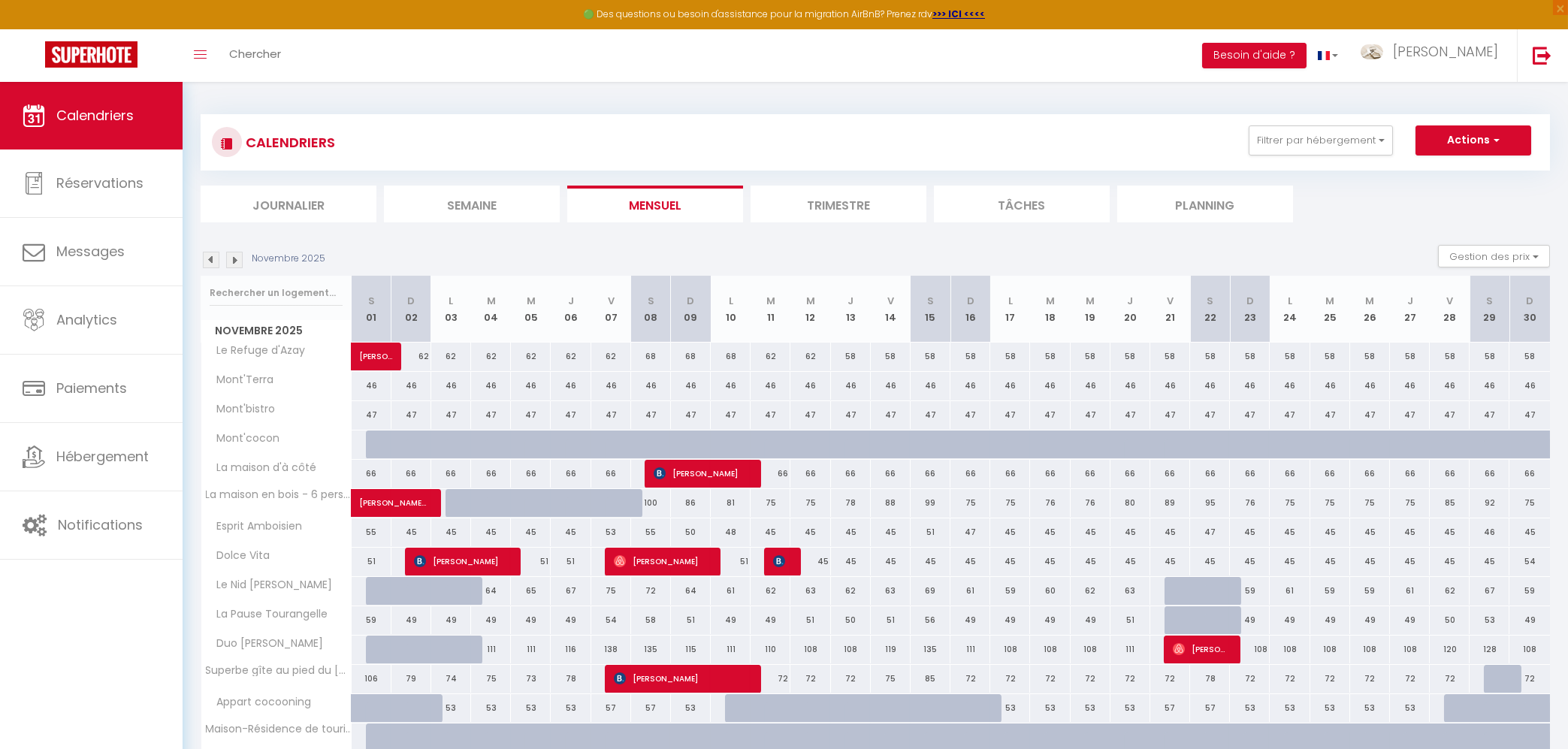
click at [230, 263] on img at bounding box center [234, 260] width 17 height 17
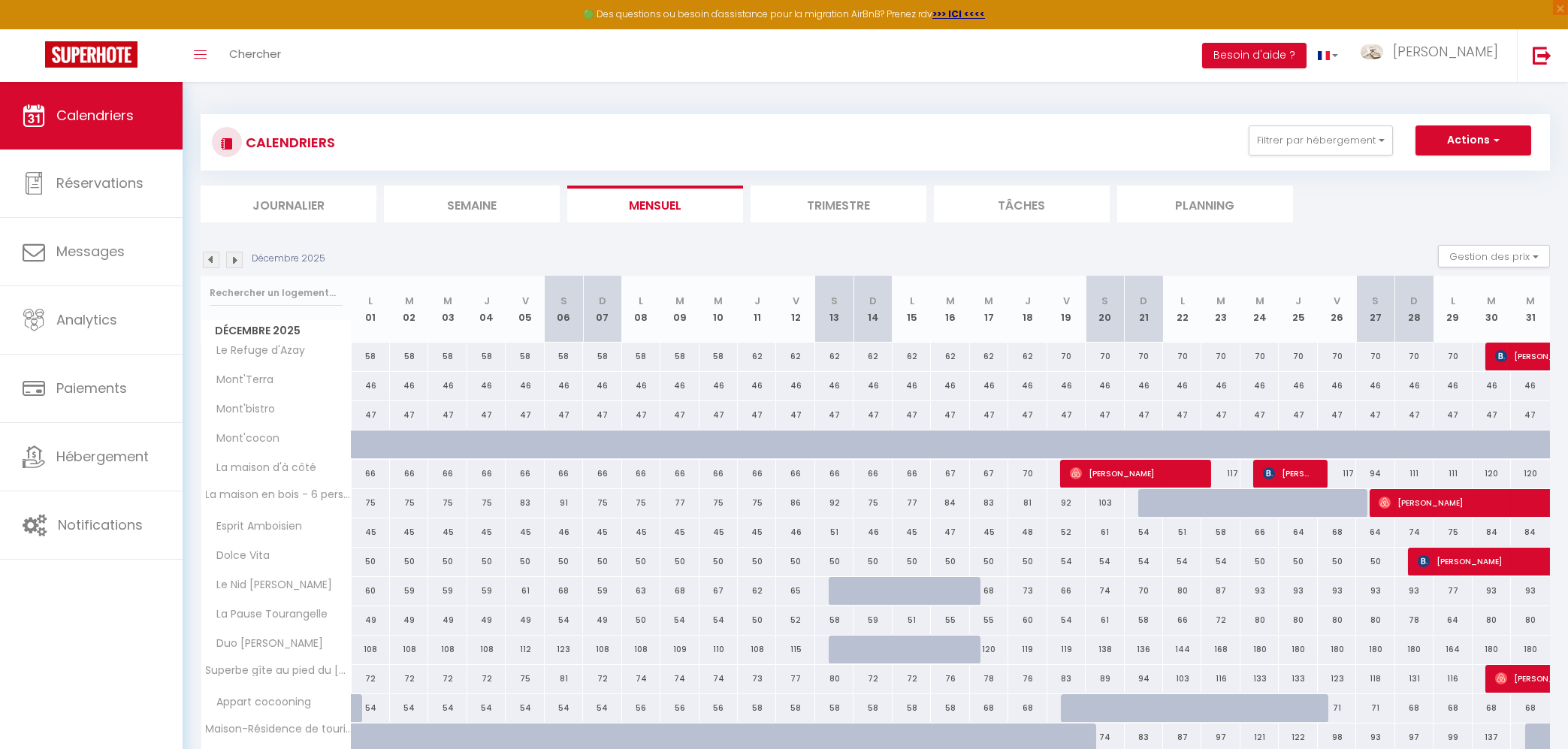
click at [236, 260] on img at bounding box center [234, 260] width 17 height 17
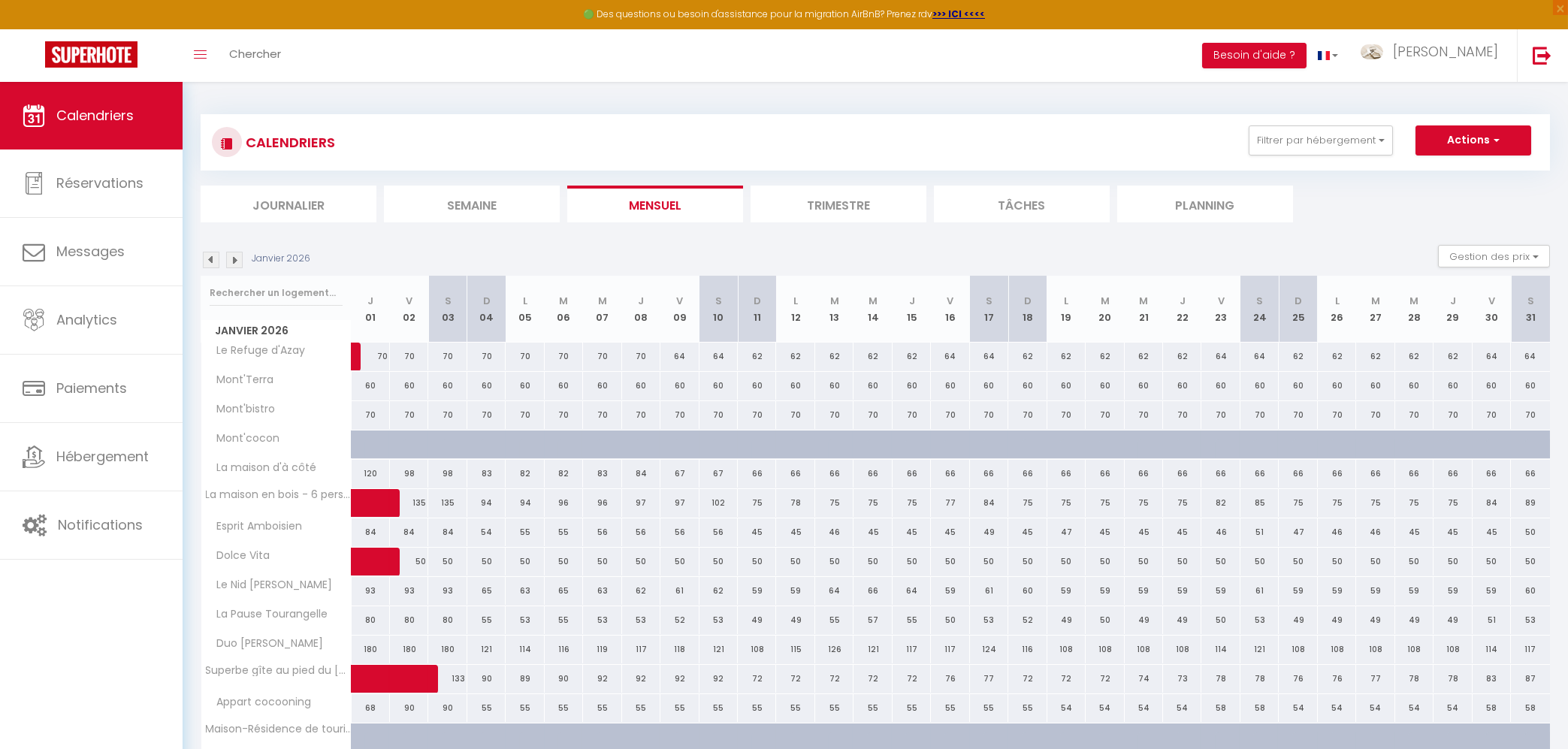
click at [230, 260] on img at bounding box center [234, 260] width 17 height 17
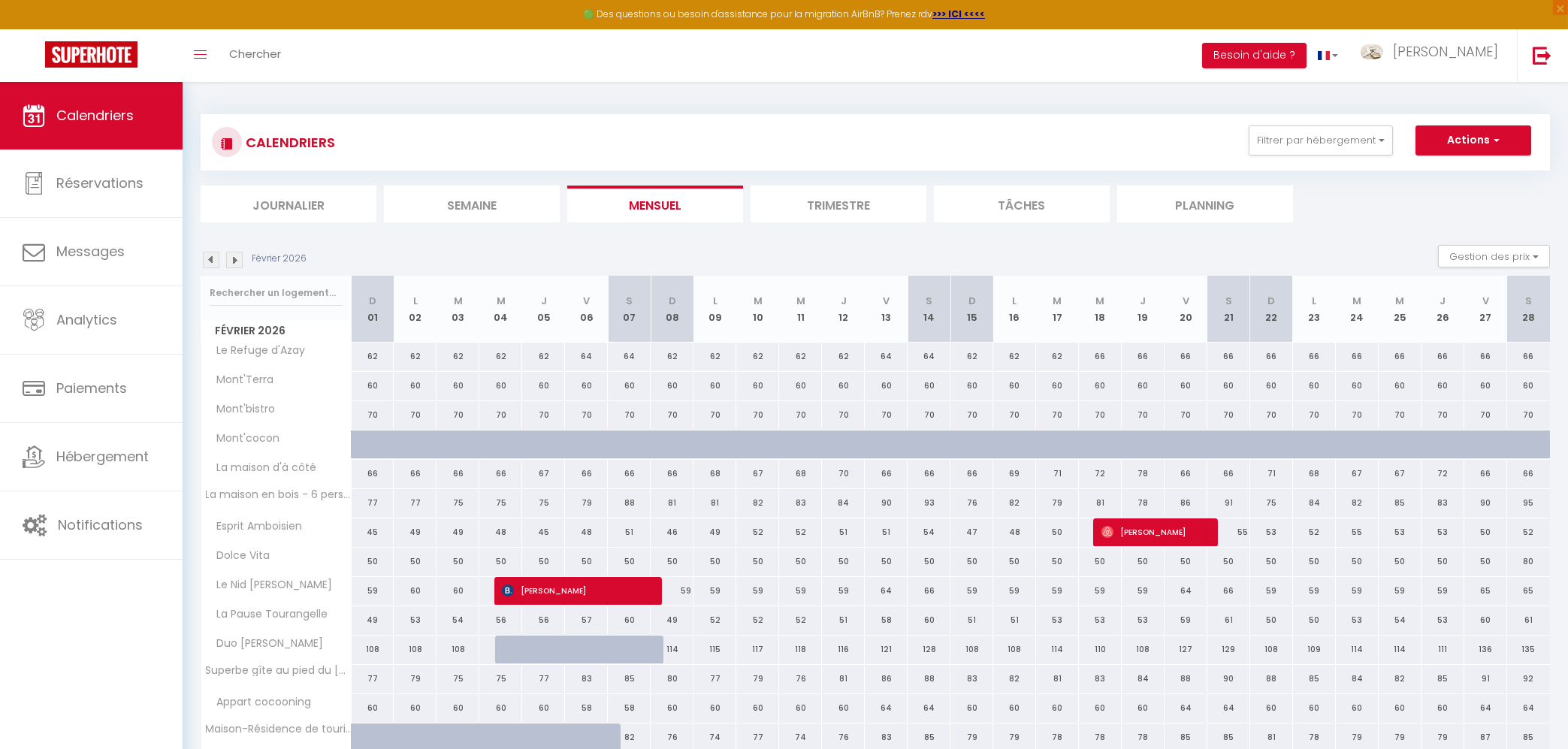
click at [373, 731] on div at bounding box center [373, 738] width 43 height 29
type input "74"
select select "1"
type input "Dim 01 Février 2026"
type input "Lun 02 Février 2026"
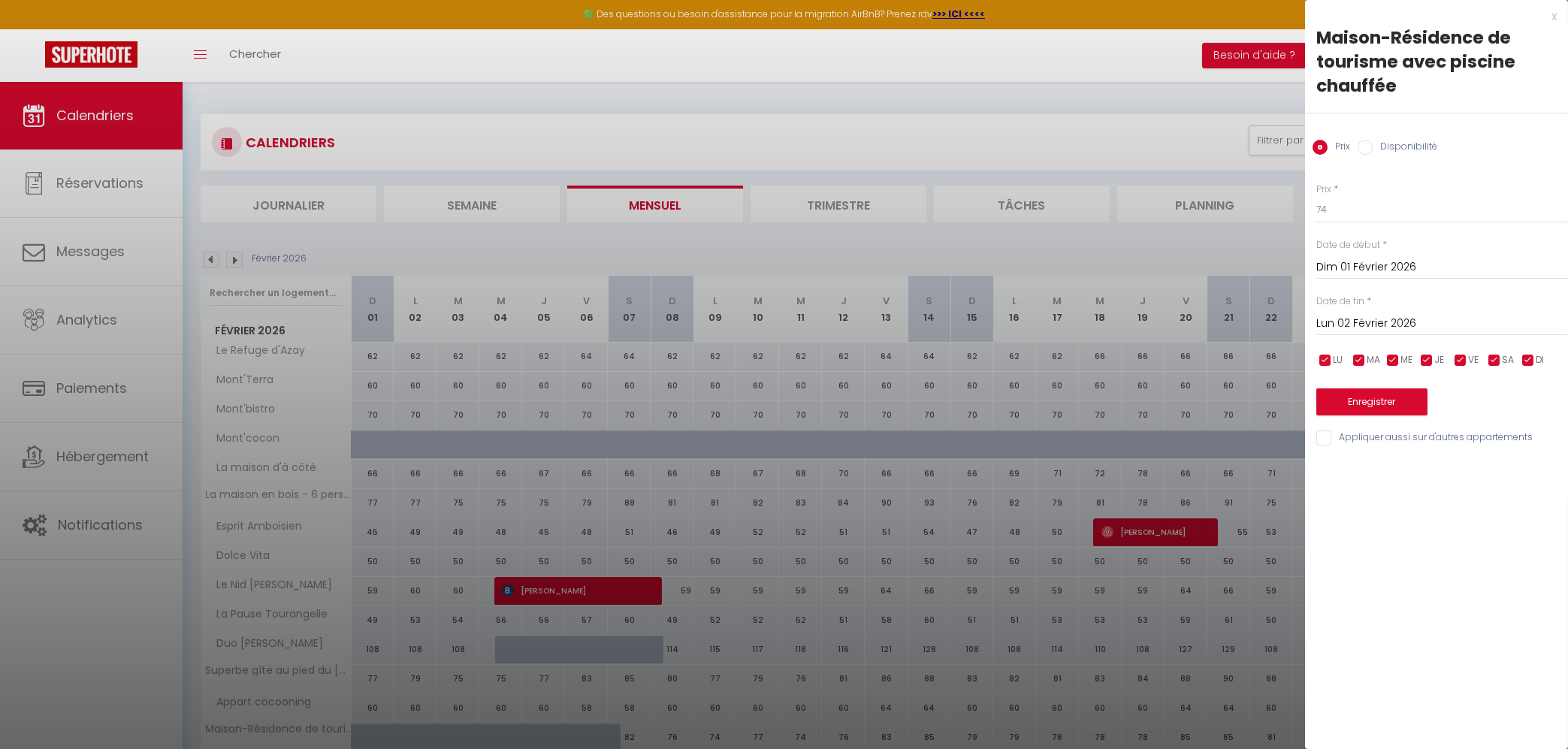
click at [1363, 148] on input "Disponibilité" at bounding box center [1365, 147] width 15 height 15
radio input "true"
radio input "false"
click at [1350, 273] on input "Dim 01 Février 2026" at bounding box center [1442, 268] width 252 height 20
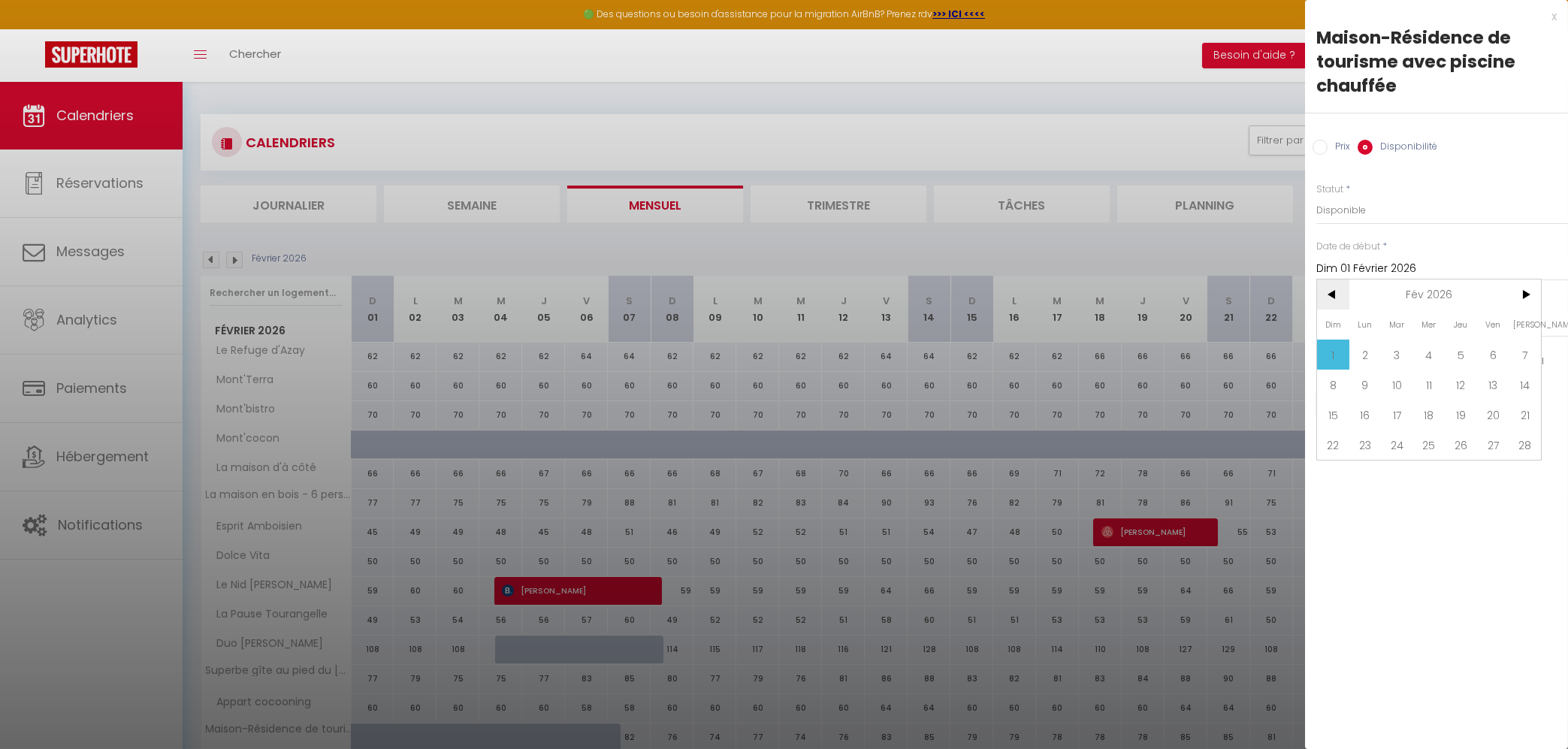
click at [1324, 295] on span "<" at bounding box center [1333, 295] width 33 height 30
click at [1529, 480] on span "31" at bounding box center [1524, 475] width 33 height 30
type input "[PERSON_NAME] 31 Janvier 2026"
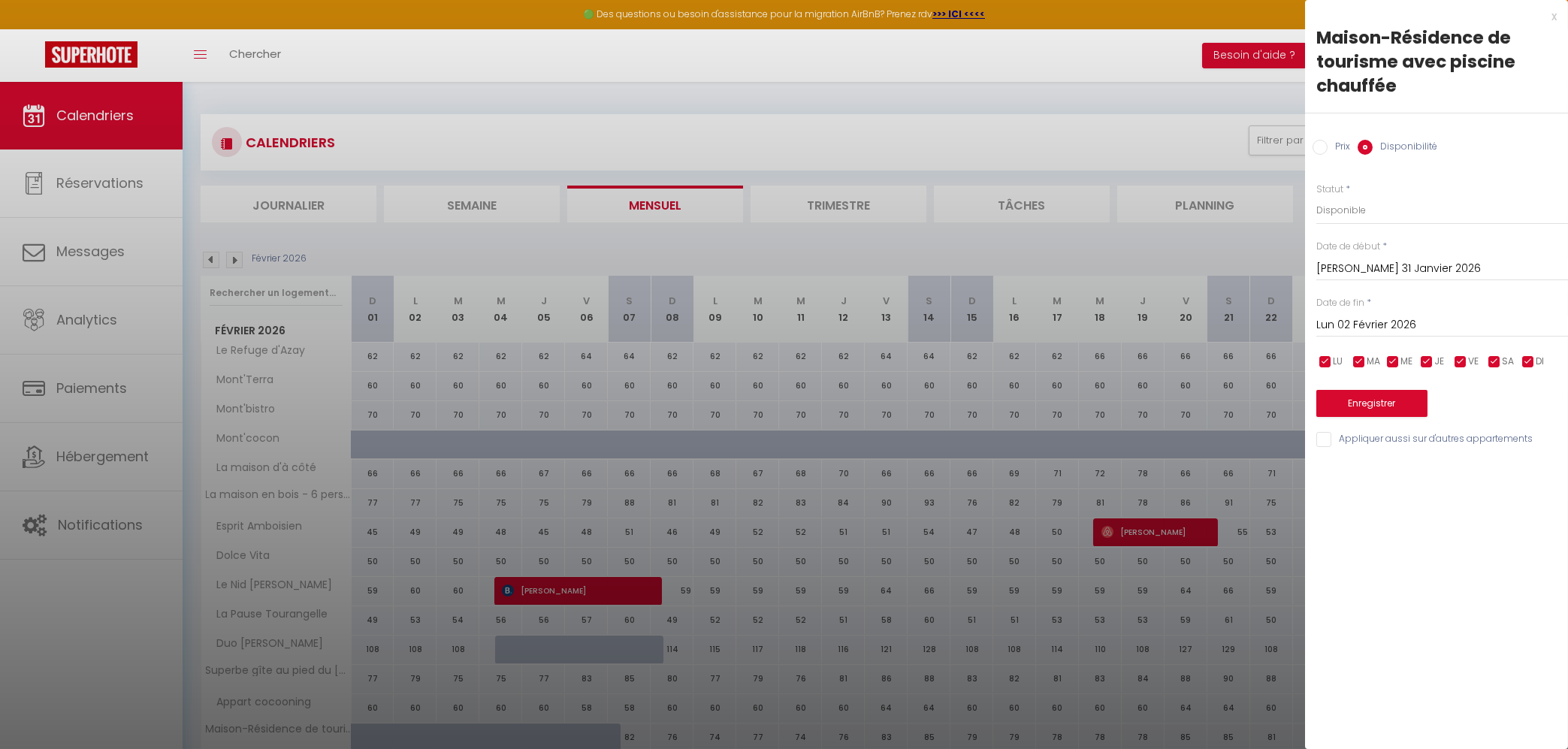
click at [1375, 325] on input "Lun 02 Février 2026" at bounding box center [1442, 325] width 252 height 20
click at [1392, 439] on span "10" at bounding box center [1396, 441] width 33 height 30
type input "[DATE] Février 2026"
click at [1382, 403] on button "Enregistrer" at bounding box center [1372, 403] width 111 height 27
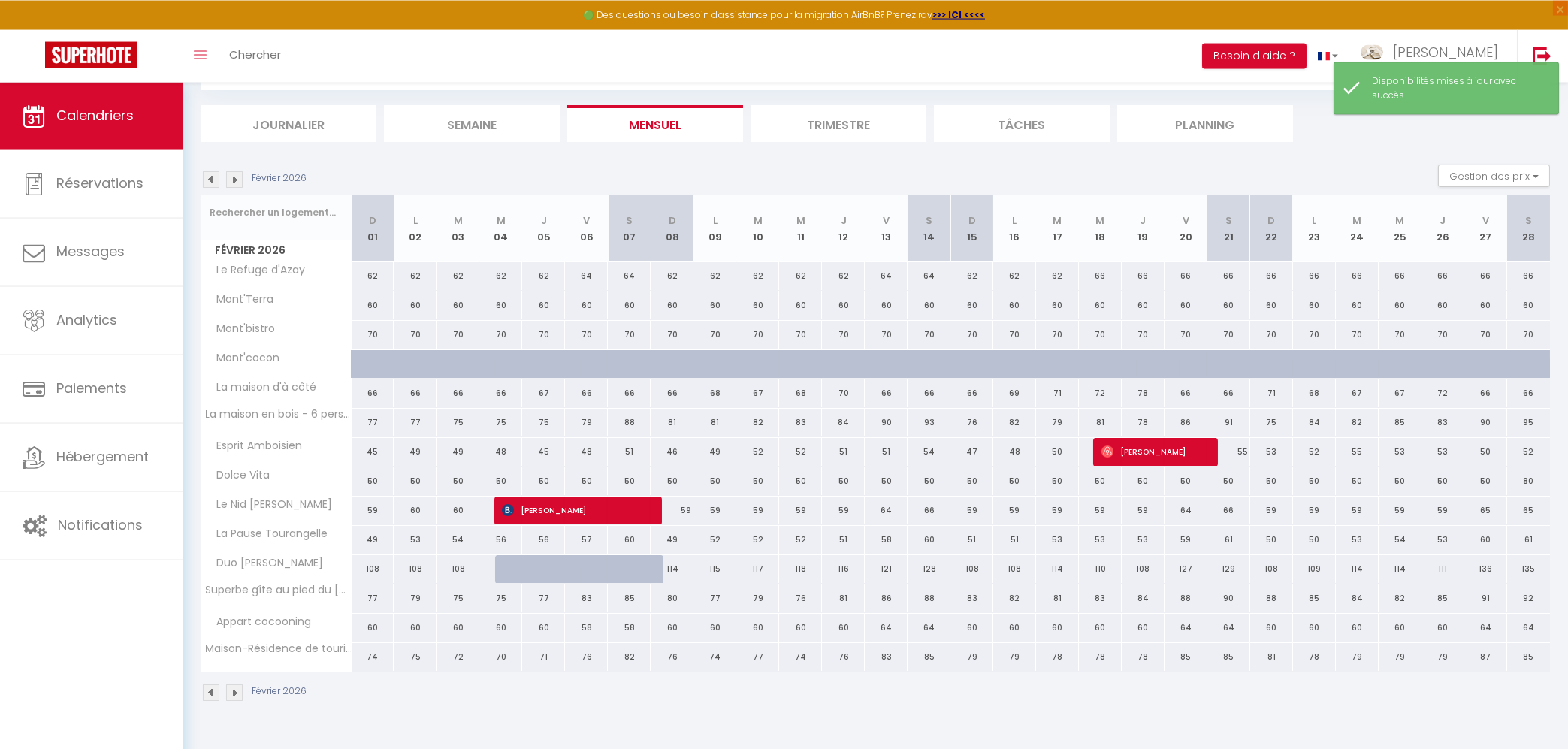
scroll to position [82, 0]
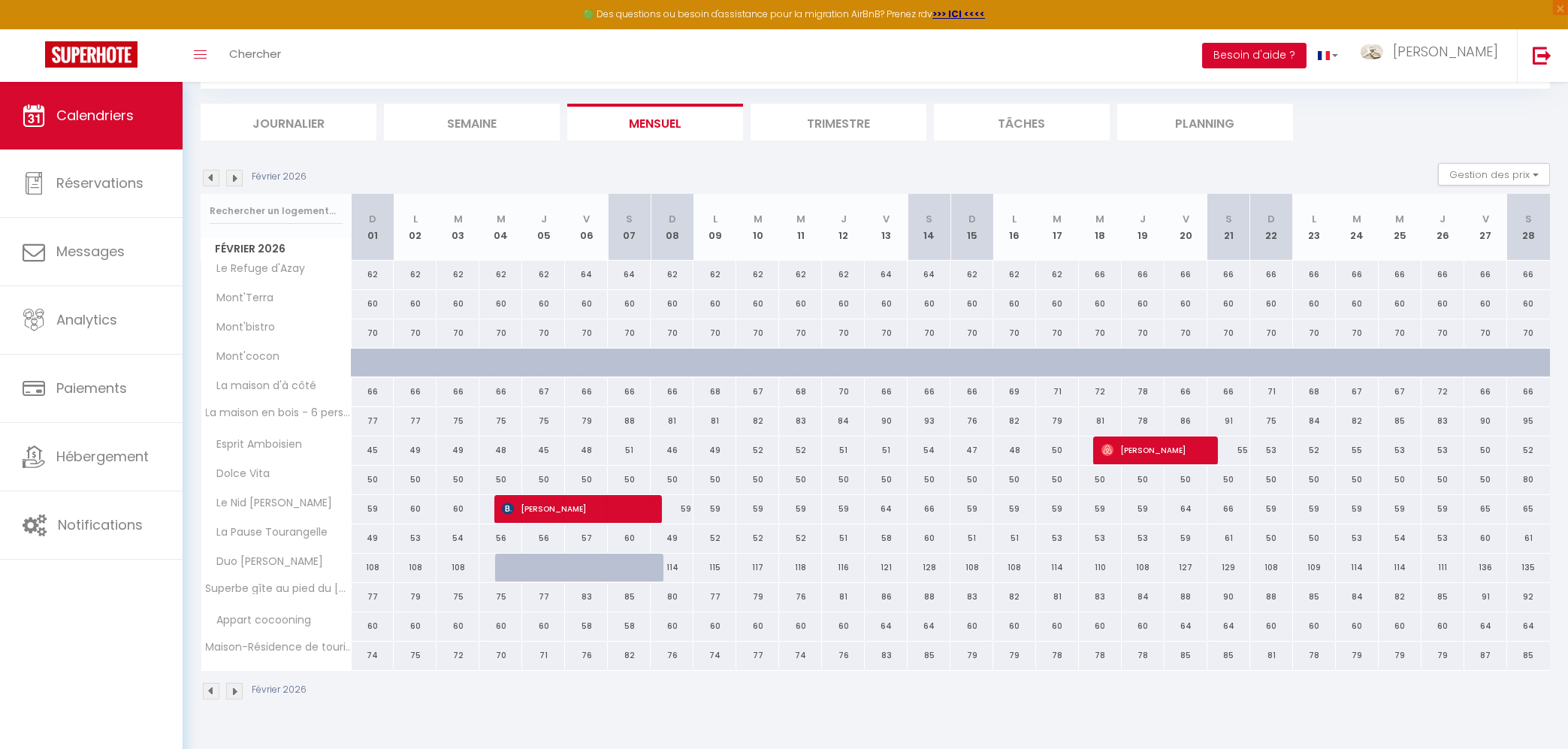
click at [1307, 62] on button "Besoin d'aide ?" at bounding box center [1253, 56] width 104 height 25
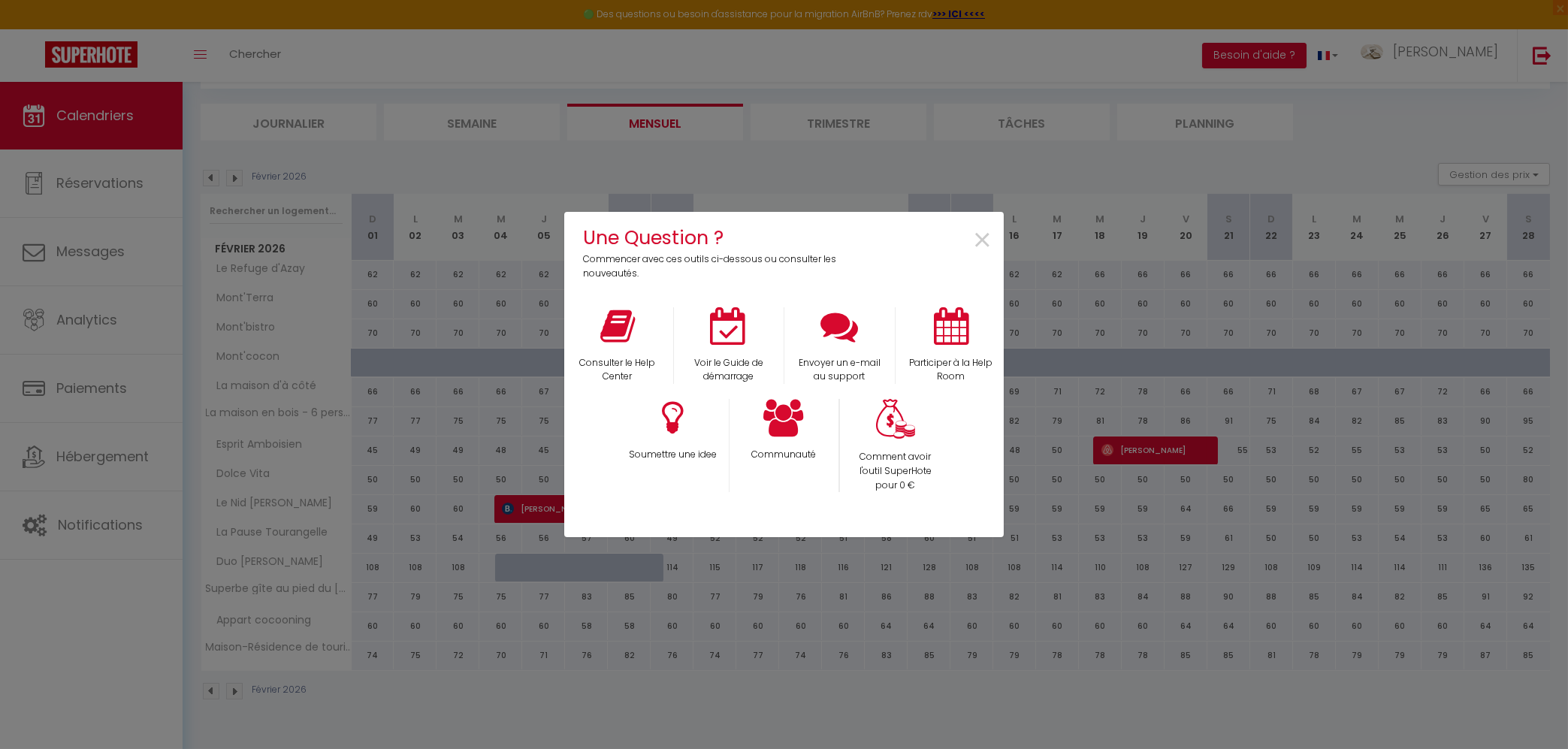
click at [489, 44] on div "Une Question ? Commencer avec ces outils ci-dessous ou consulter les nouveautés…" at bounding box center [784, 374] width 1568 height 749
